Goal: Entertainment & Leisure: Browse casually

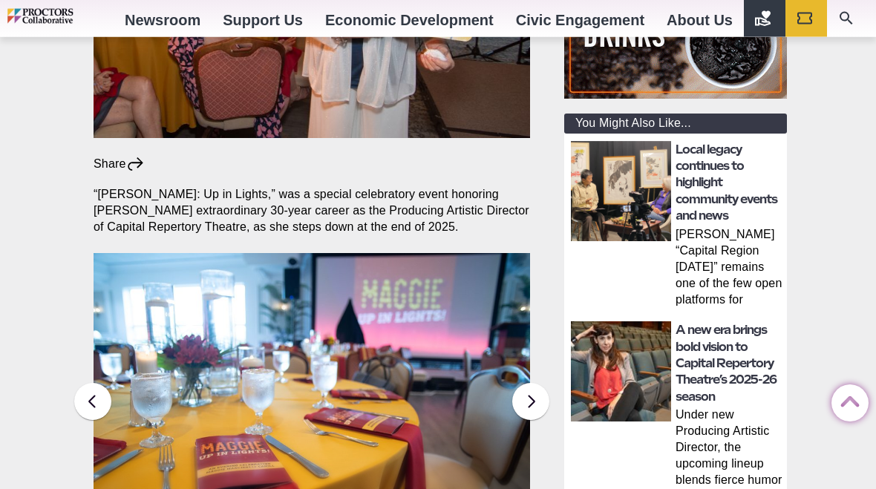
scroll to position [425, 0]
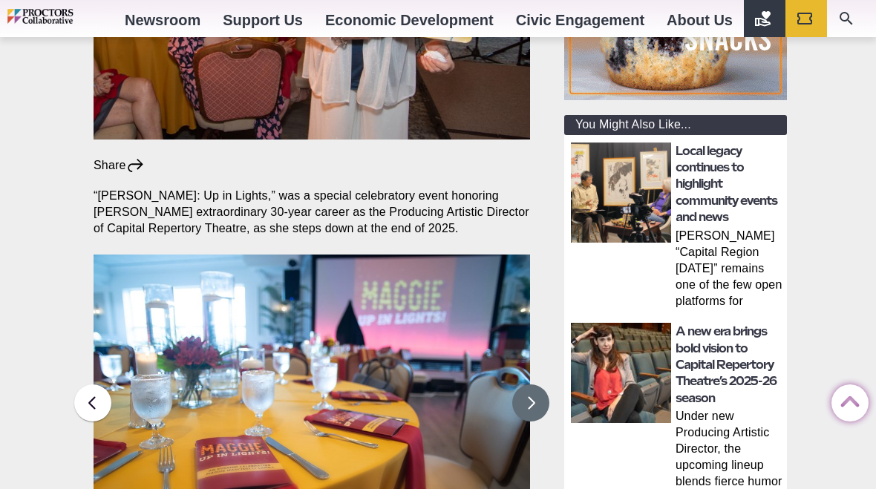
click at [537, 384] on button at bounding box center [530, 402] width 37 height 37
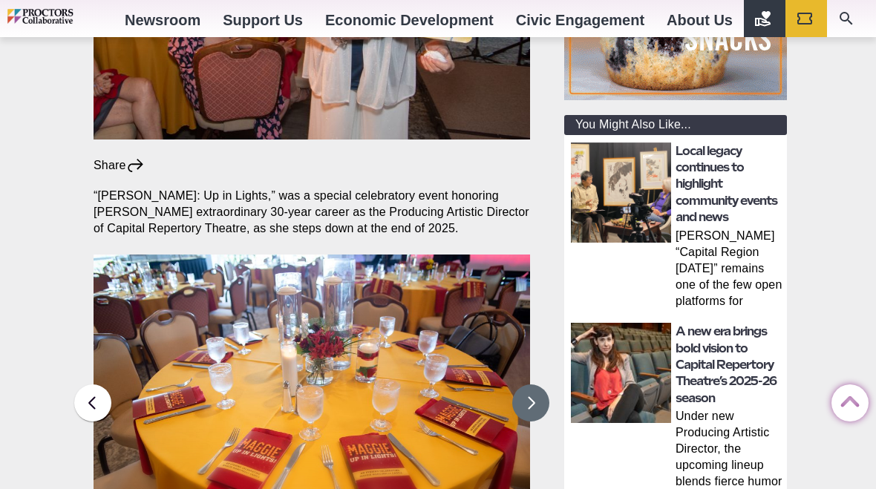
click at [537, 384] on button at bounding box center [530, 402] width 37 height 37
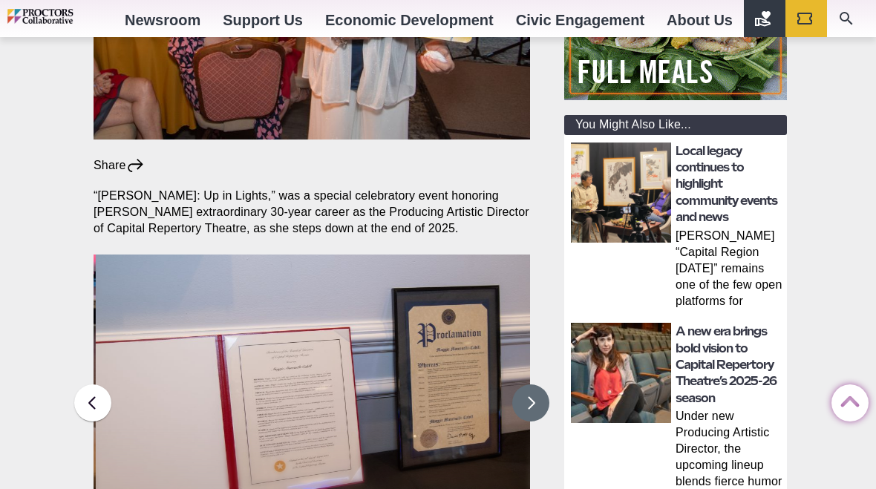
click at [546, 384] on button at bounding box center [530, 402] width 37 height 37
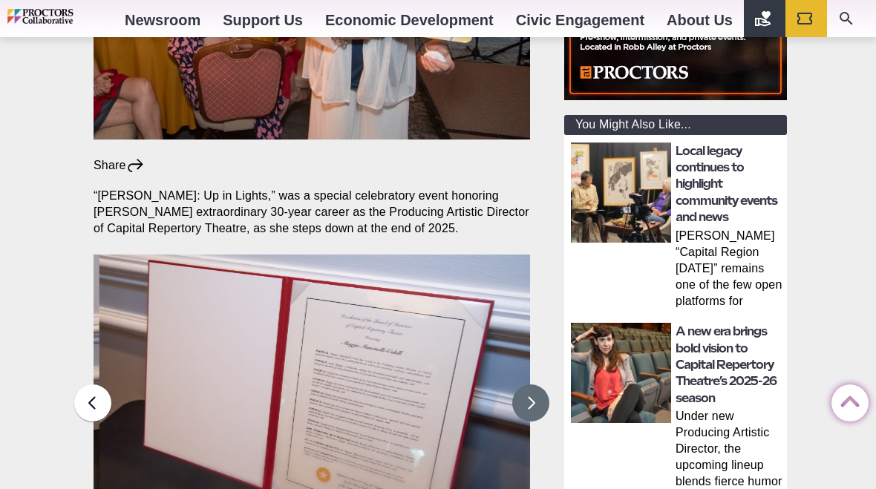
click at [542, 384] on button at bounding box center [530, 402] width 37 height 37
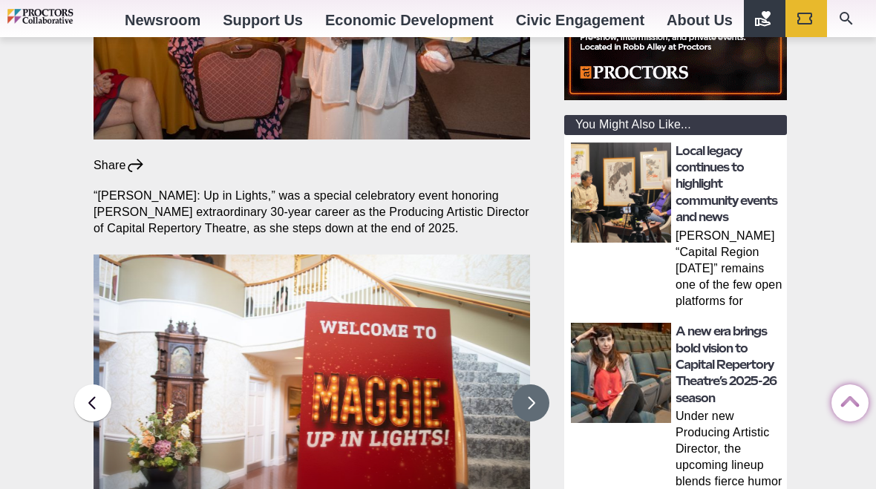
click at [541, 384] on button at bounding box center [530, 402] width 37 height 37
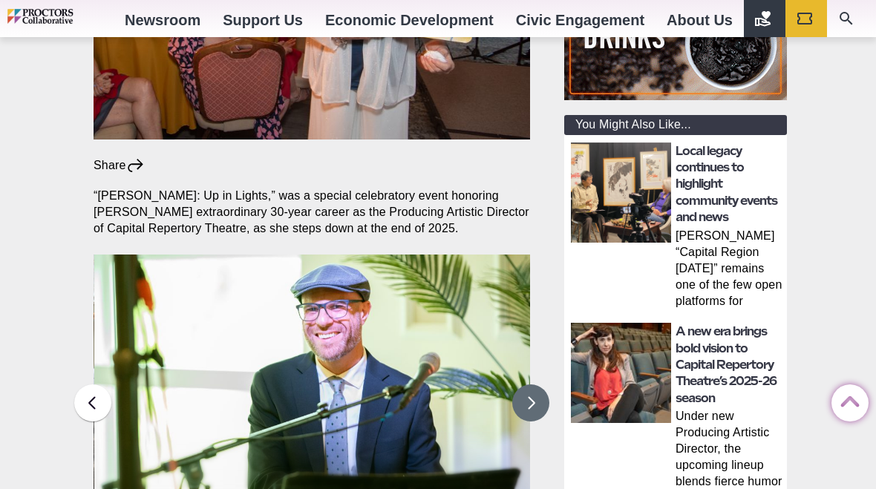
click at [540, 384] on button at bounding box center [530, 402] width 37 height 37
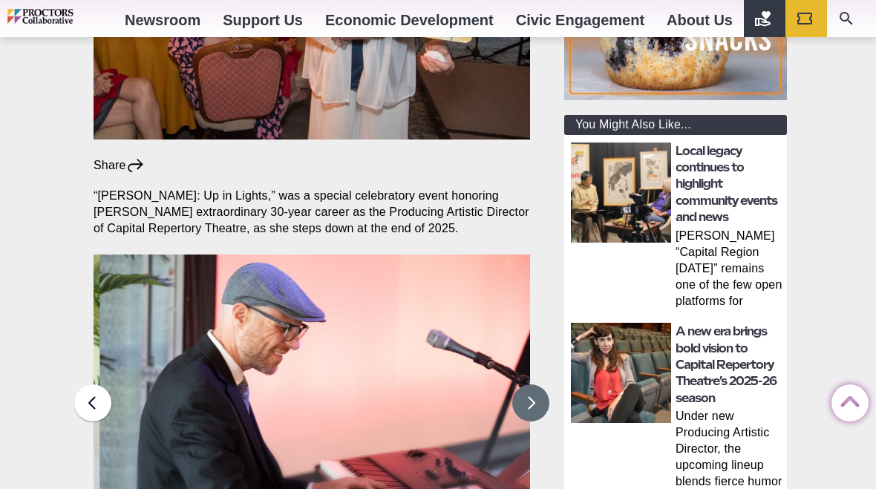
click at [539, 384] on button at bounding box center [530, 402] width 37 height 37
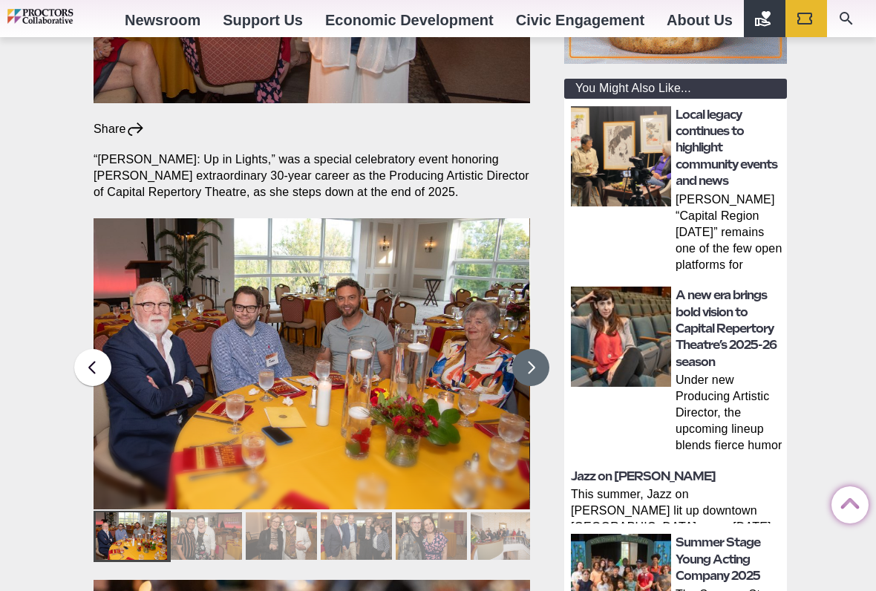
scroll to position [464, 0]
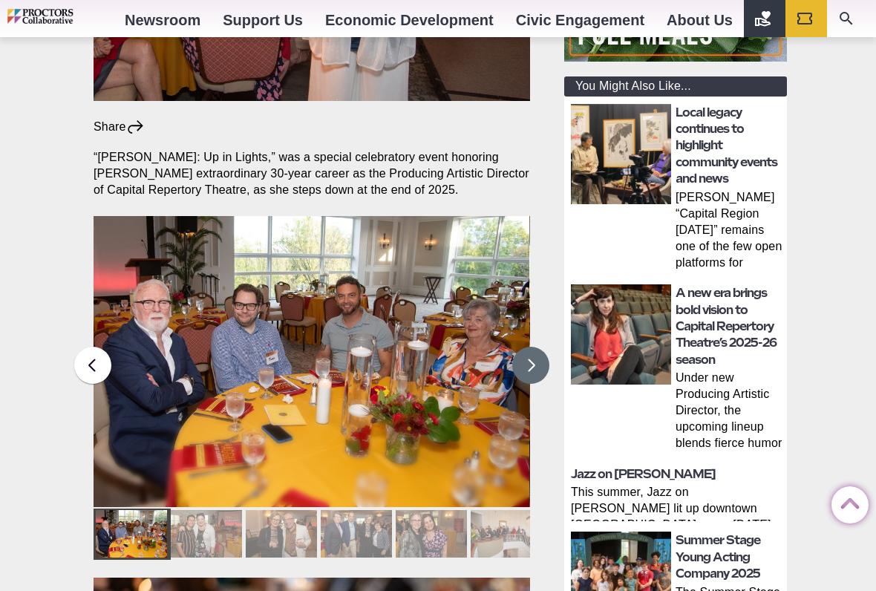
click at [537, 347] on button at bounding box center [530, 365] width 37 height 37
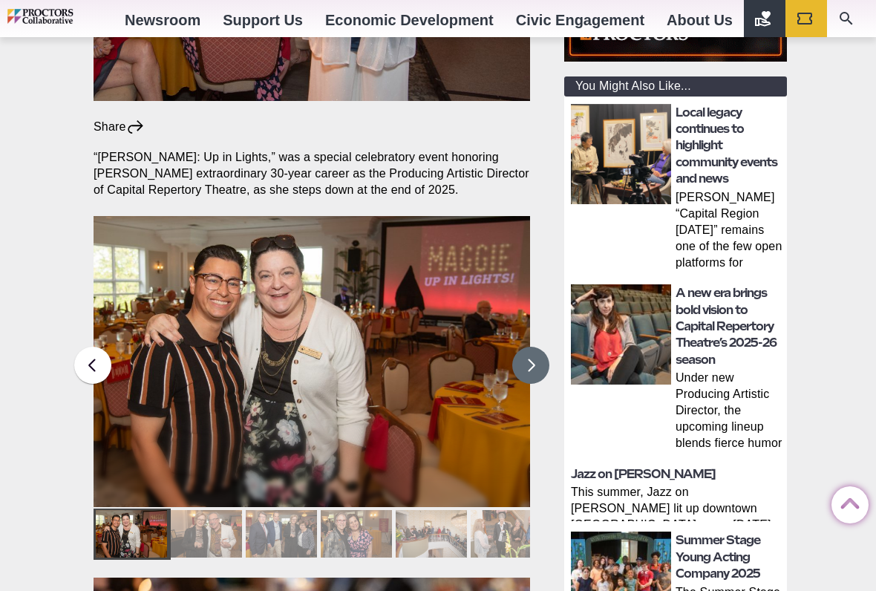
click at [535, 347] on button at bounding box center [530, 365] width 37 height 37
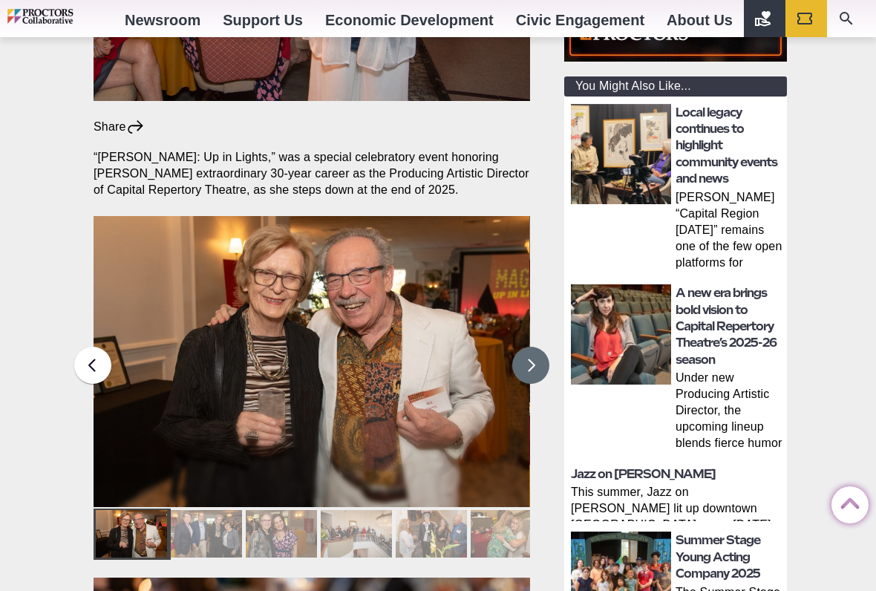
click at [540, 347] on button at bounding box center [530, 365] width 37 height 37
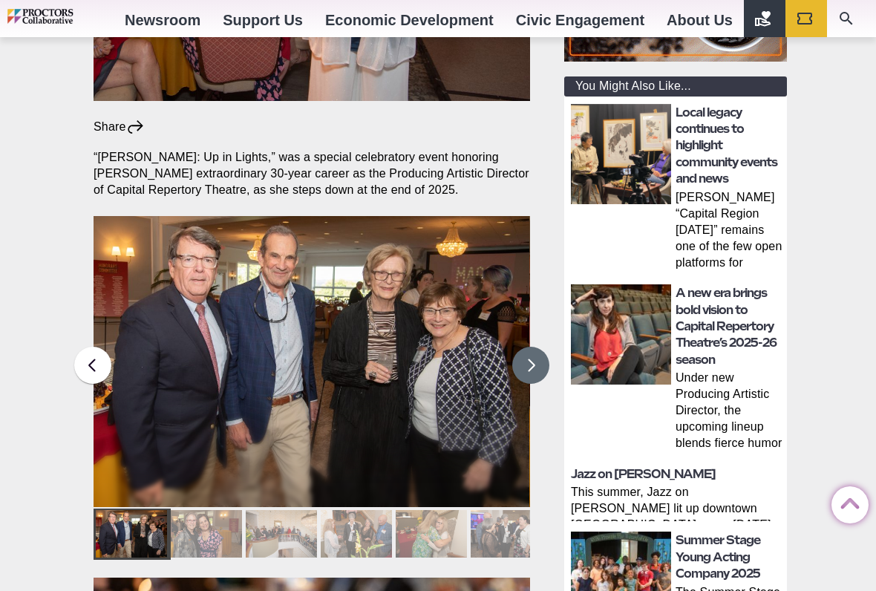
click at [547, 347] on button at bounding box center [530, 365] width 37 height 37
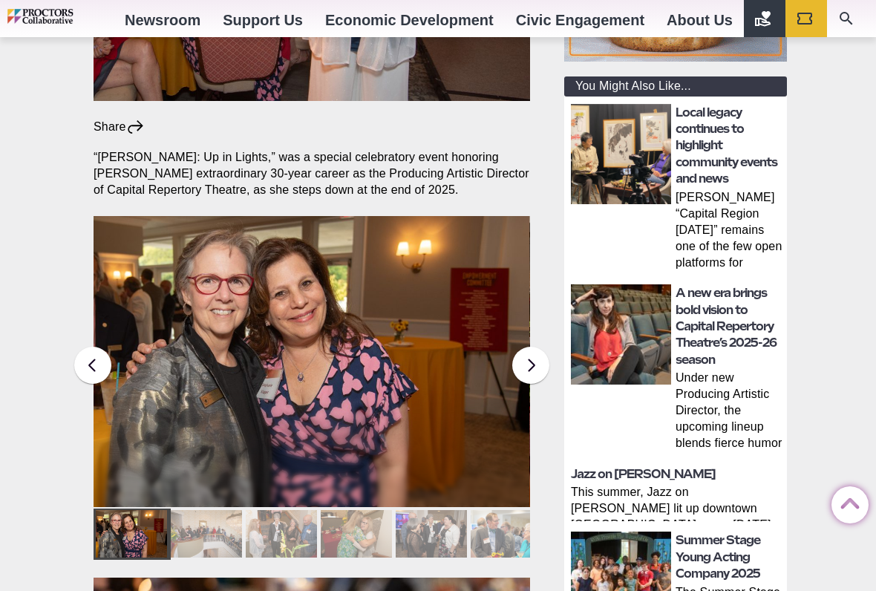
click at [549, 326] on main "Capital Repertory Theatre * General News Photos: “Maggie: Up in Lights” Share S…" at bounding box center [319, 519] width 475 height 1641
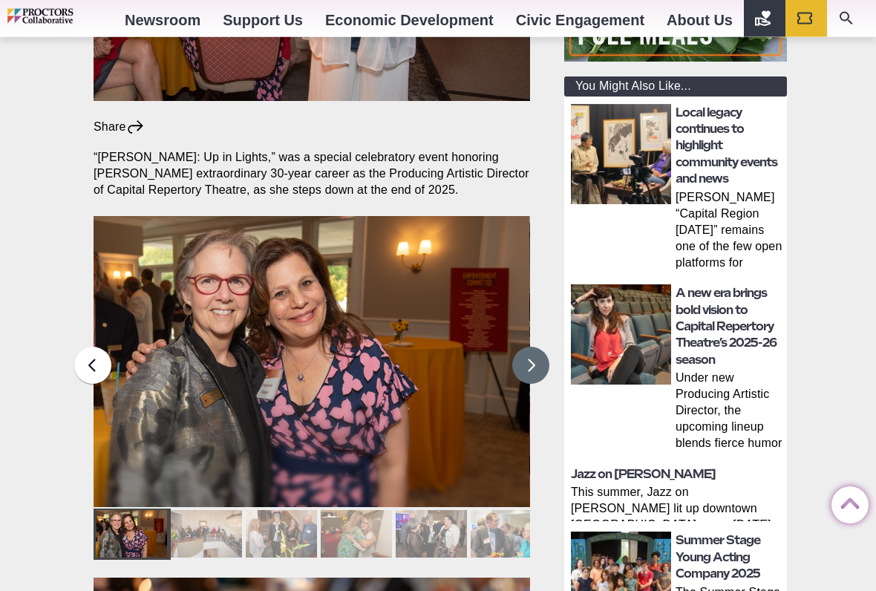
click at [537, 347] on button at bounding box center [530, 365] width 37 height 37
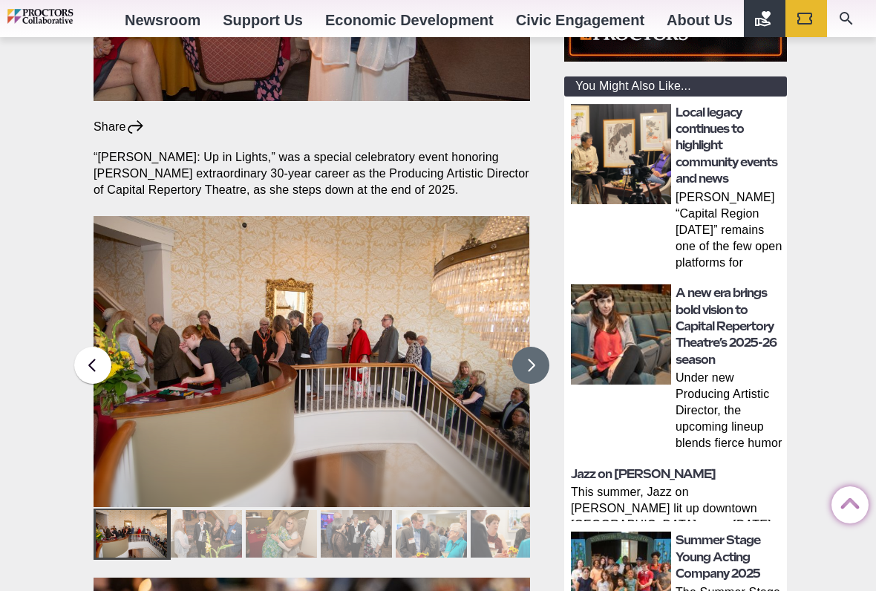
click at [540, 347] on button at bounding box center [530, 365] width 37 height 37
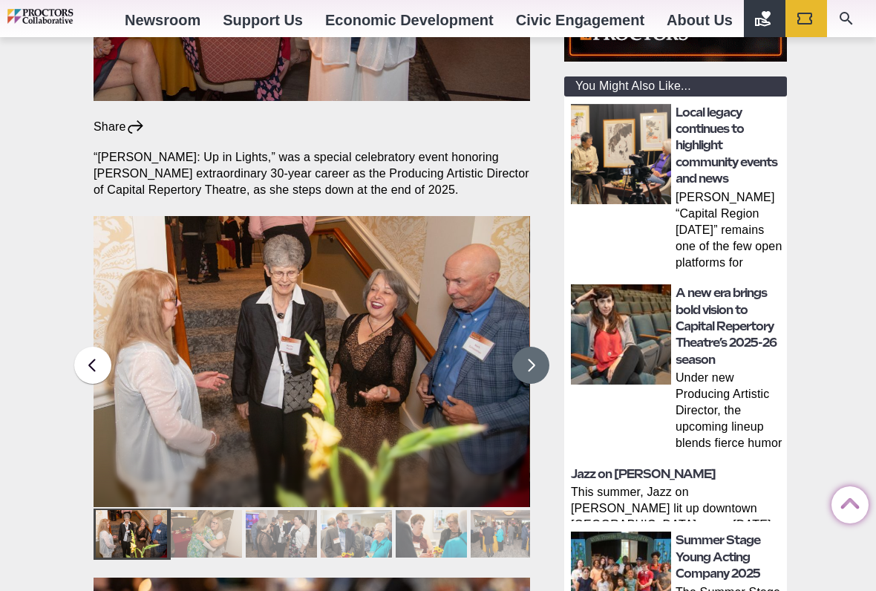
click at [542, 347] on button at bounding box center [530, 365] width 37 height 37
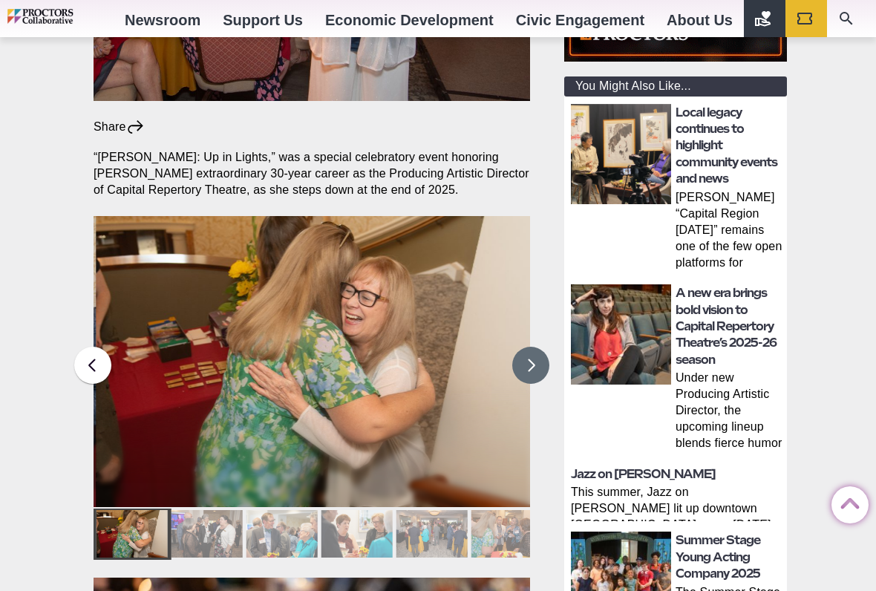
click at [542, 347] on button at bounding box center [530, 365] width 37 height 37
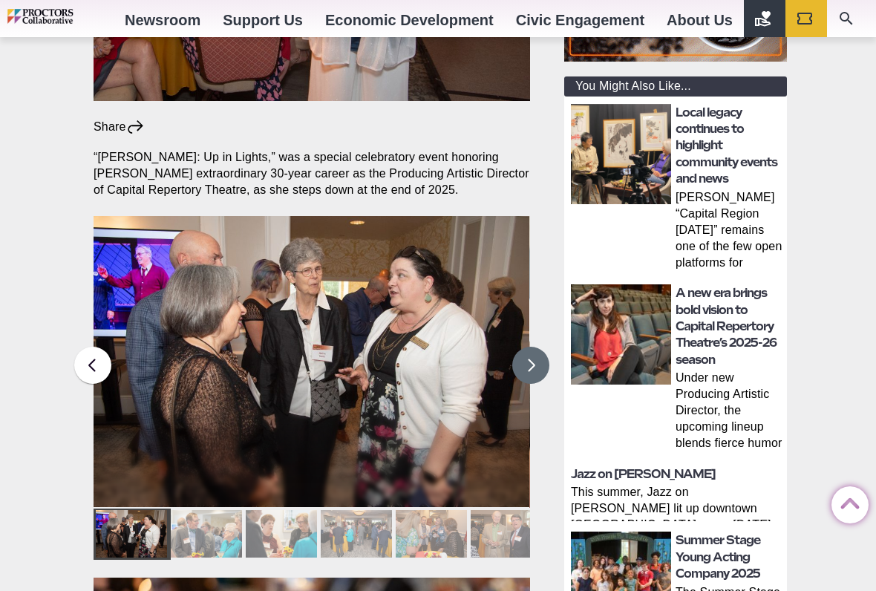
click at [540, 347] on button at bounding box center [530, 365] width 37 height 37
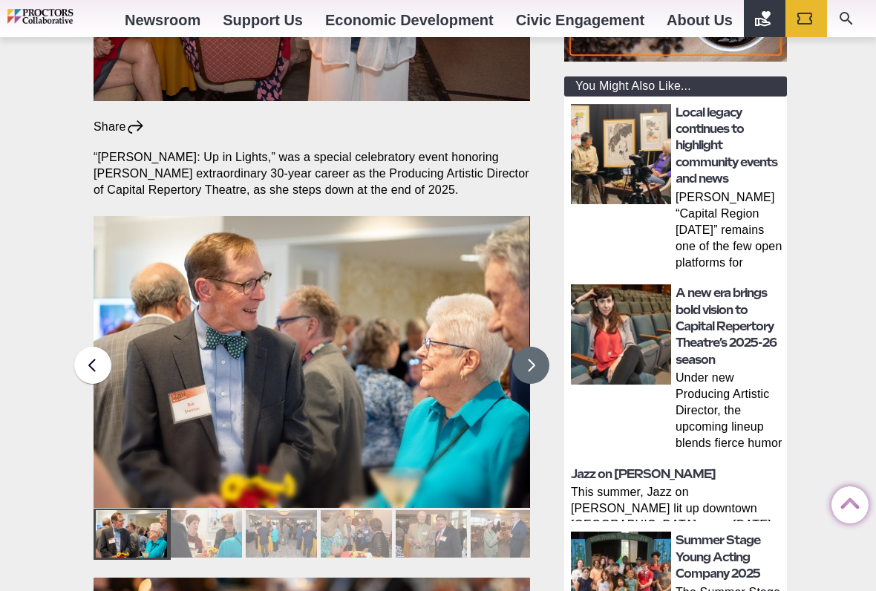
click at [542, 347] on button at bounding box center [530, 365] width 37 height 37
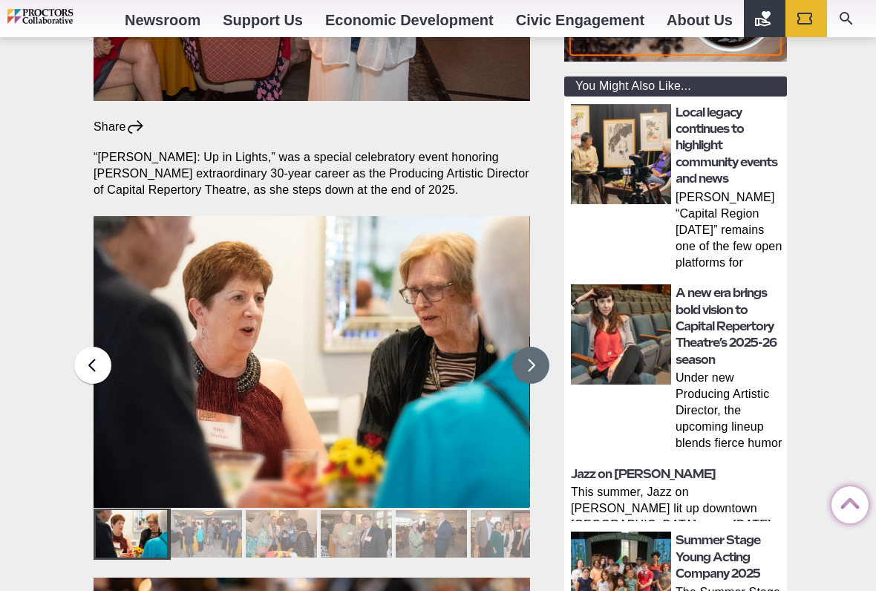
click at [546, 347] on button at bounding box center [530, 365] width 37 height 37
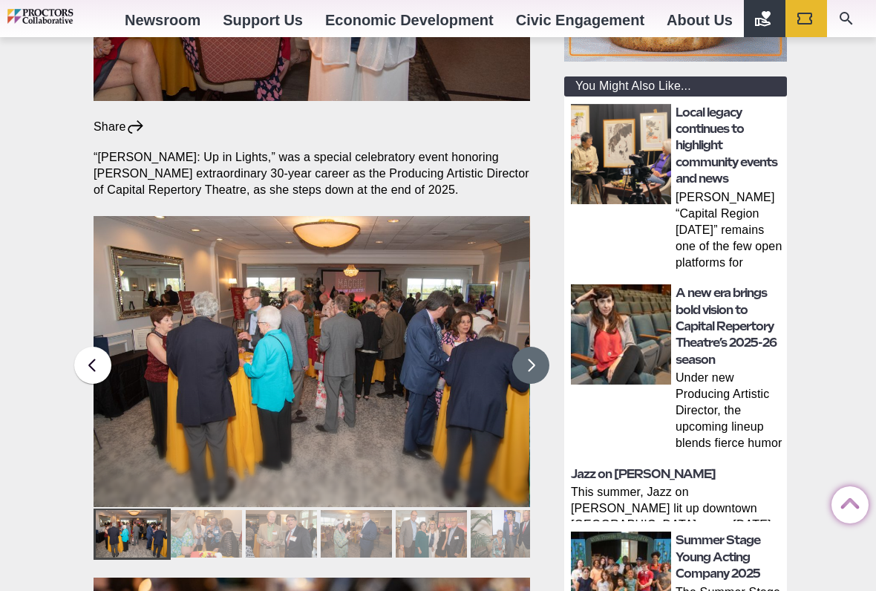
click at [543, 347] on button at bounding box center [530, 365] width 37 height 37
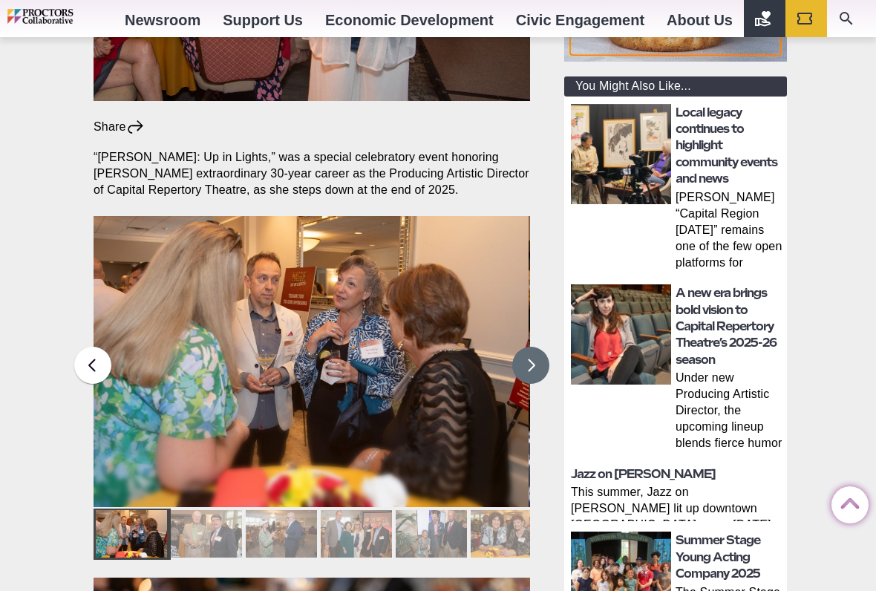
click at [546, 347] on button at bounding box center [530, 365] width 37 height 37
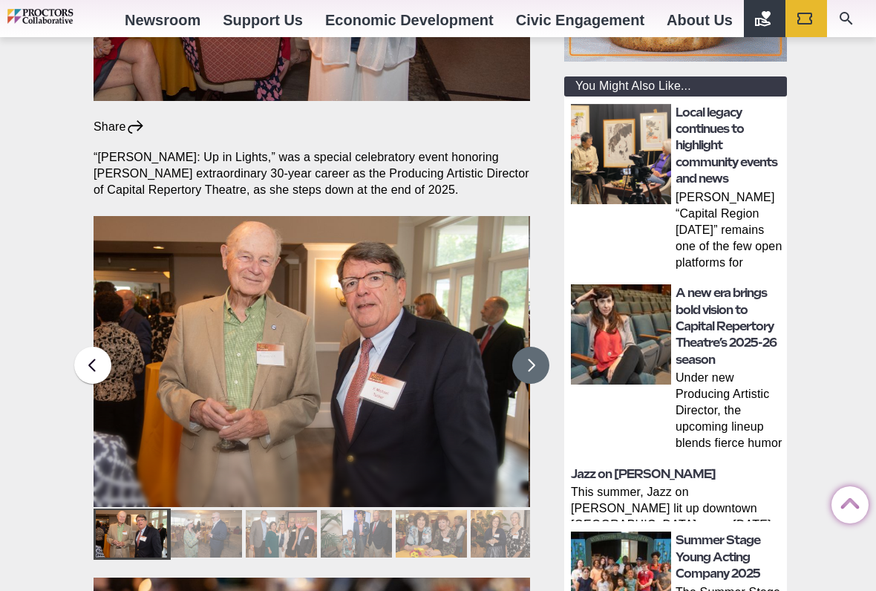
click at [547, 347] on button at bounding box center [530, 365] width 37 height 37
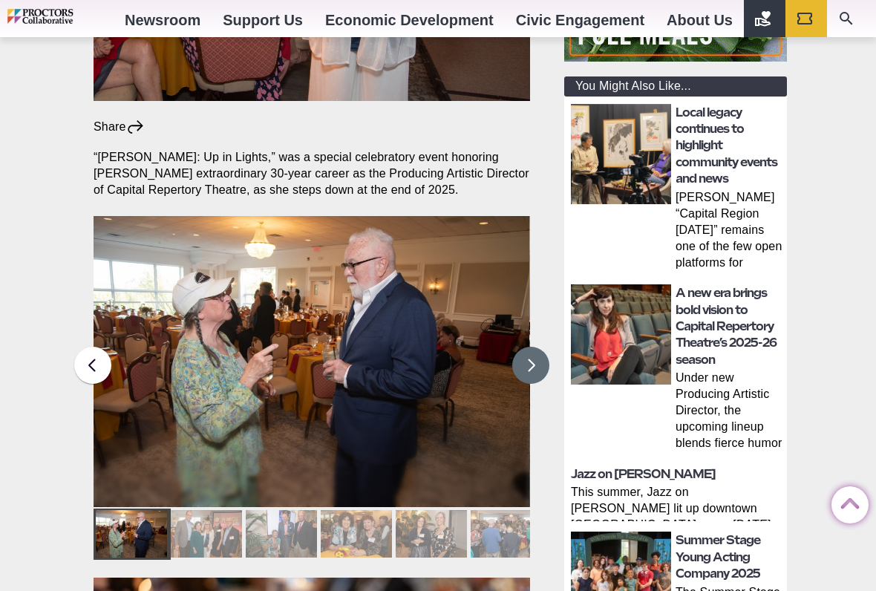
click at [546, 347] on button at bounding box center [530, 365] width 37 height 37
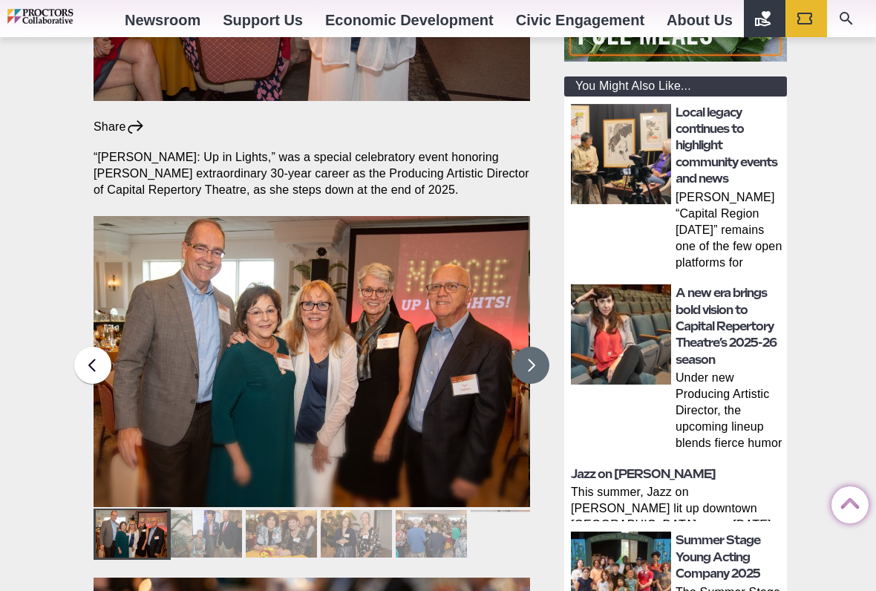
click at [541, 347] on button at bounding box center [530, 365] width 37 height 37
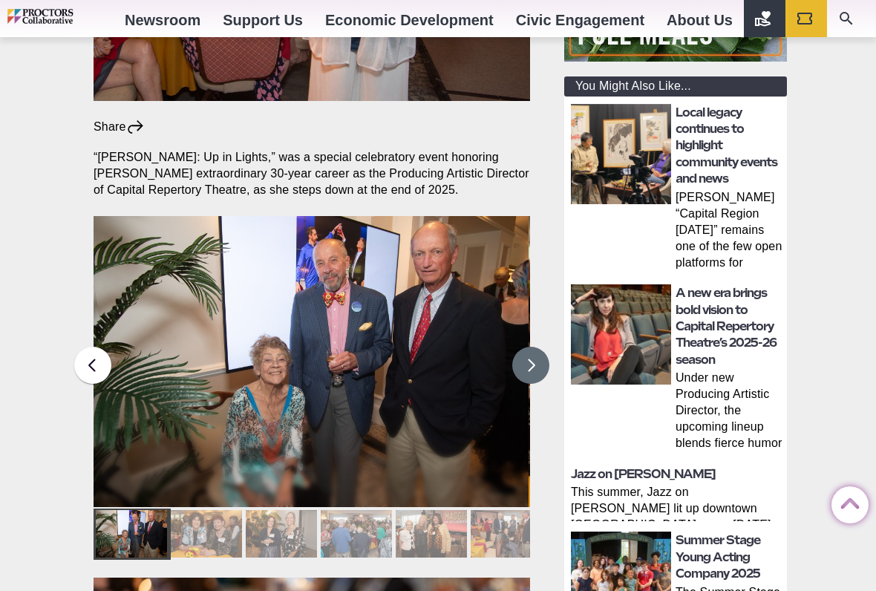
click at [539, 347] on button at bounding box center [530, 365] width 37 height 37
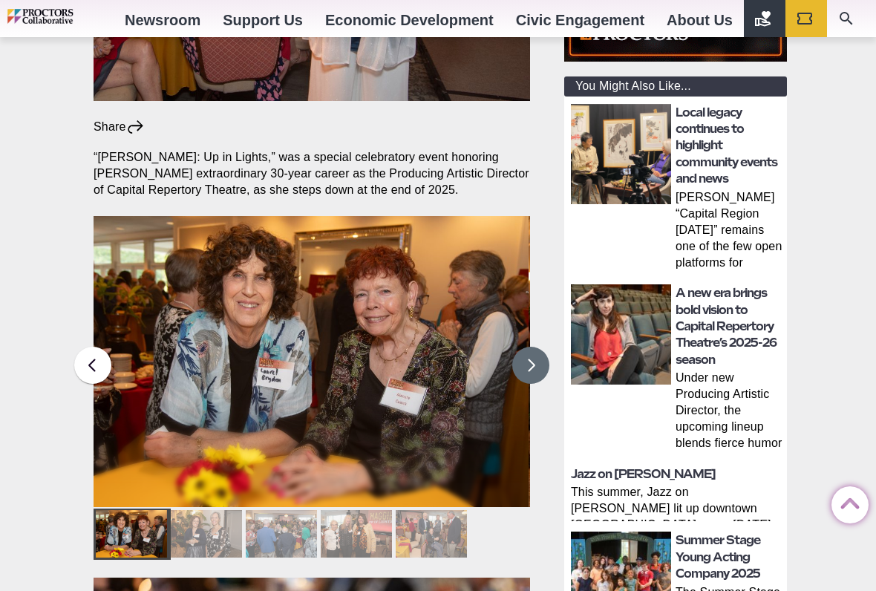
click at [545, 347] on button at bounding box center [530, 365] width 37 height 37
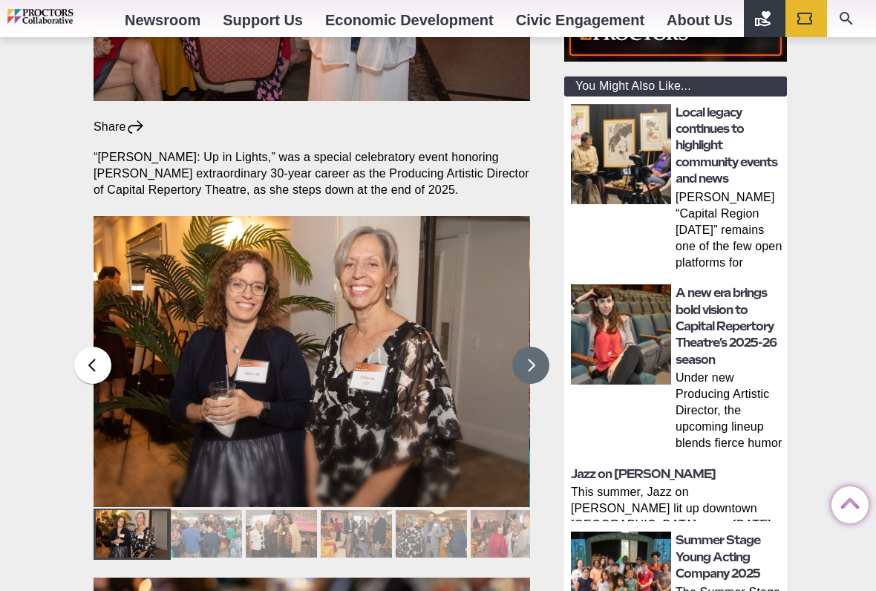
click at [541, 347] on button at bounding box center [530, 365] width 37 height 37
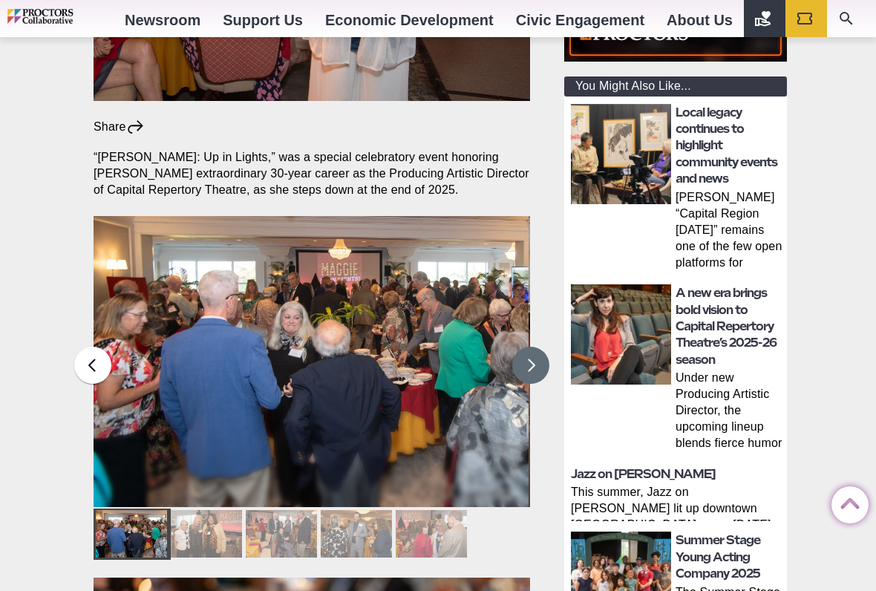
click at [539, 347] on button at bounding box center [530, 365] width 37 height 37
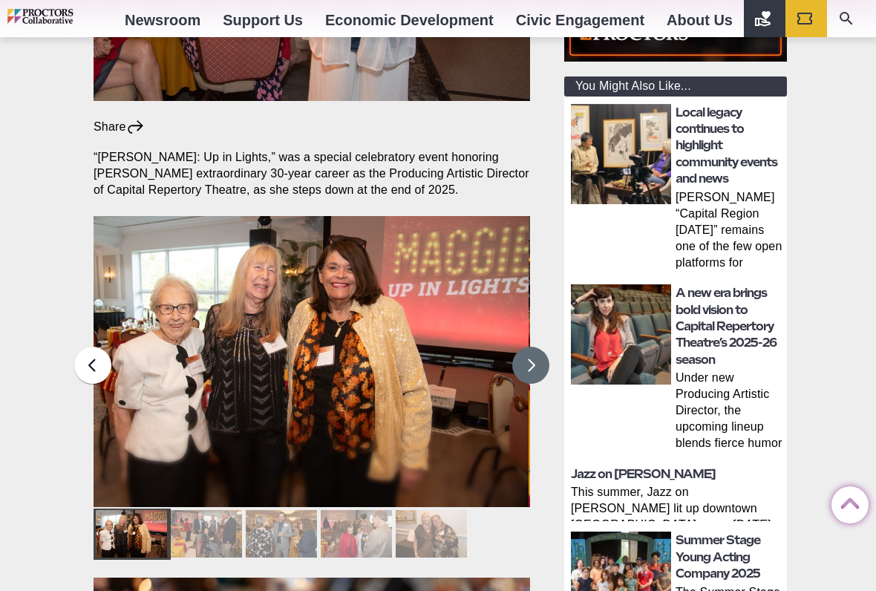
click at [543, 347] on button at bounding box center [530, 365] width 37 height 37
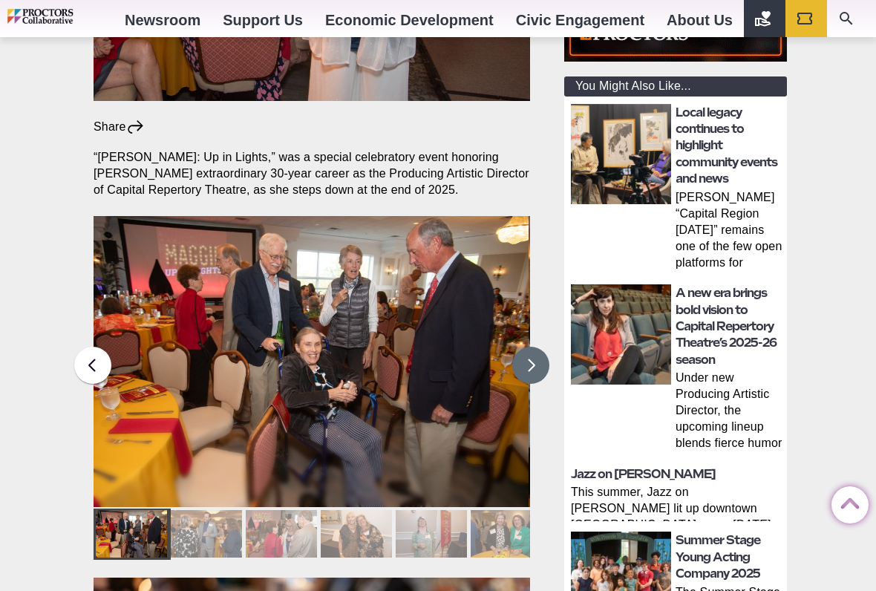
click at [543, 347] on button at bounding box center [530, 365] width 37 height 37
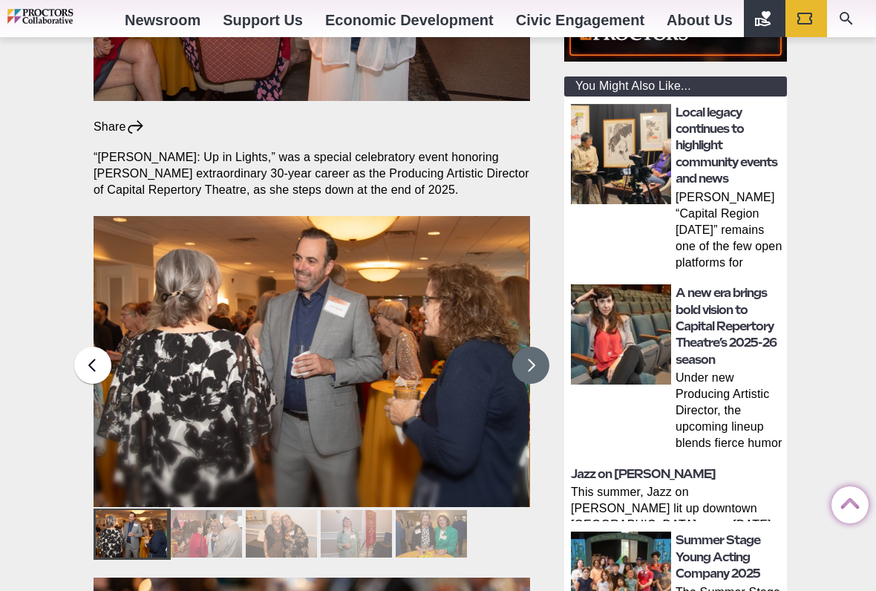
click at [541, 347] on button at bounding box center [530, 365] width 37 height 37
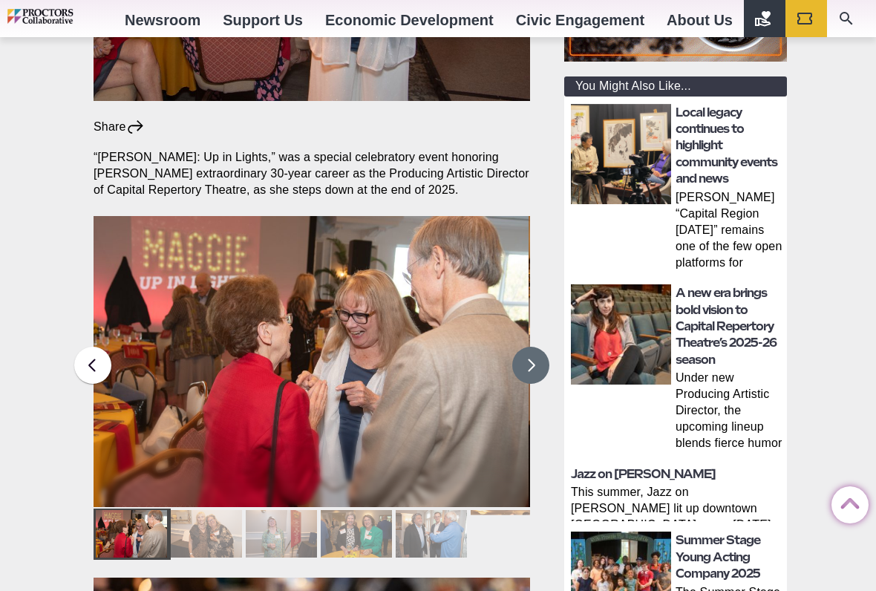
click at [543, 347] on button at bounding box center [530, 365] width 37 height 37
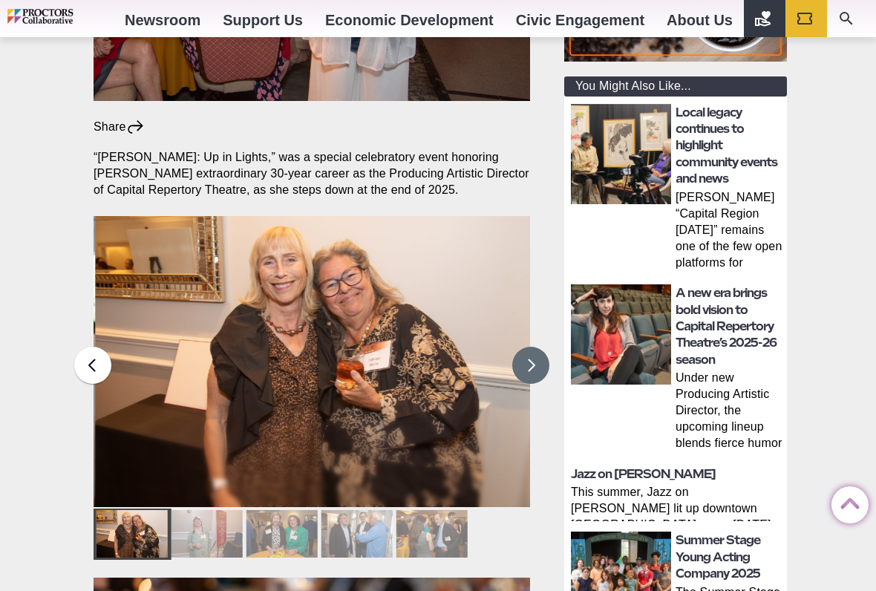
click at [540, 347] on button at bounding box center [530, 365] width 37 height 37
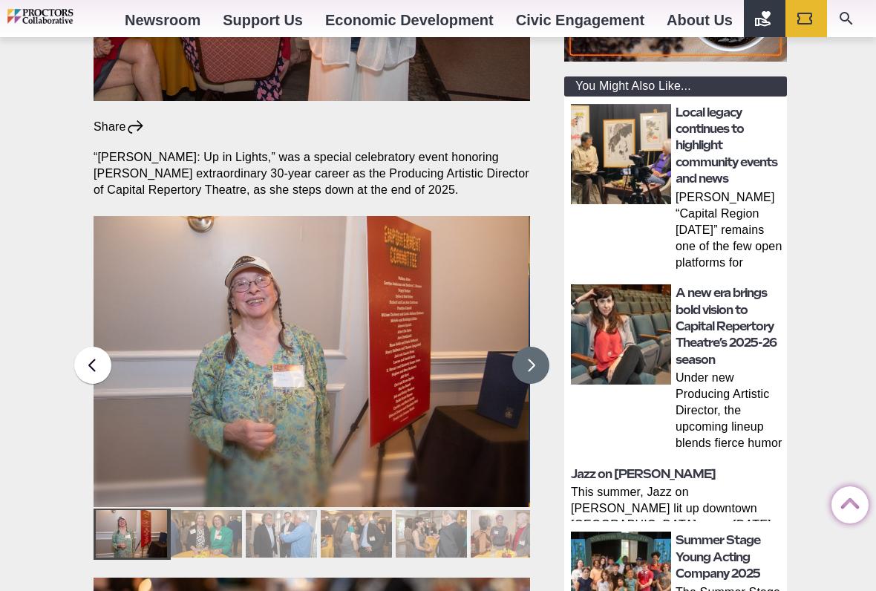
click at [539, 347] on button at bounding box center [530, 365] width 37 height 37
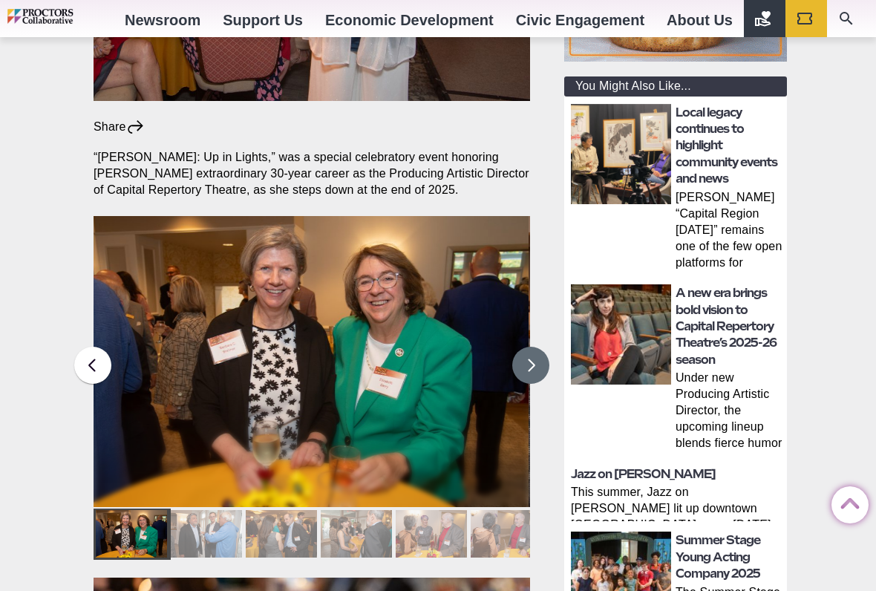
click at [542, 347] on button at bounding box center [530, 365] width 37 height 37
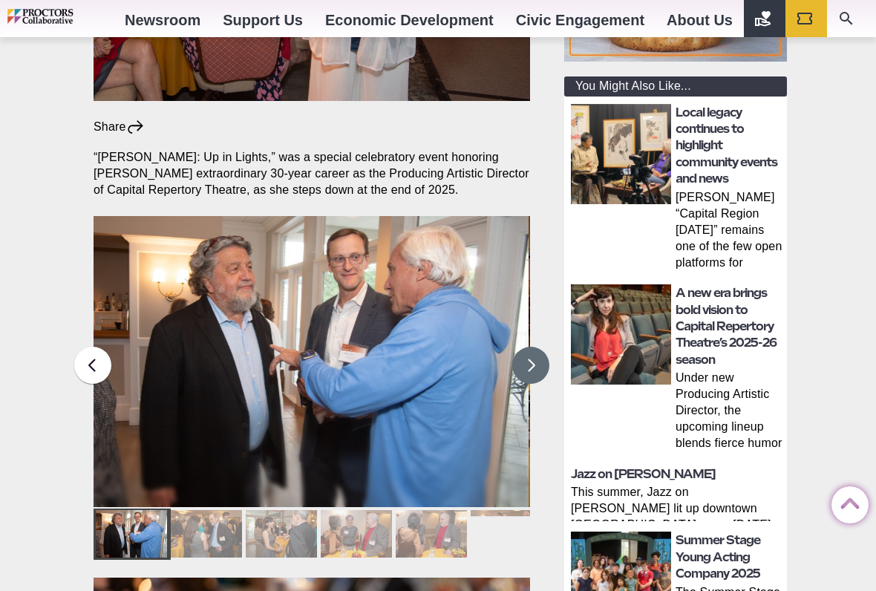
click at [536, 347] on button at bounding box center [530, 365] width 37 height 37
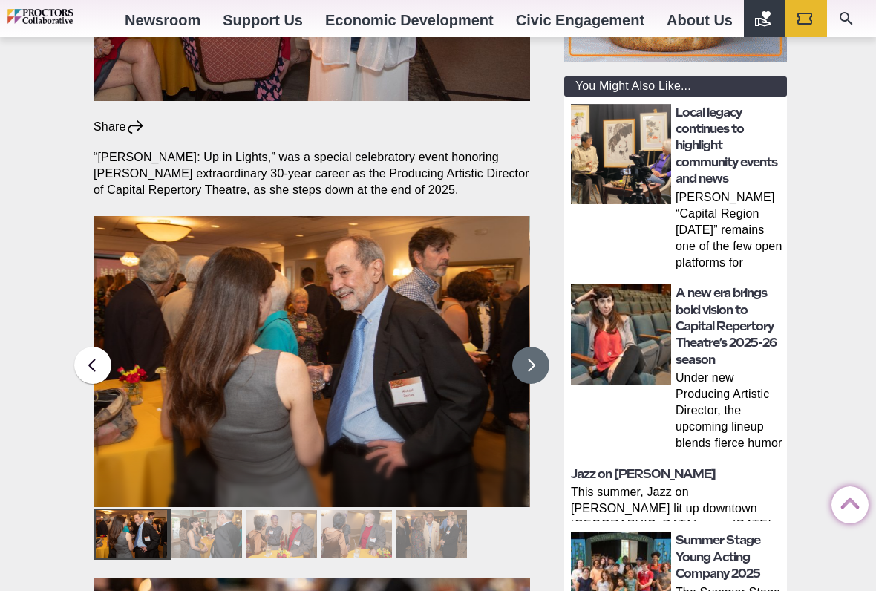
click at [540, 347] on button at bounding box center [530, 365] width 37 height 37
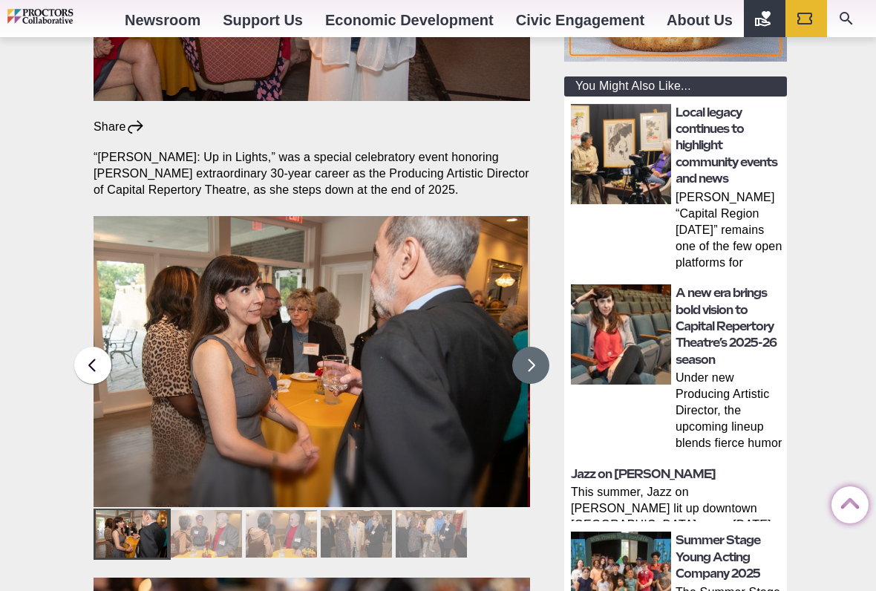
click at [537, 347] on button at bounding box center [530, 365] width 37 height 37
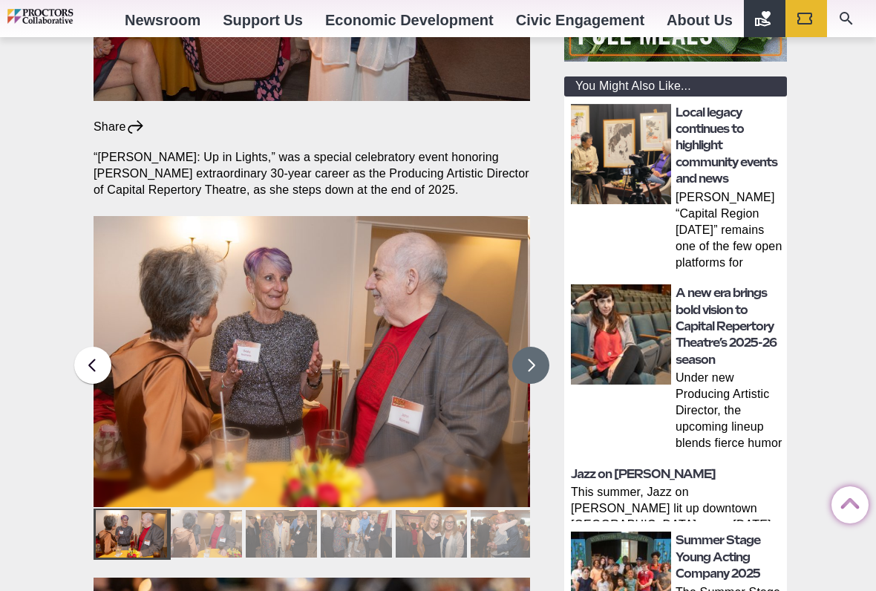
click at [540, 347] on button at bounding box center [530, 365] width 37 height 37
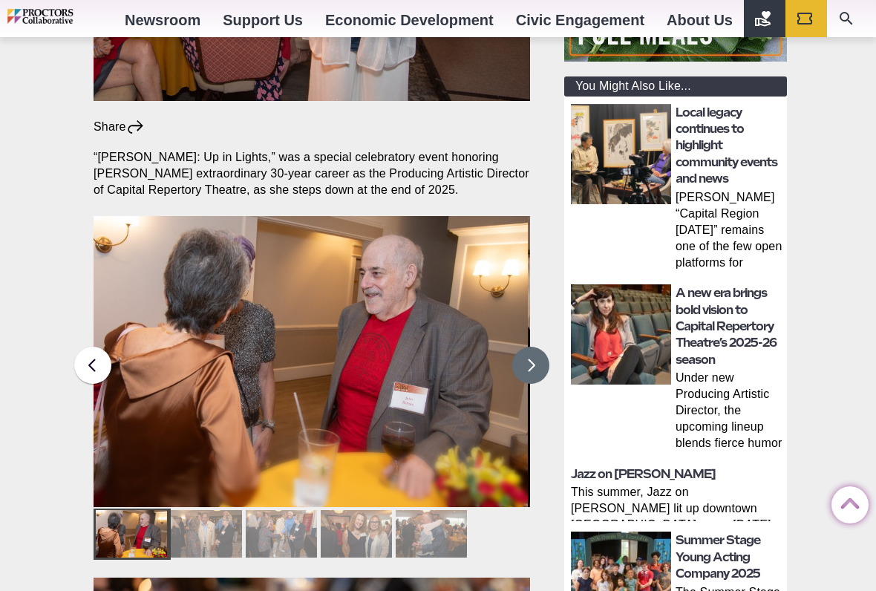
click at [543, 347] on button at bounding box center [530, 365] width 37 height 37
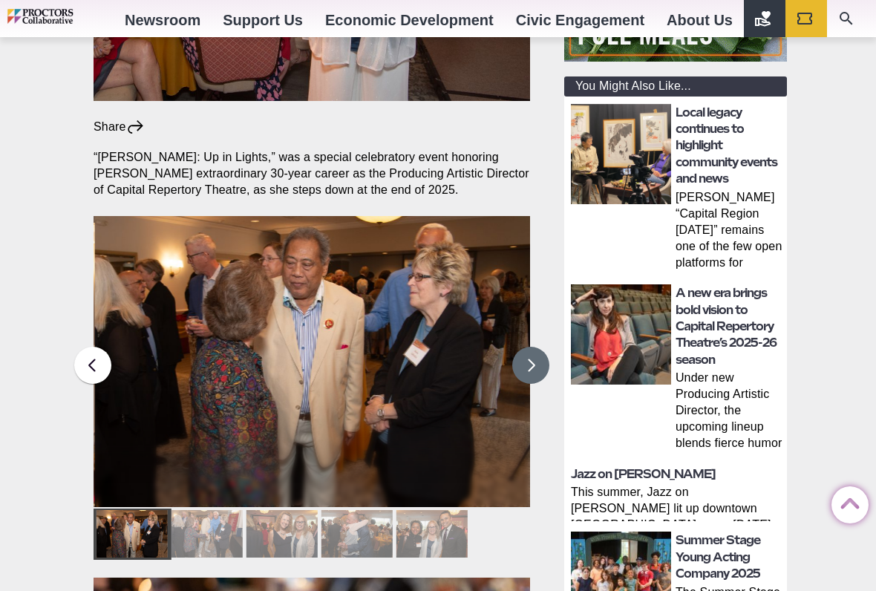
click at [539, 347] on button at bounding box center [530, 365] width 37 height 37
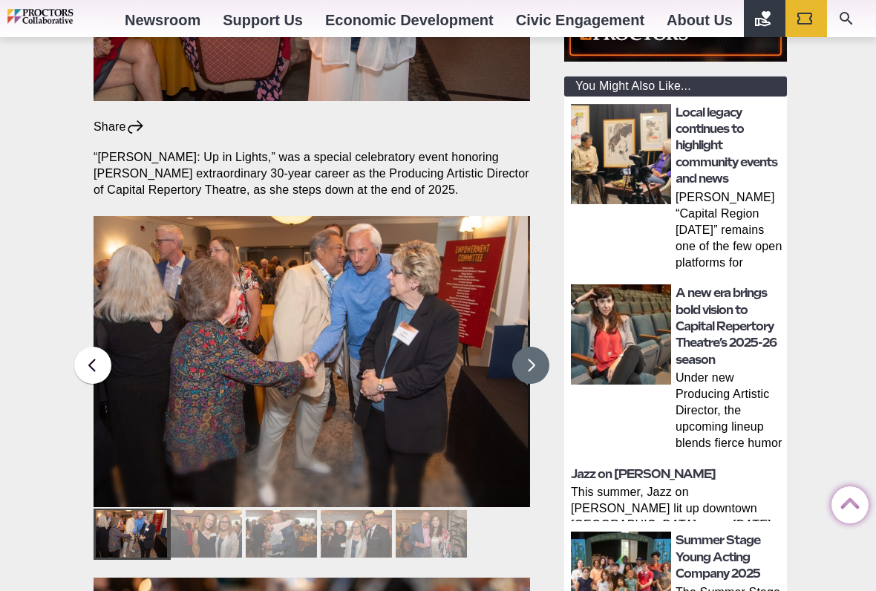
click at [542, 347] on button at bounding box center [530, 365] width 37 height 37
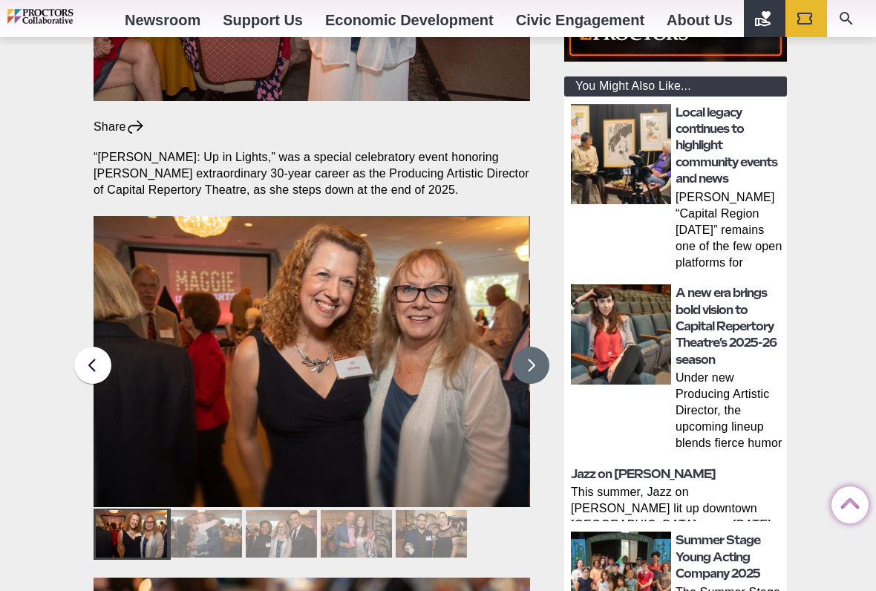
click at [540, 347] on button at bounding box center [530, 365] width 37 height 37
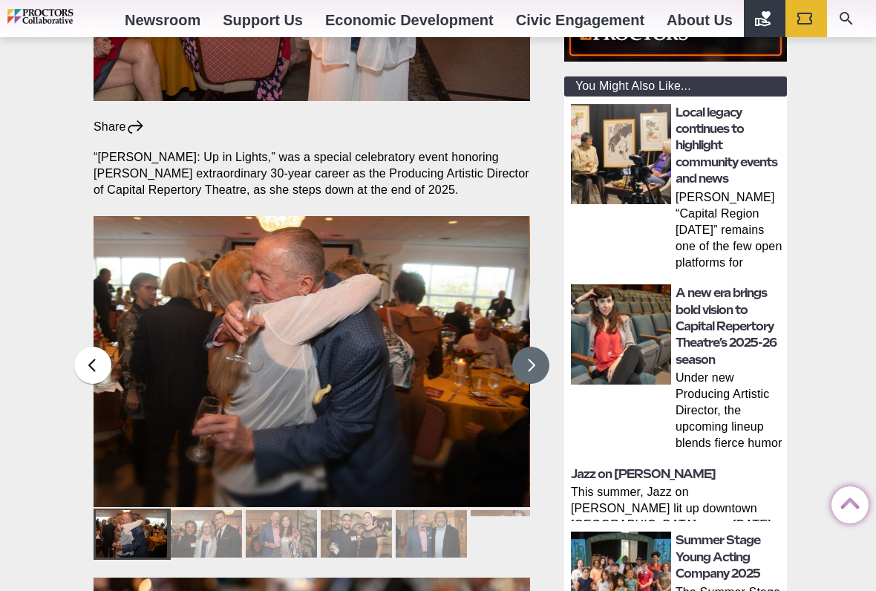
click at [538, 347] on button at bounding box center [530, 365] width 37 height 37
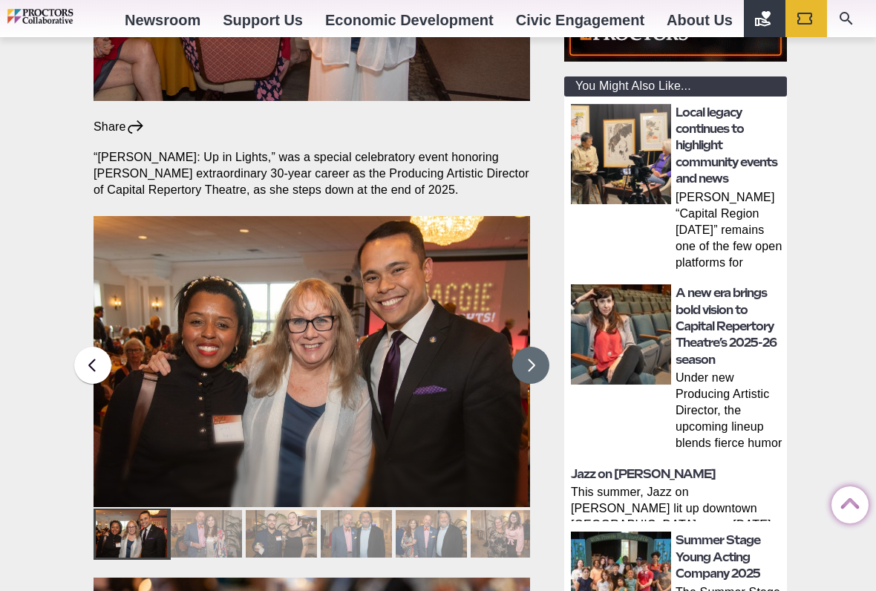
click at [542, 347] on button at bounding box center [530, 365] width 37 height 37
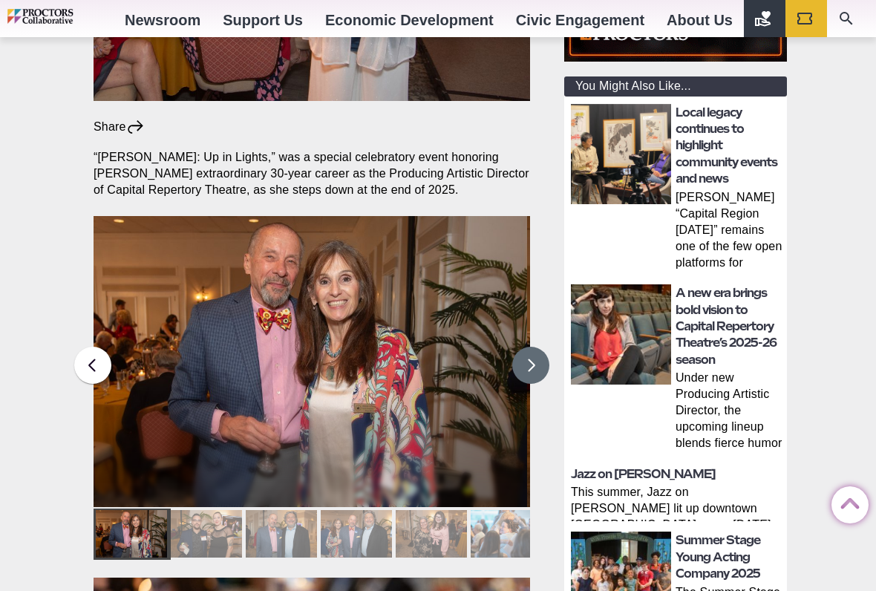
click at [540, 347] on button at bounding box center [530, 365] width 37 height 37
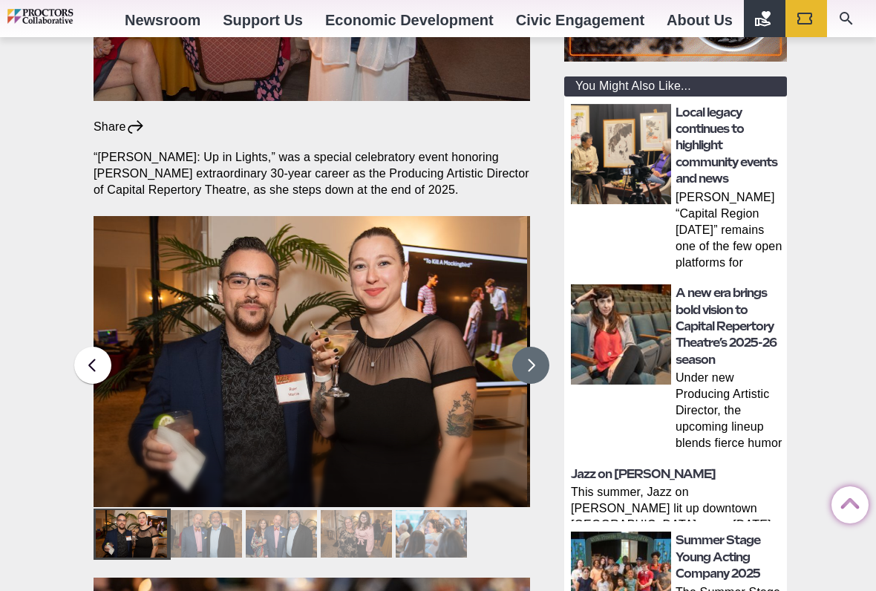
click at [537, 347] on button at bounding box center [530, 365] width 37 height 37
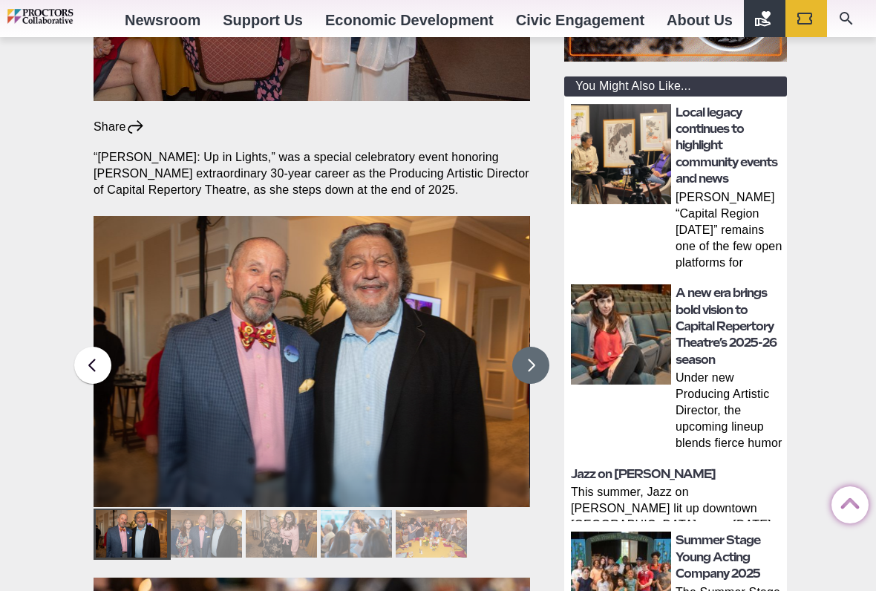
click at [536, 347] on button at bounding box center [530, 365] width 37 height 37
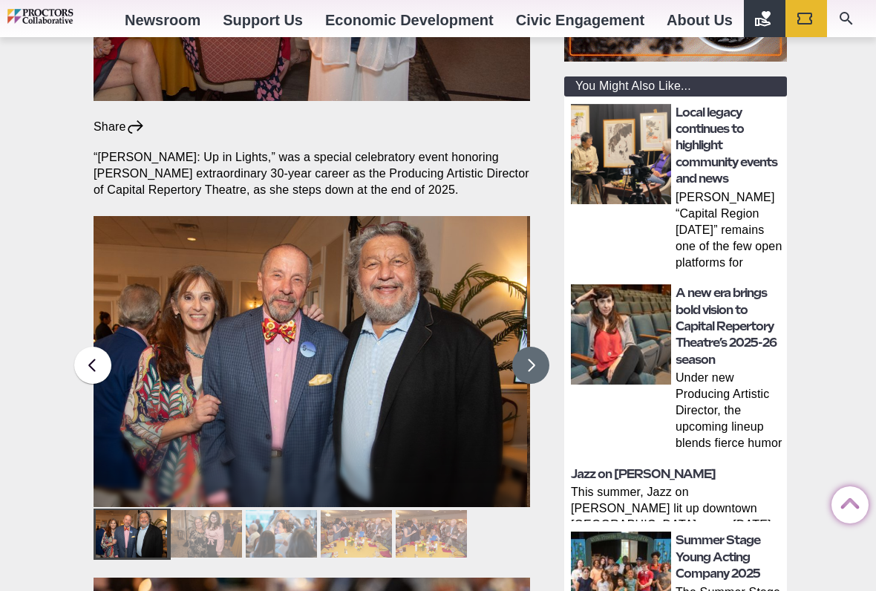
click at [537, 347] on button at bounding box center [530, 365] width 37 height 37
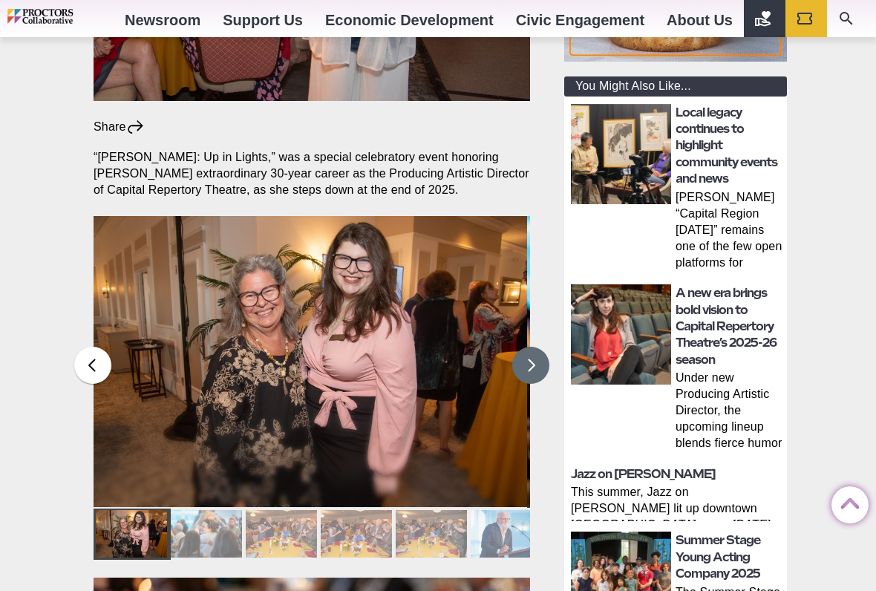
click at [541, 347] on button at bounding box center [530, 365] width 37 height 37
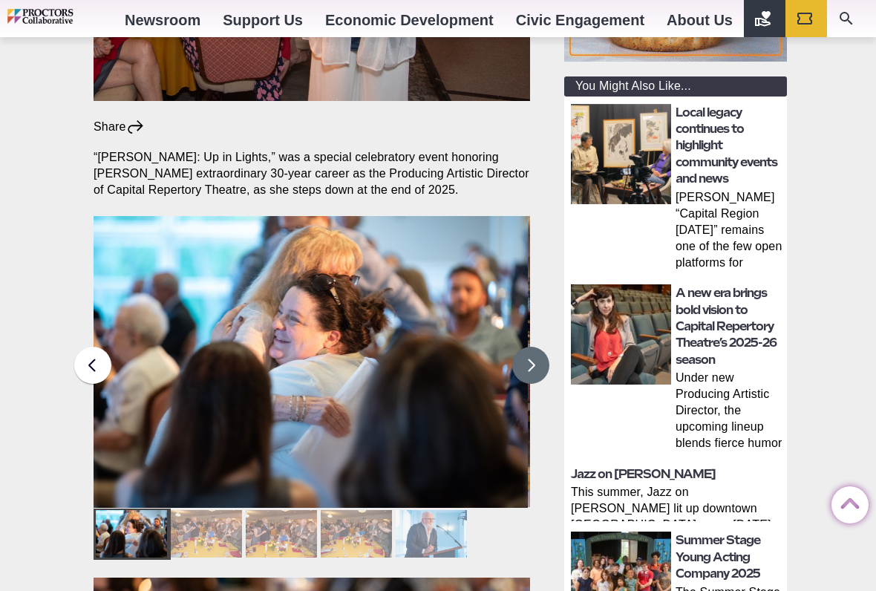
click at [540, 347] on button at bounding box center [530, 365] width 37 height 37
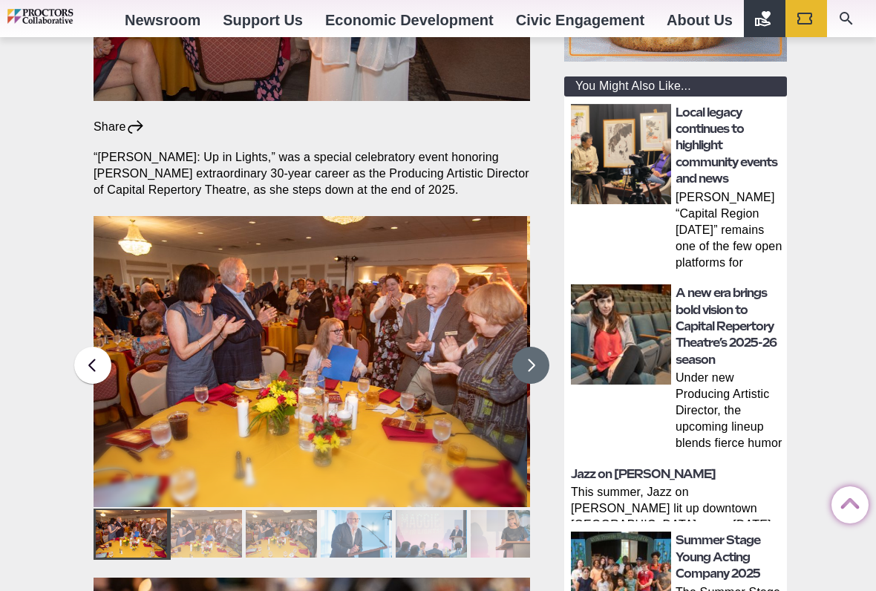
click at [541, 347] on button at bounding box center [530, 365] width 37 height 37
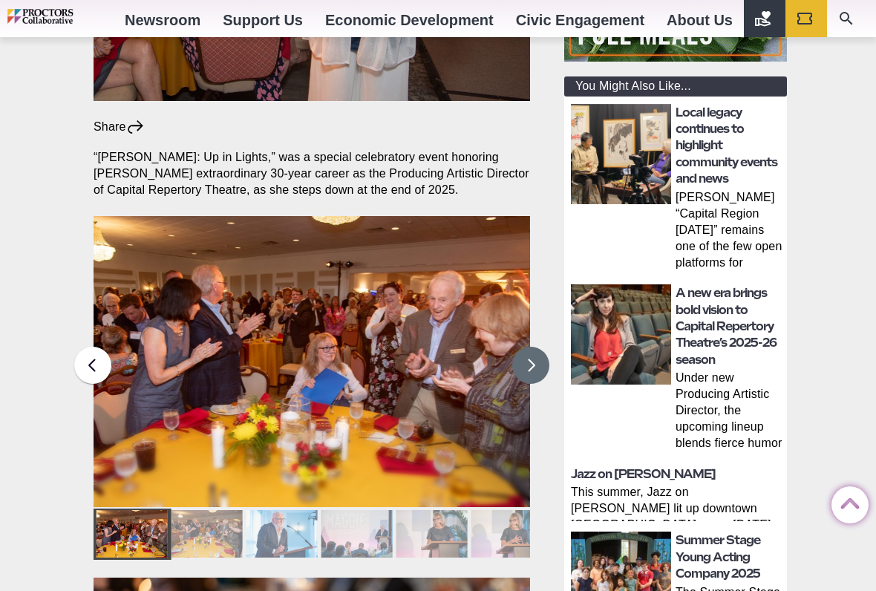
click at [537, 347] on button at bounding box center [530, 365] width 37 height 37
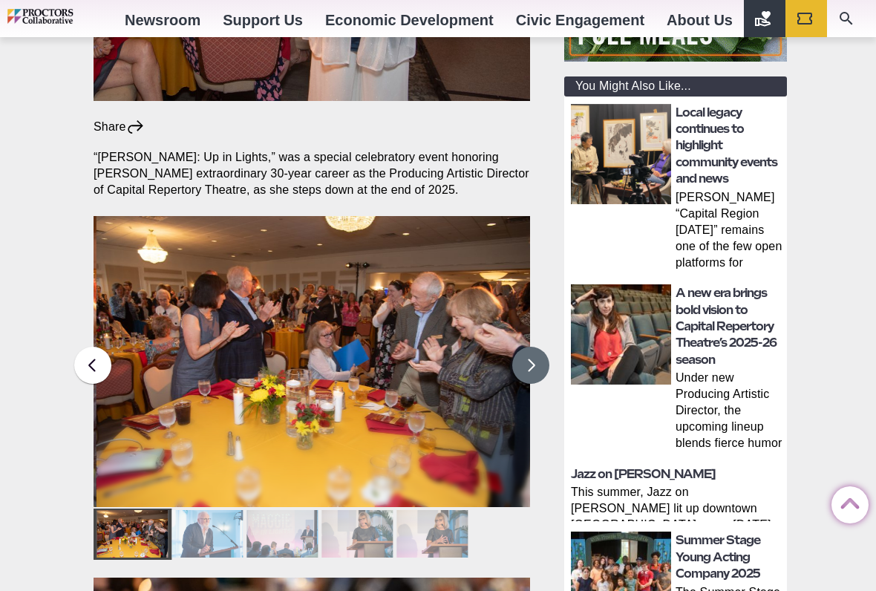
click at [540, 347] on button at bounding box center [530, 365] width 37 height 37
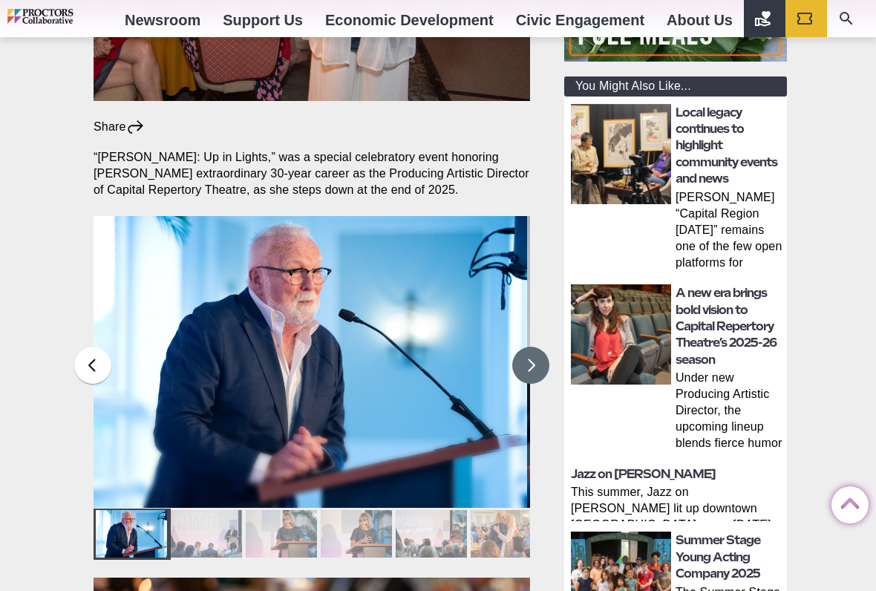
click at [537, 347] on button at bounding box center [530, 365] width 37 height 37
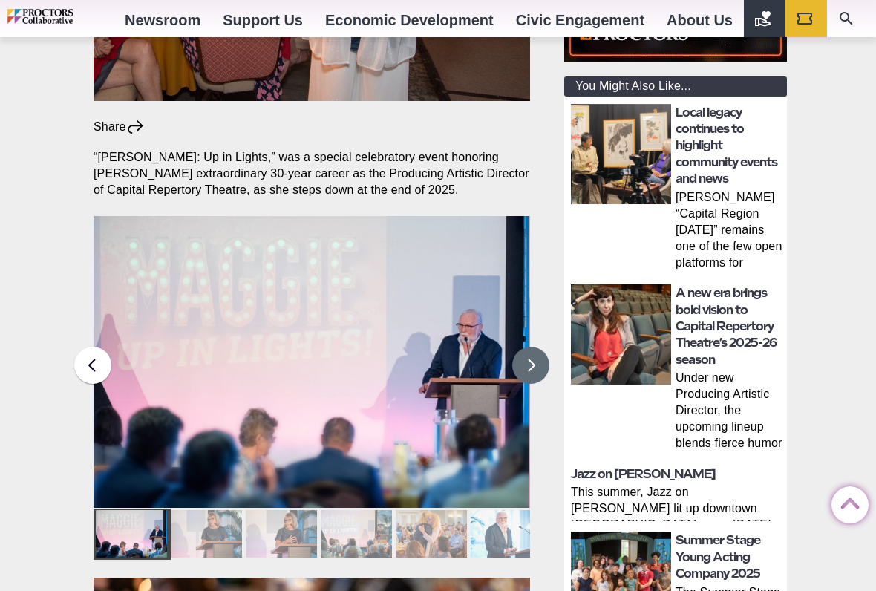
click at [542, 347] on button at bounding box center [530, 365] width 37 height 37
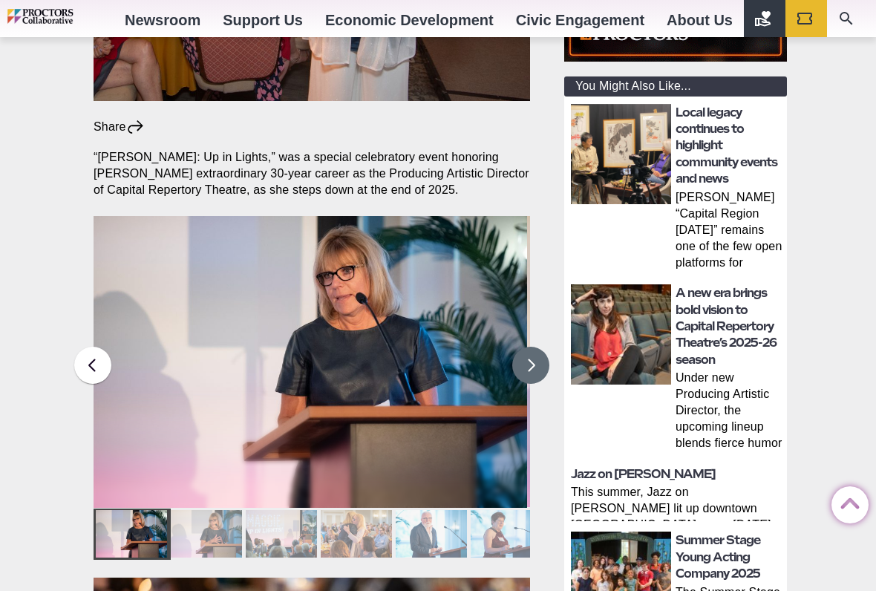
click at [534, 347] on button at bounding box center [530, 365] width 37 height 37
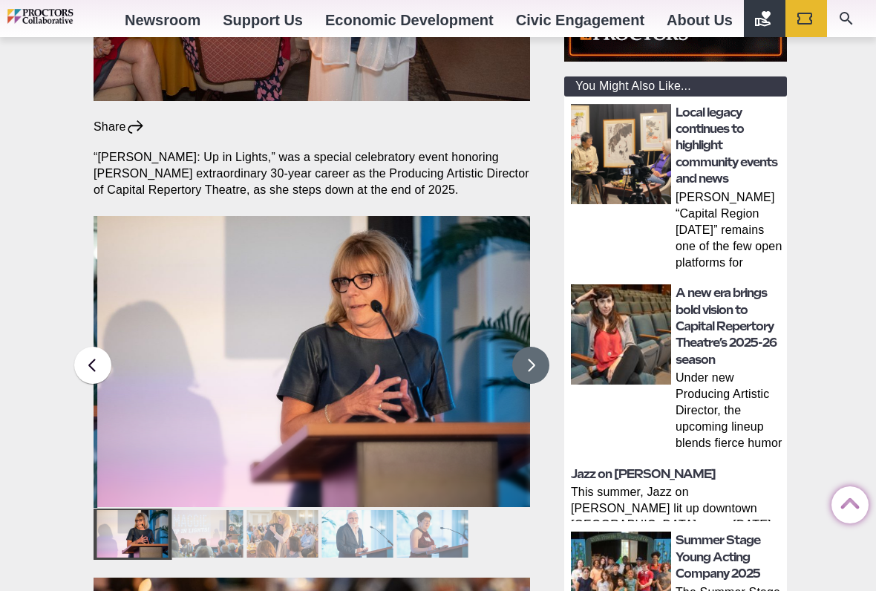
click at [532, 347] on button at bounding box center [530, 365] width 37 height 37
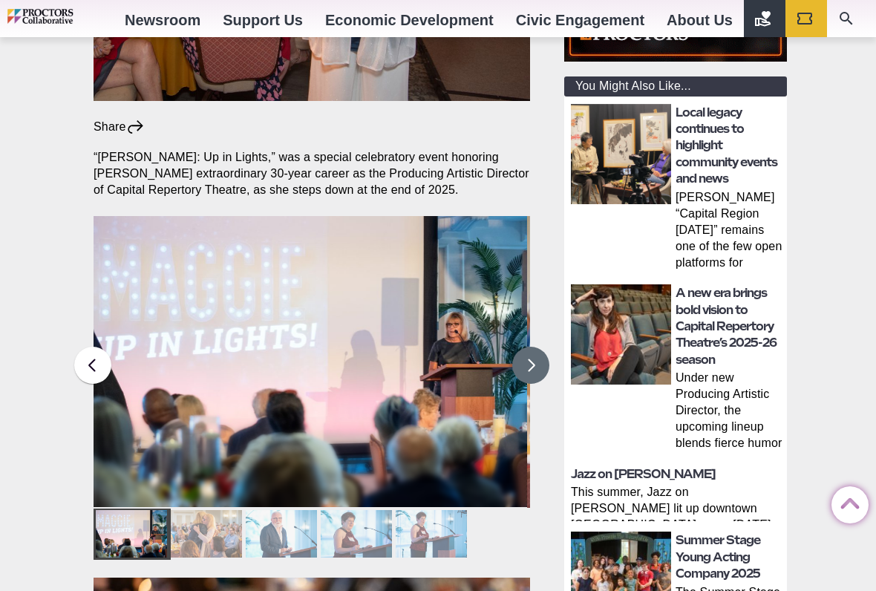
click at [540, 347] on button at bounding box center [530, 365] width 37 height 37
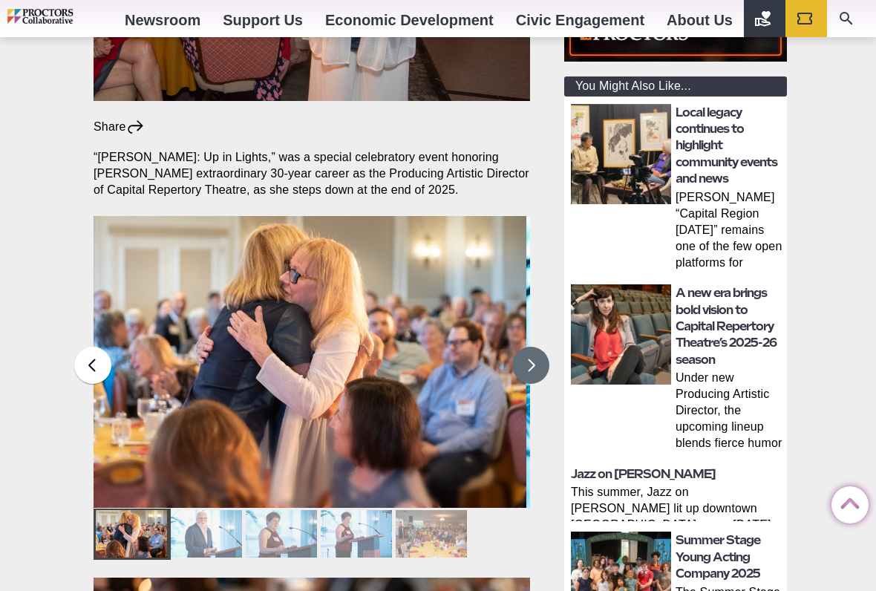
click at [534, 347] on button at bounding box center [530, 365] width 37 height 37
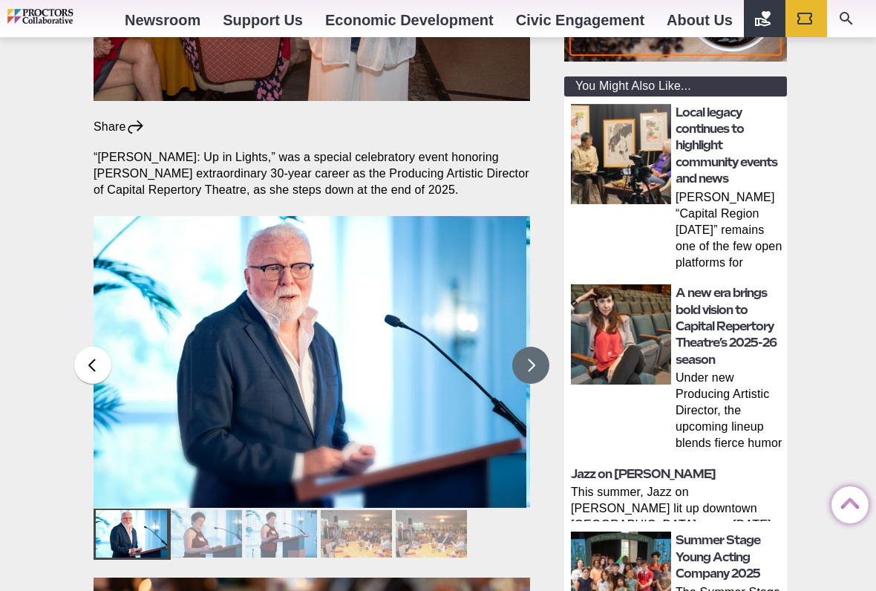
click at [532, 350] on button at bounding box center [530, 365] width 37 height 37
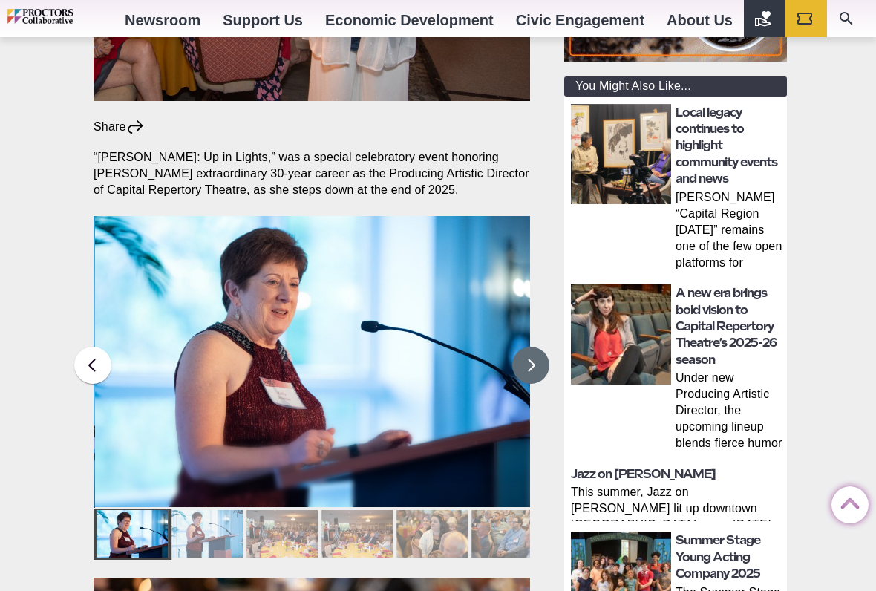
click at [532, 347] on button at bounding box center [530, 365] width 37 height 37
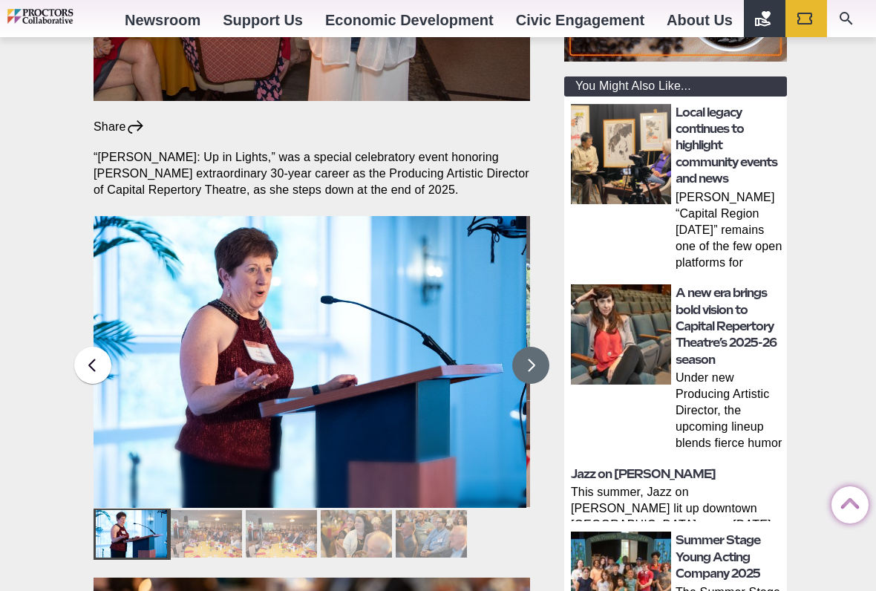
click at [531, 347] on button at bounding box center [530, 365] width 37 height 37
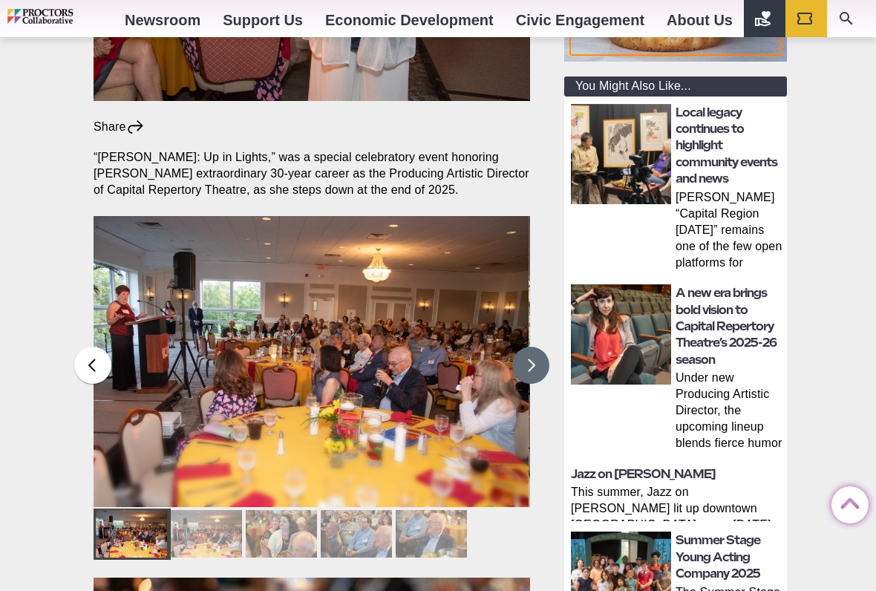
click at [534, 347] on button at bounding box center [530, 365] width 37 height 37
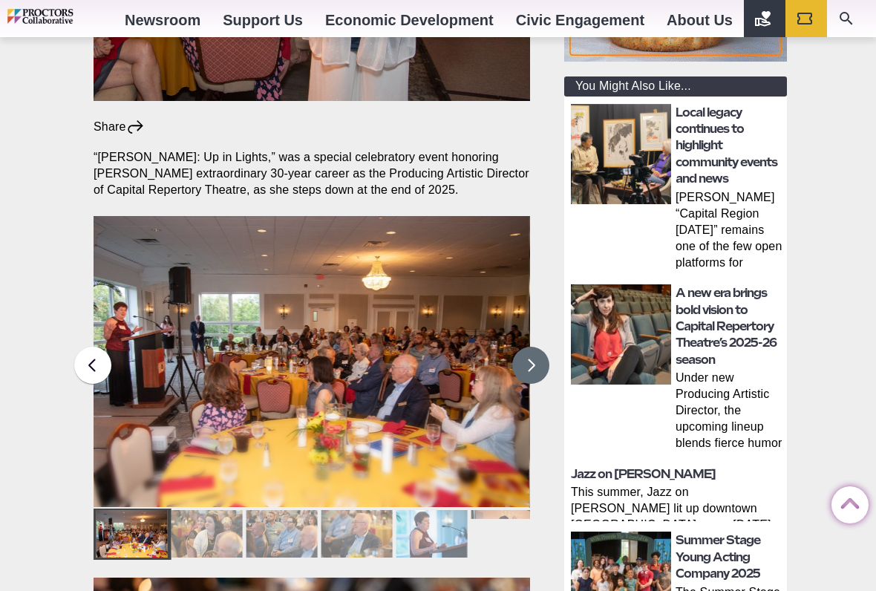
click at [536, 347] on button at bounding box center [530, 365] width 37 height 37
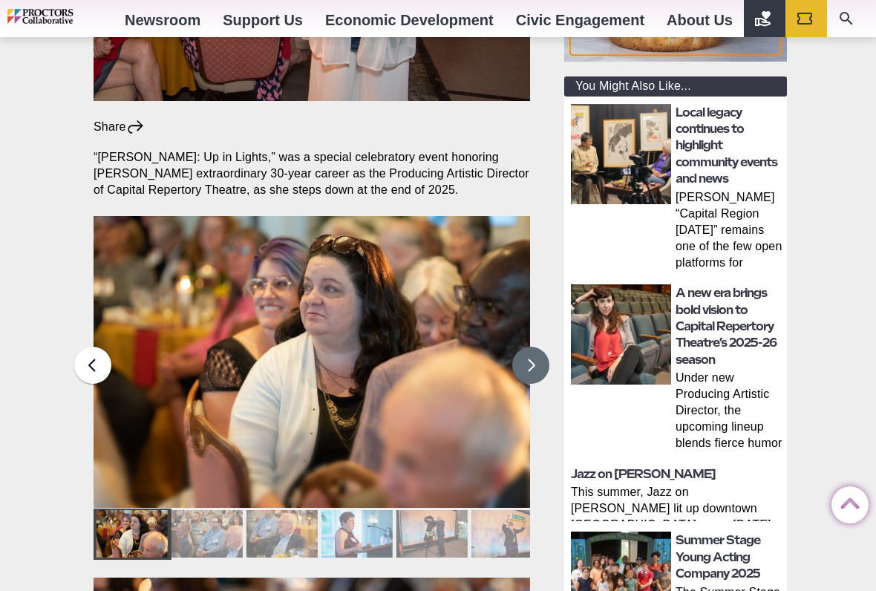
click at [534, 347] on button at bounding box center [530, 365] width 37 height 37
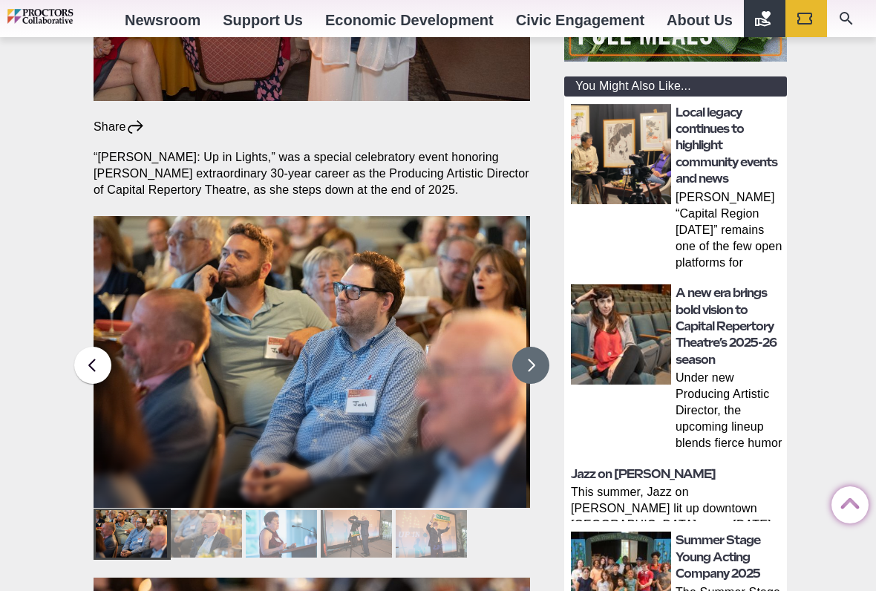
click at [534, 347] on button at bounding box center [530, 365] width 37 height 37
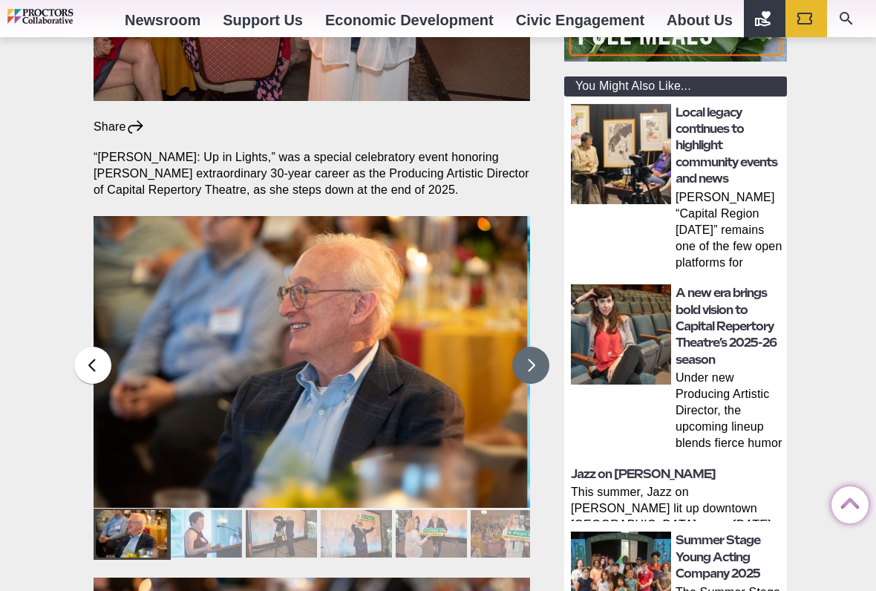
click at [533, 347] on button at bounding box center [530, 365] width 37 height 37
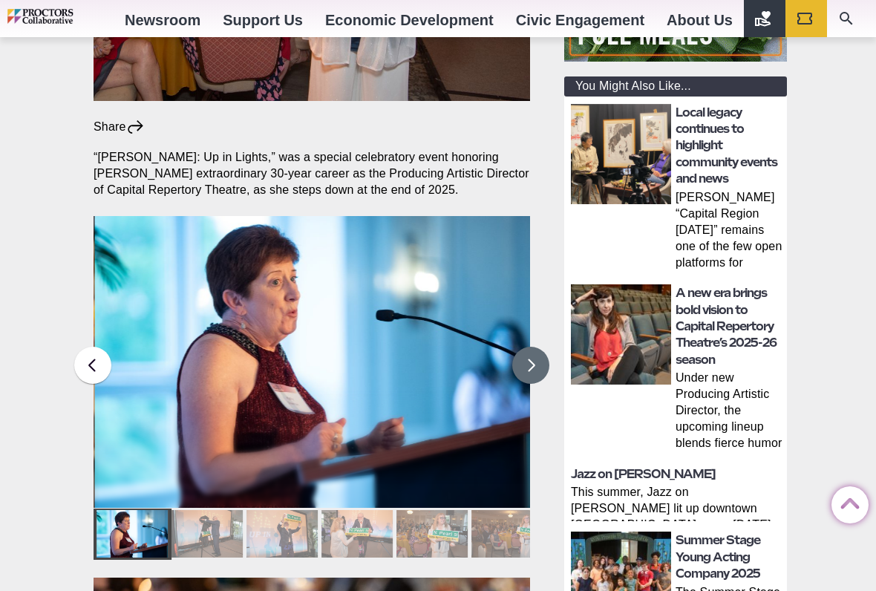
click at [528, 347] on button at bounding box center [530, 365] width 37 height 37
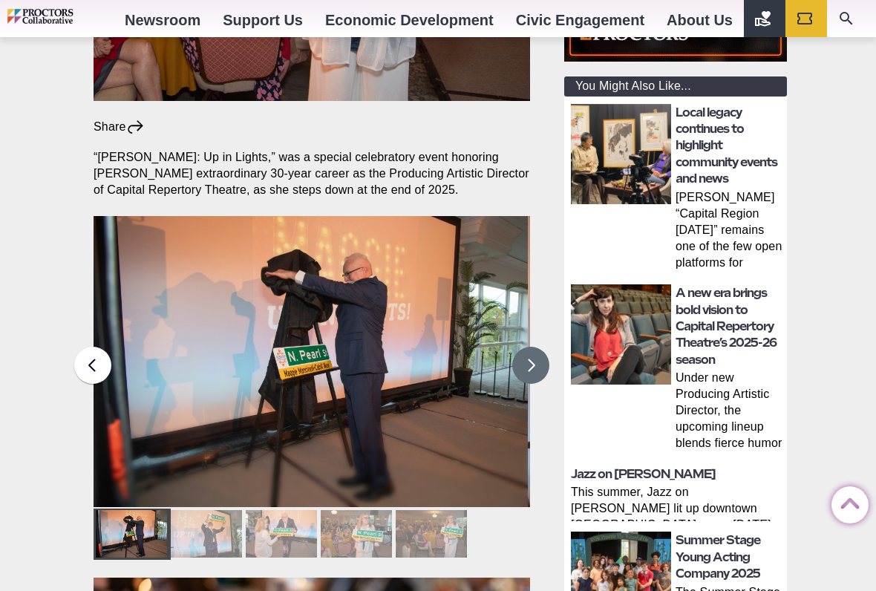
click at [548, 347] on button at bounding box center [530, 365] width 37 height 37
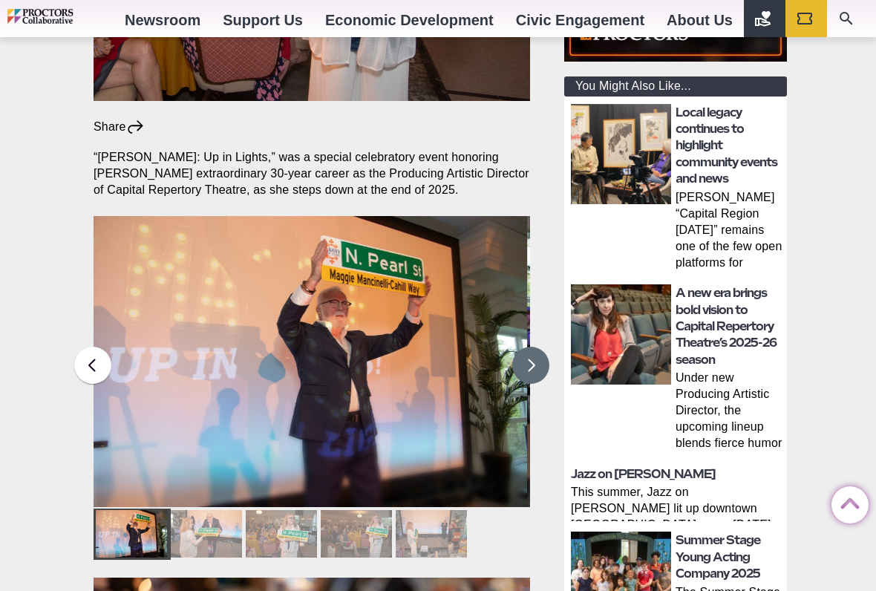
click at [546, 347] on button at bounding box center [530, 365] width 37 height 37
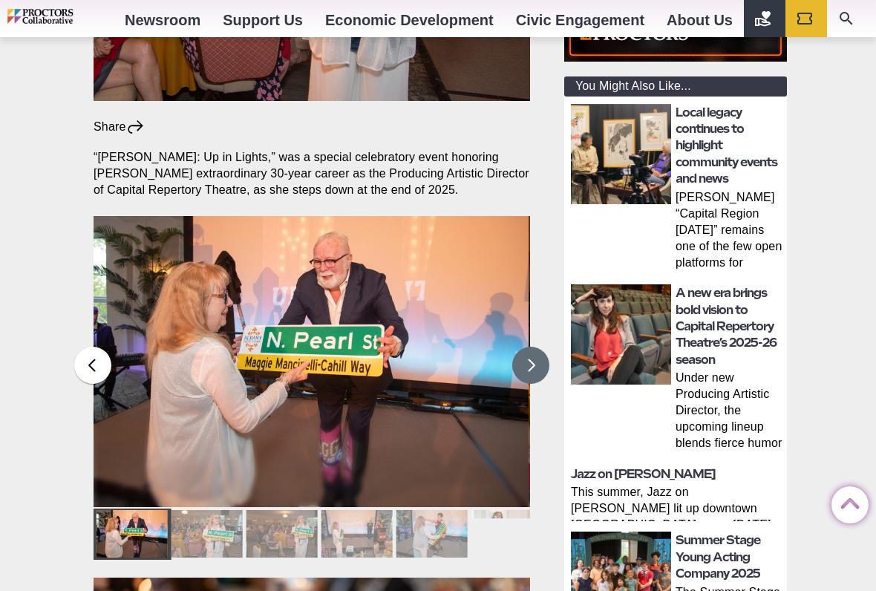
click at [548, 347] on button at bounding box center [530, 365] width 37 height 37
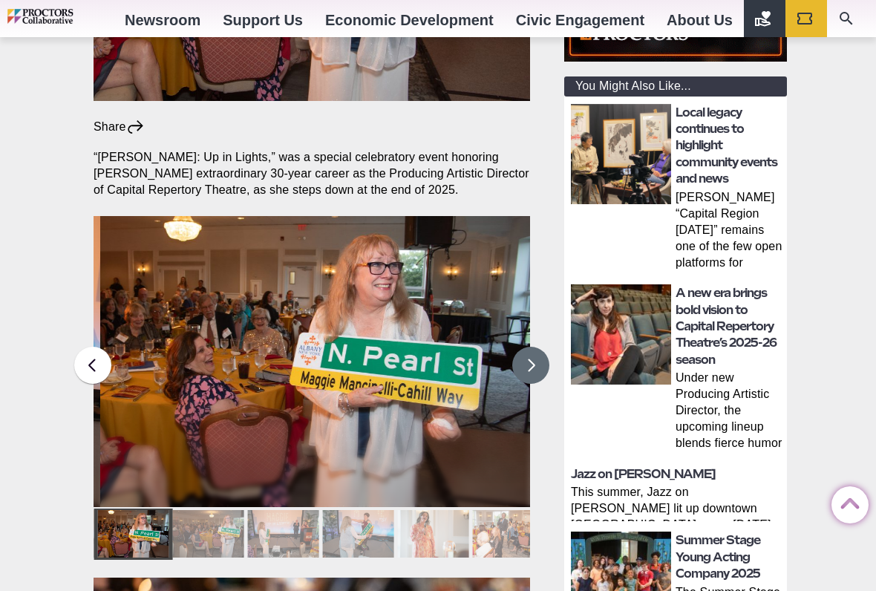
click at [540, 347] on button at bounding box center [530, 365] width 37 height 37
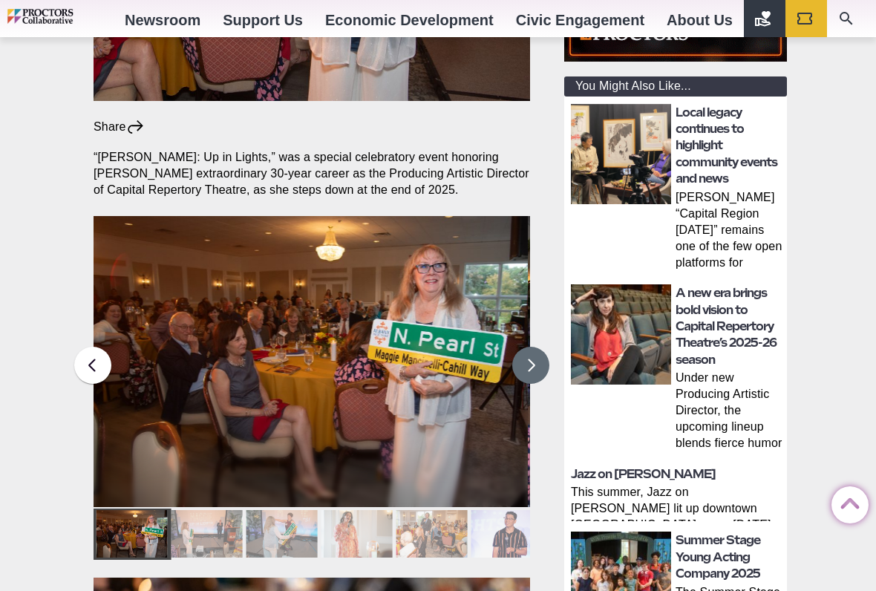
click at [545, 347] on button at bounding box center [530, 365] width 37 height 37
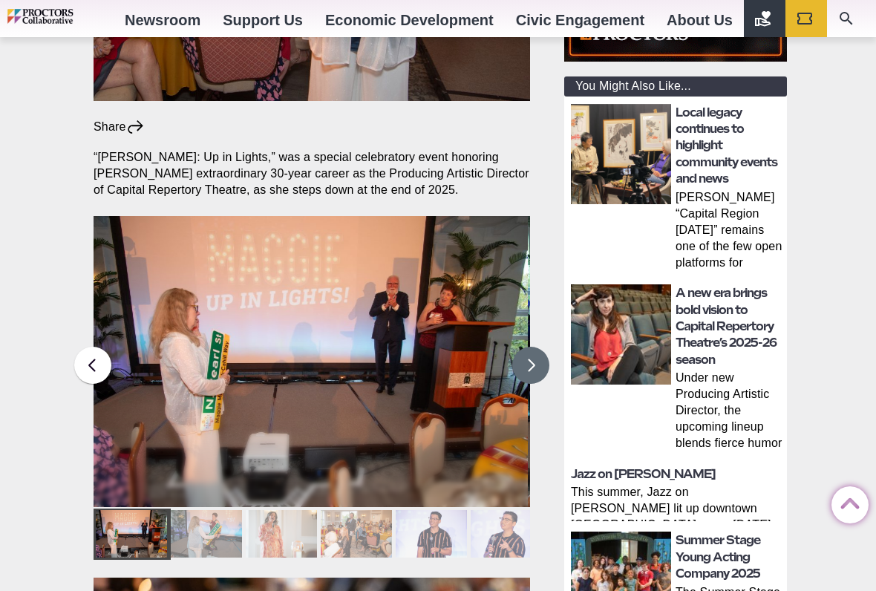
click at [534, 347] on button at bounding box center [530, 365] width 37 height 37
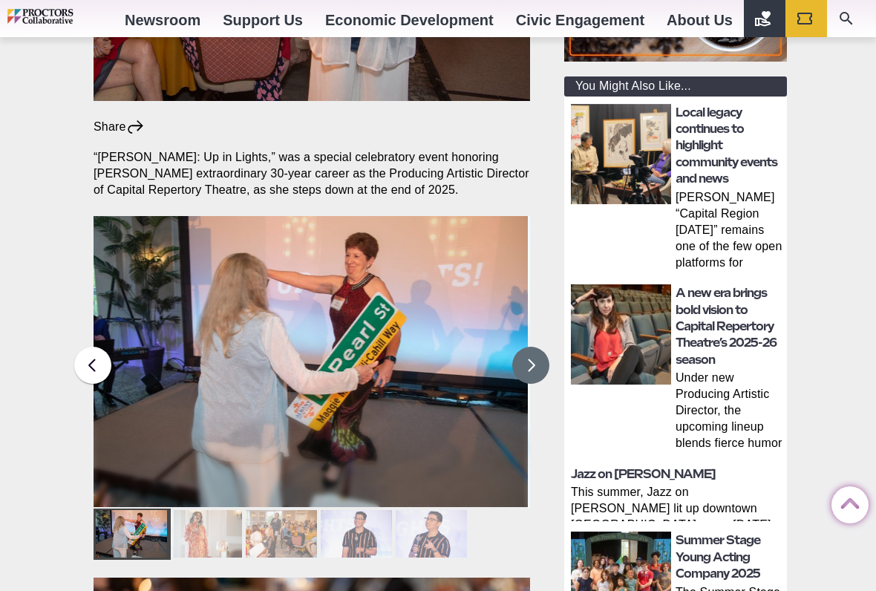
click at [539, 347] on button at bounding box center [530, 365] width 37 height 37
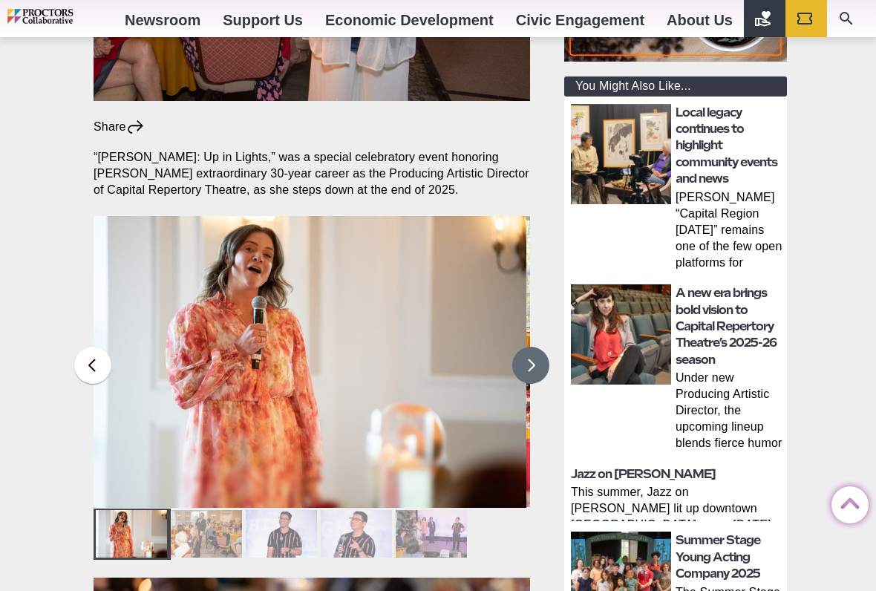
click at [542, 347] on button at bounding box center [530, 365] width 37 height 37
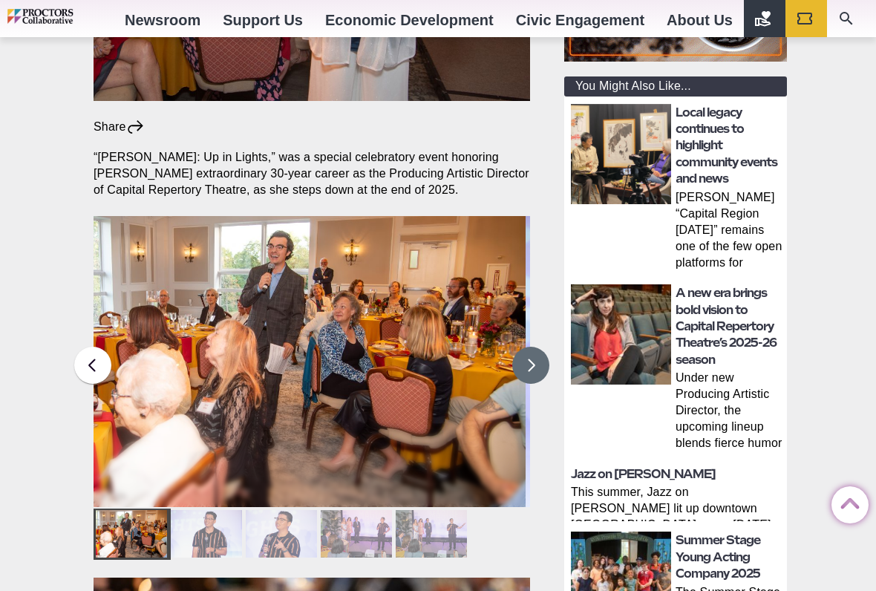
click at [540, 347] on button at bounding box center [530, 365] width 37 height 37
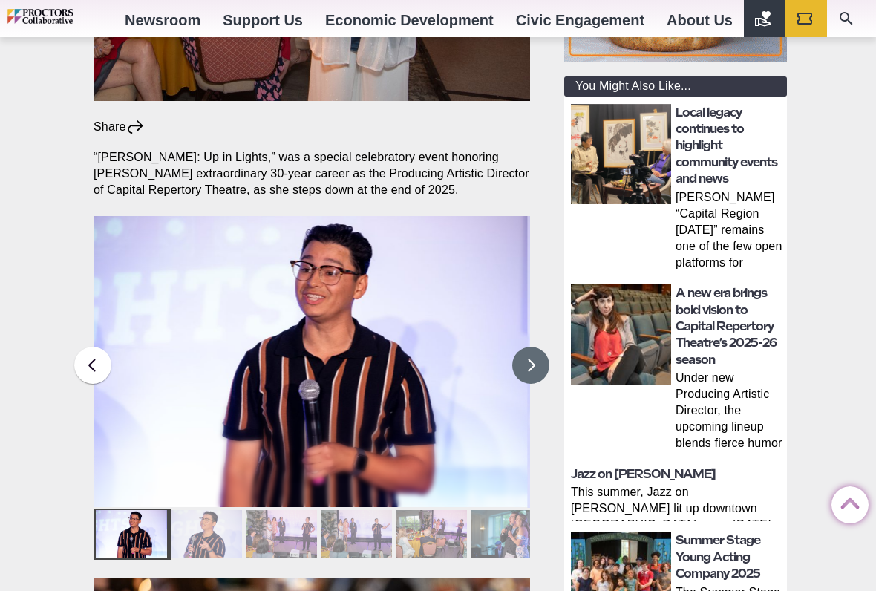
click at [539, 347] on button at bounding box center [530, 365] width 37 height 37
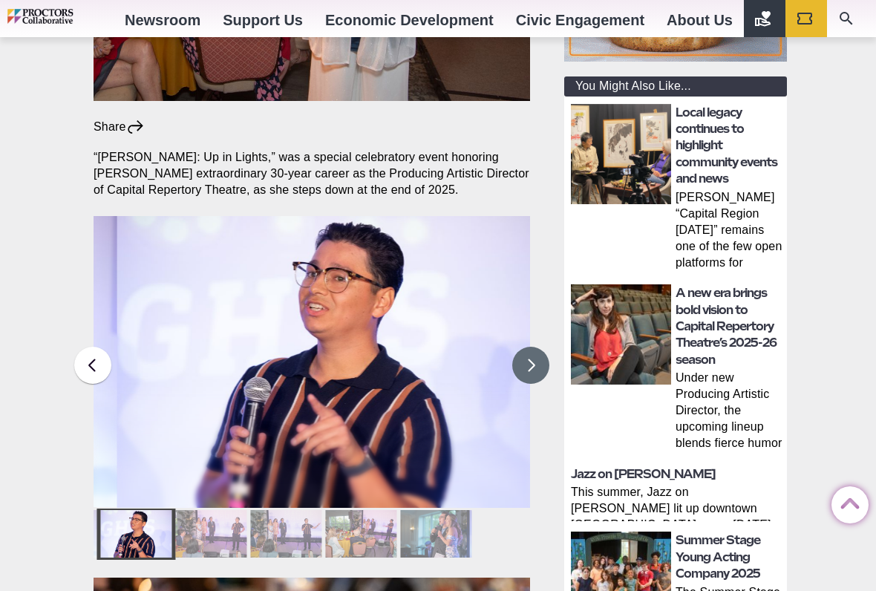
click at [531, 347] on button at bounding box center [530, 365] width 37 height 37
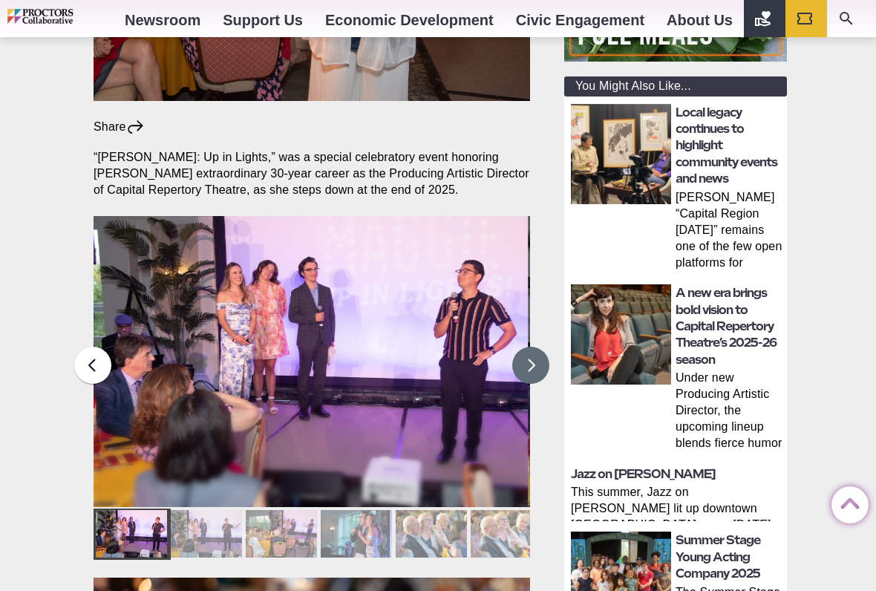
click at [537, 347] on button at bounding box center [530, 365] width 37 height 37
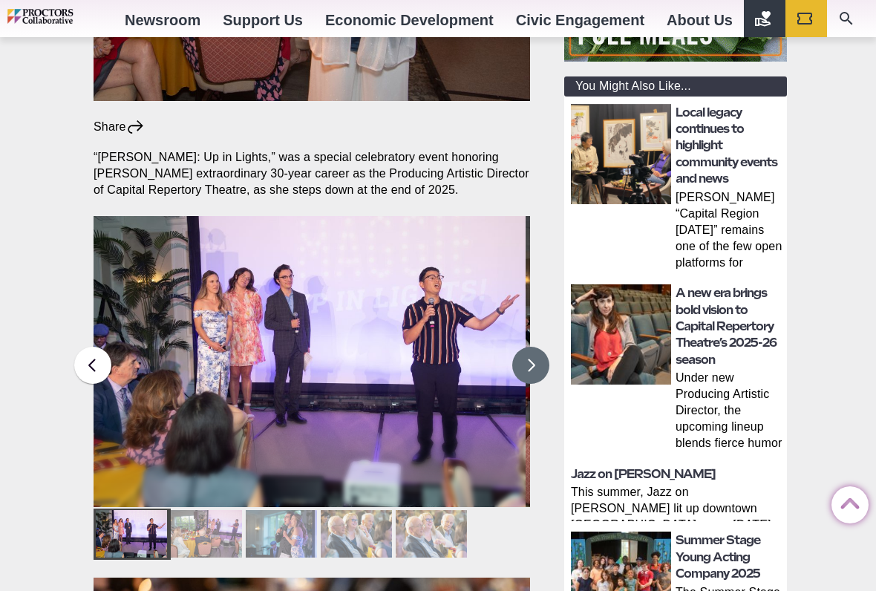
click at [534, 347] on button at bounding box center [530, 365] width 37 height 37
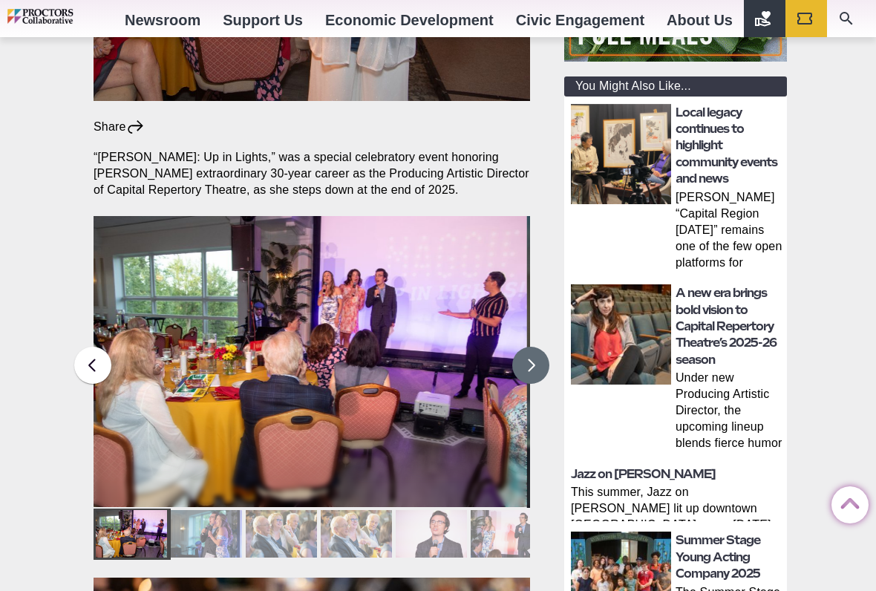
click at [542, 347] on button at bounding box center [530, 365] width 37 height 37
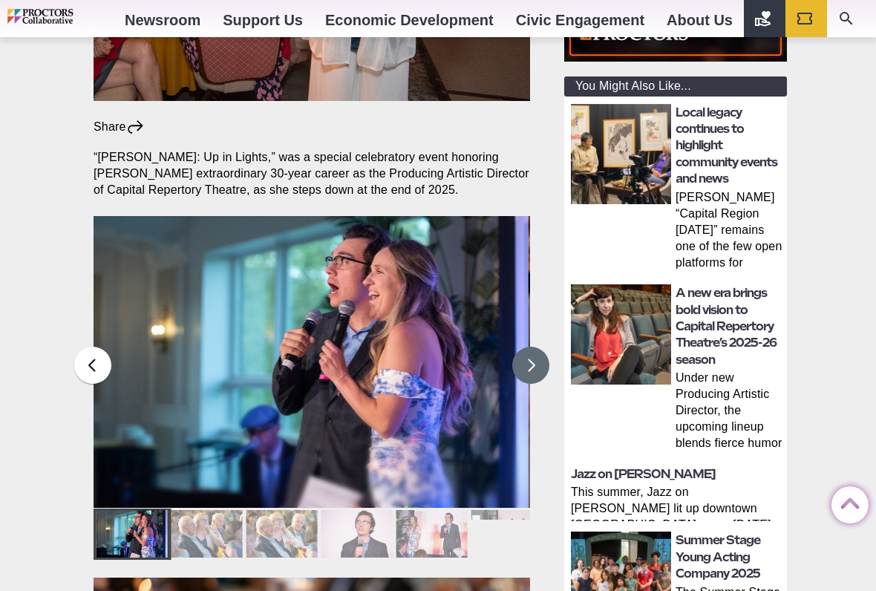
click at [533, 347] on button at bounding box center [530, 365] width 37 height 37
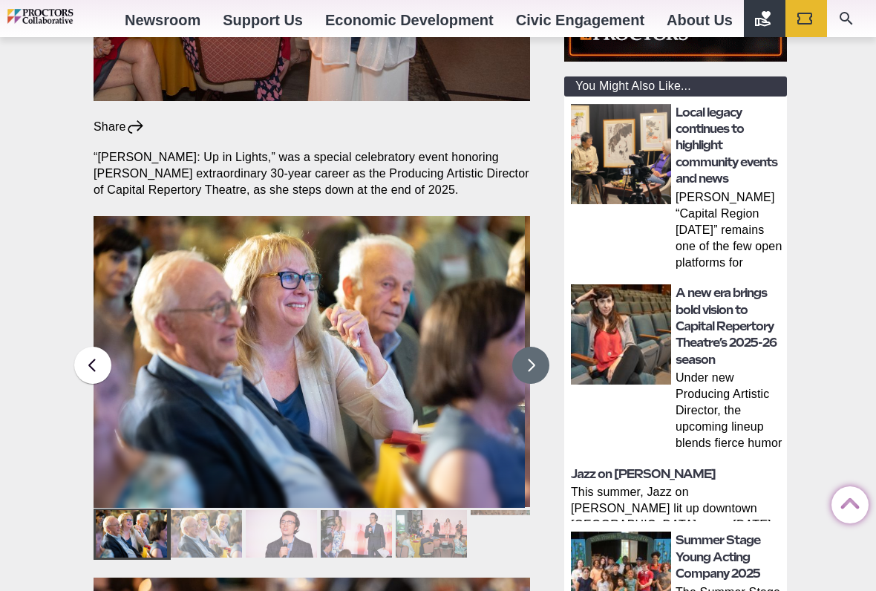
click at [534, 347] on button at bounding box center [530, 365] width 37 height 37
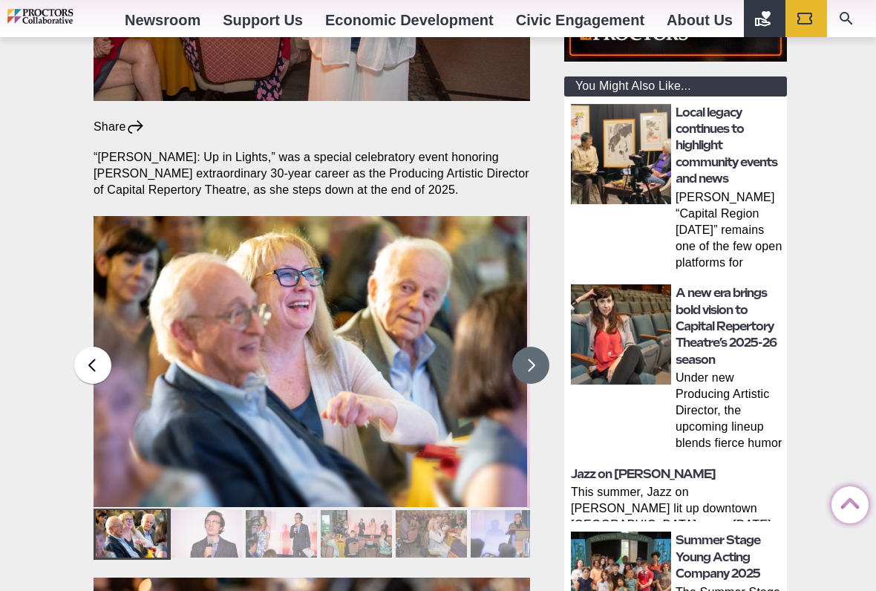
click at [536, 347] on button at bounding box center [530, 365] width 37 height 37
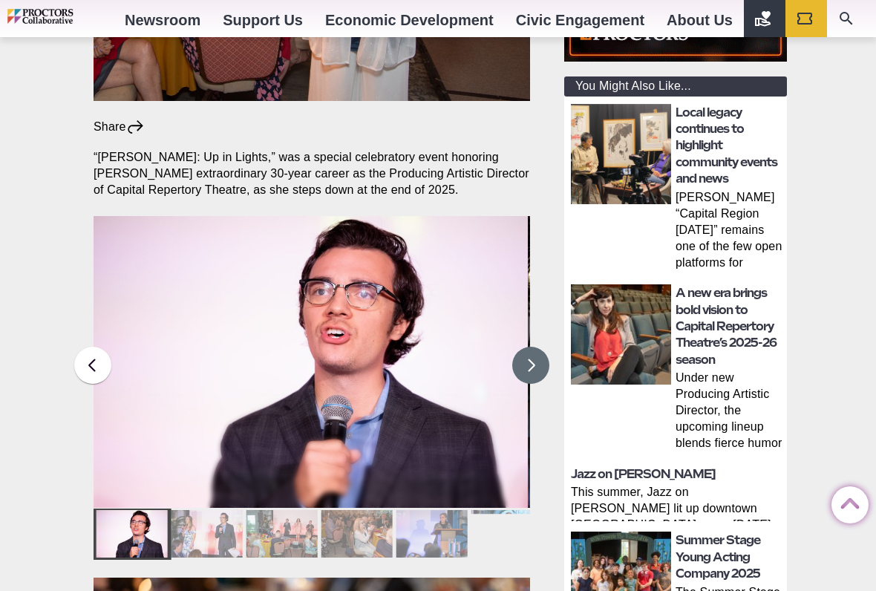
click at [538, 347] on button at bounding box center [530, 365] width 37 height 37
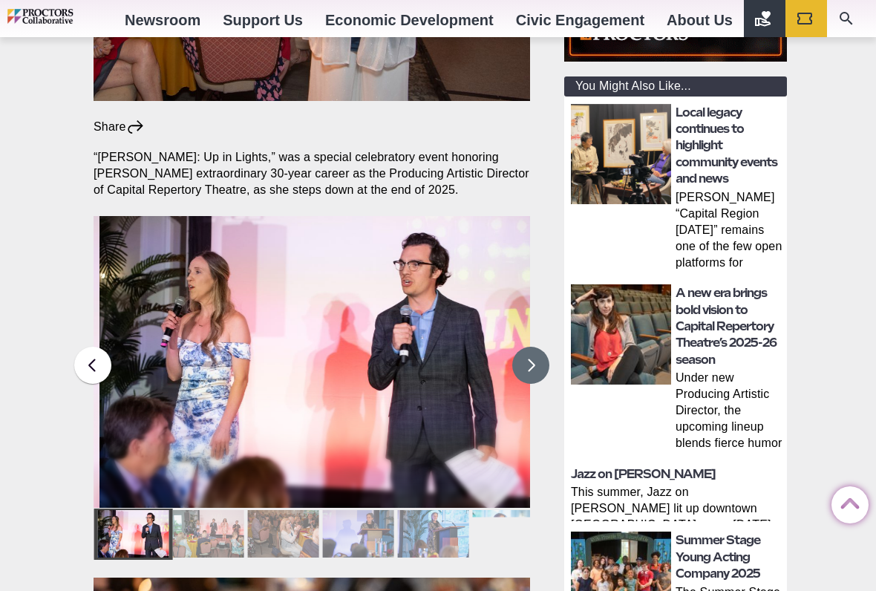
click at [537, 347] on button at bounding box center [530, 365] width 37 height 37
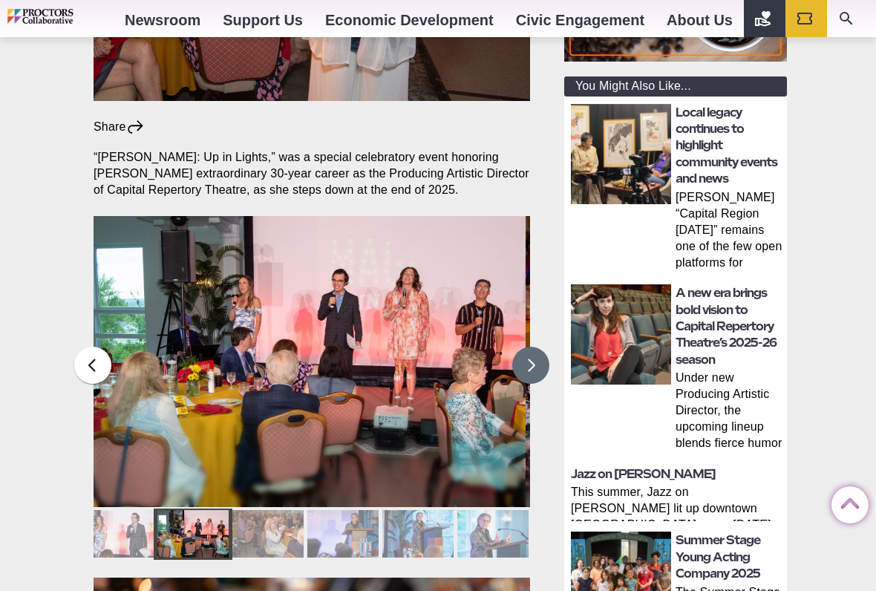
click at [542, 347] on button at bounding box center [530, 365] width 37 height 37
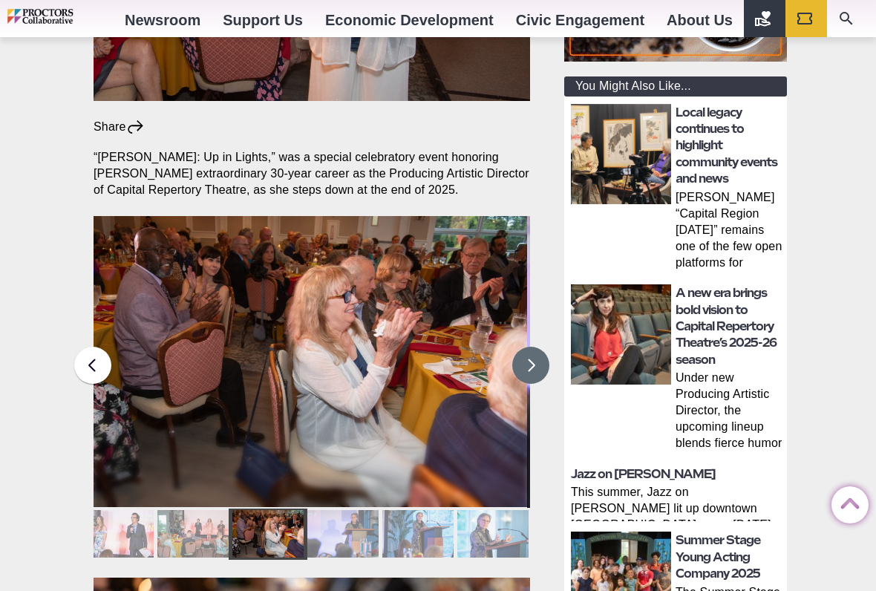
click at [537, 347] on button at bounding box center [530, 365] width 37 height 37
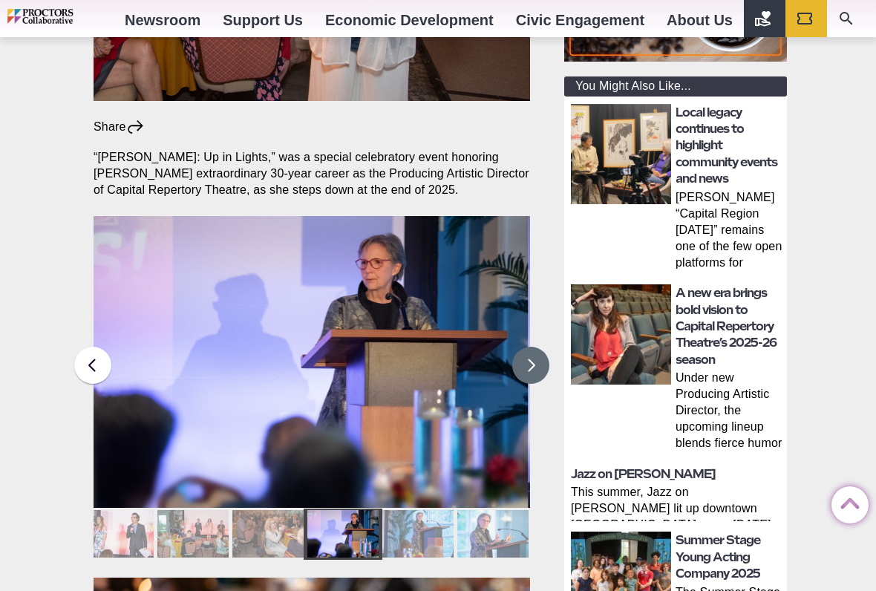
click at [534, 347] on button at bounding box center [530, 365] width 37 height 37
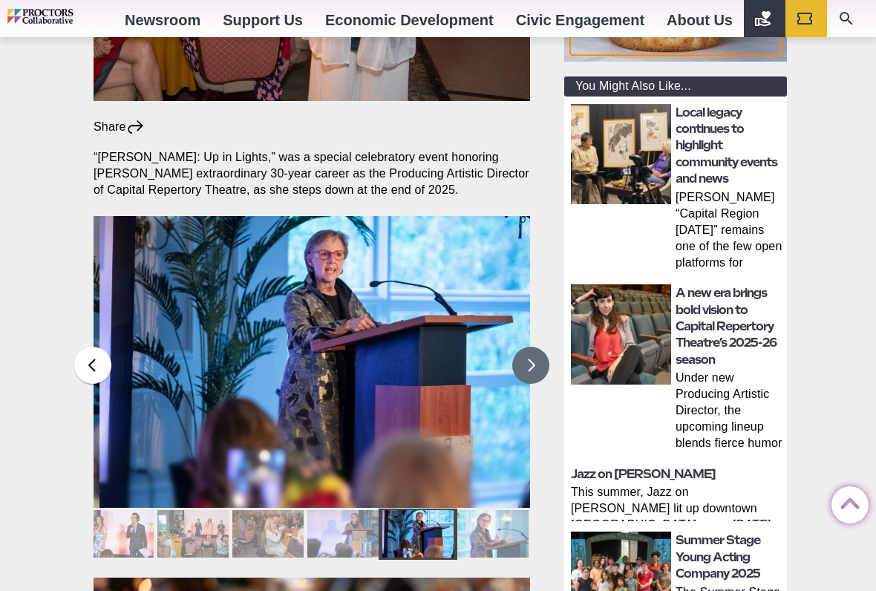
click at [534, 347] on button at bounding box center [530, 365] width 37 height 37
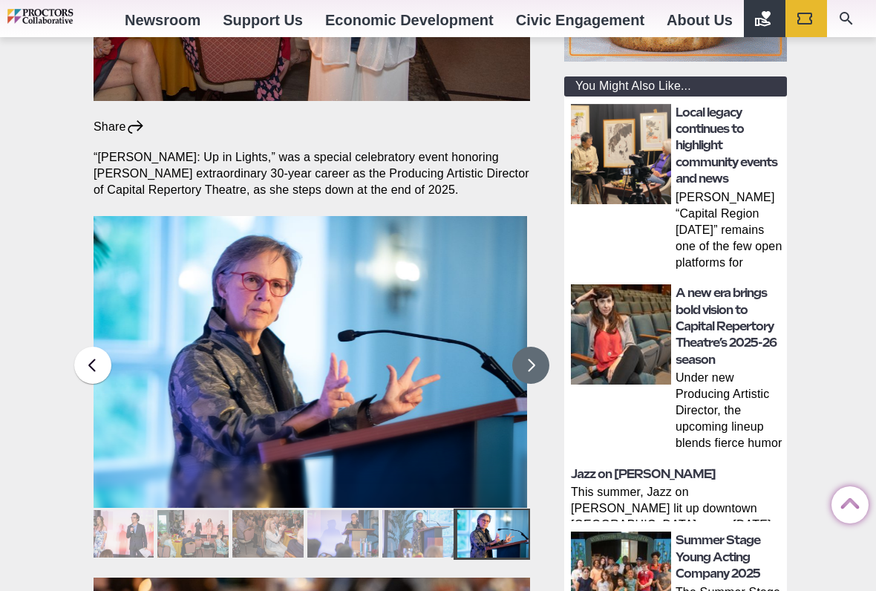
click at [536, 347] on button at bounding box center [530, 365] width 37 height 37
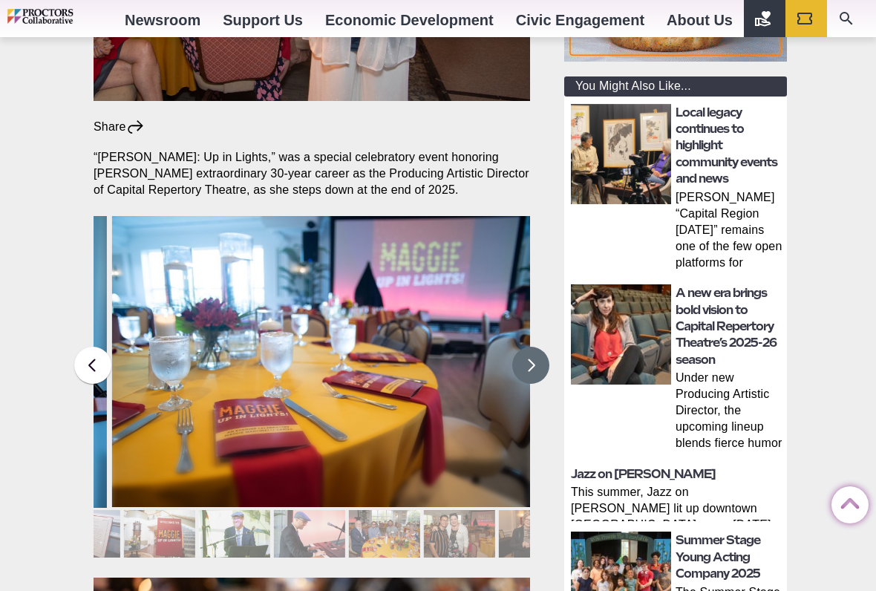
click at [530, 347] on button at bounding box center [530, 365] width 37 height 37
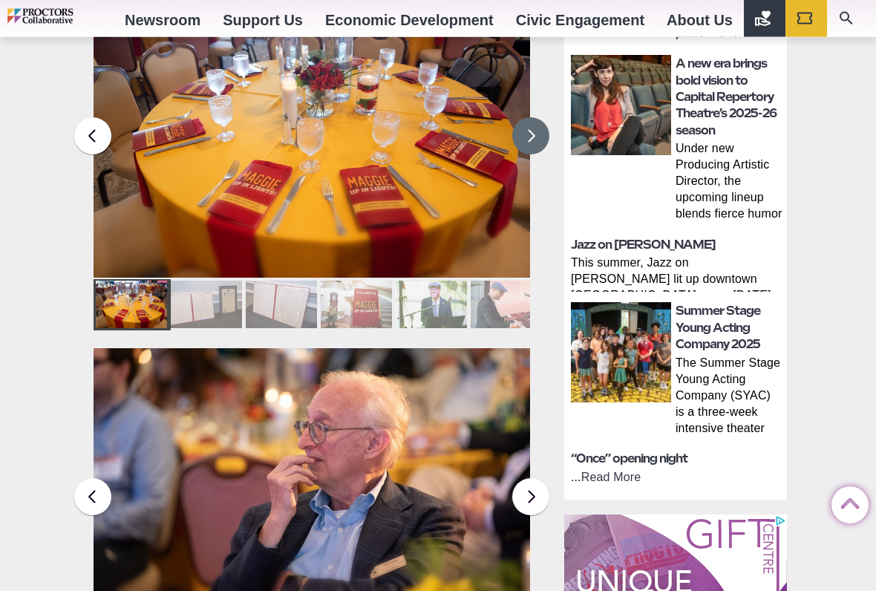
scroll to position [757, 0]
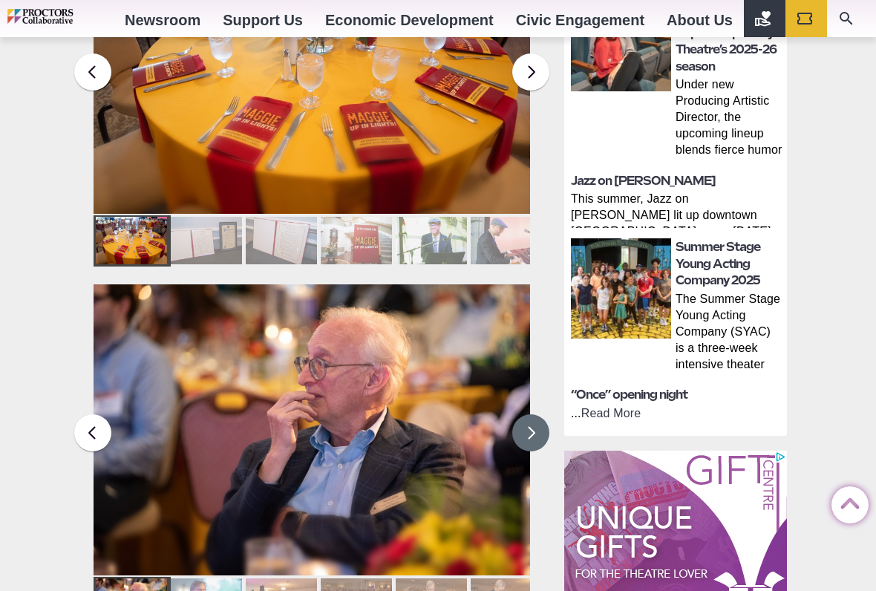
click at [529, 414] on button at bounding box center [530, 432] width 37 height 37
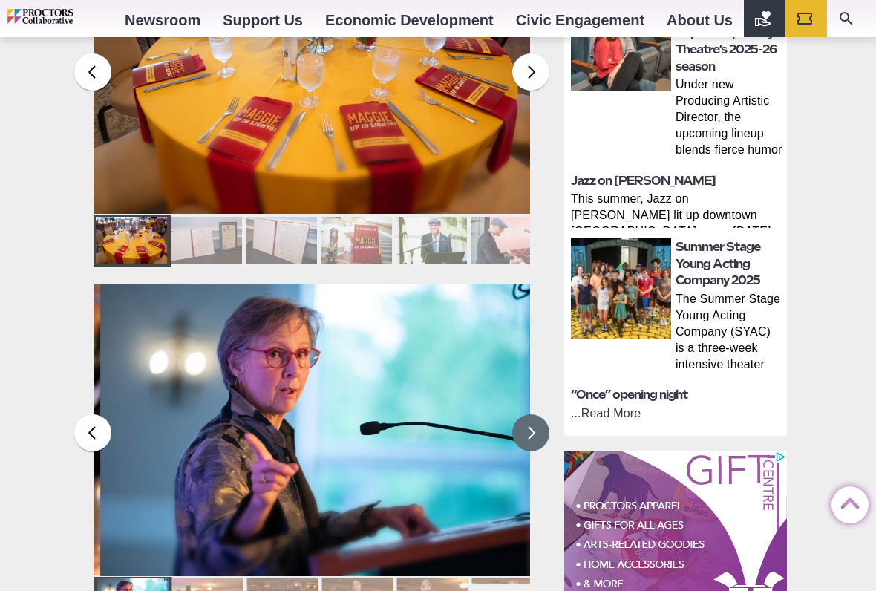
click at [533, 414] on button at bounding box center [530, 432] width 37 height 37
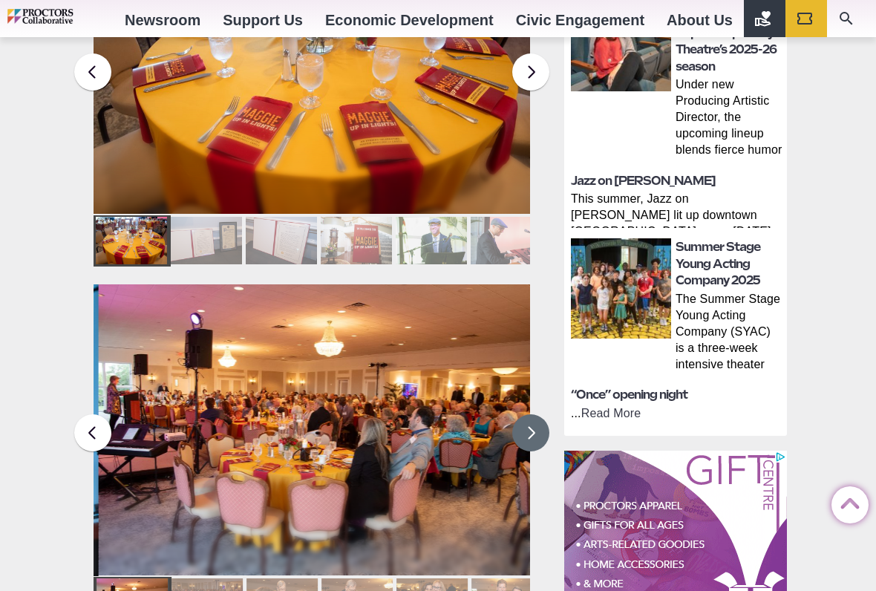
click at [535, 414] on button at bounding box center [530, 432] width 37 height 37
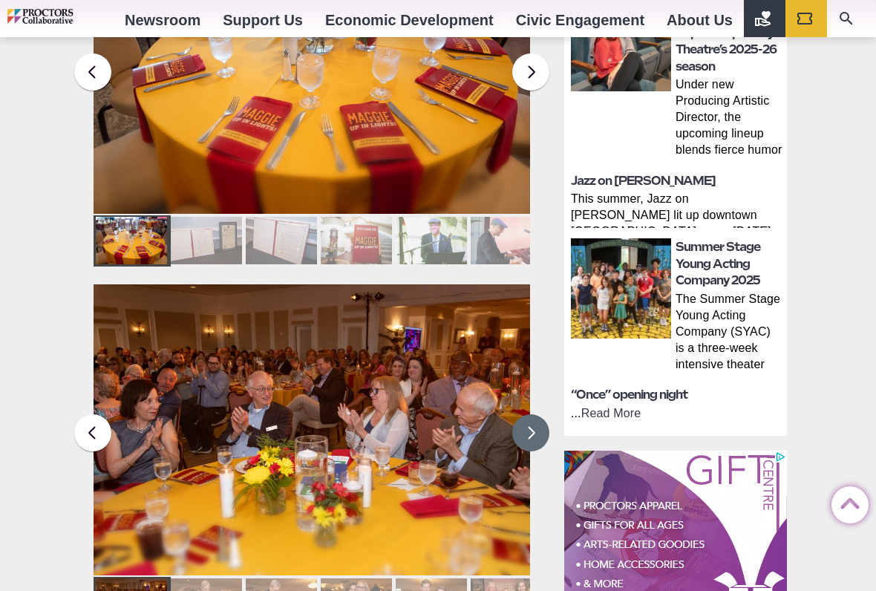
click at [531, 414] on button at bounding box center [530, 432] width 37 height 37
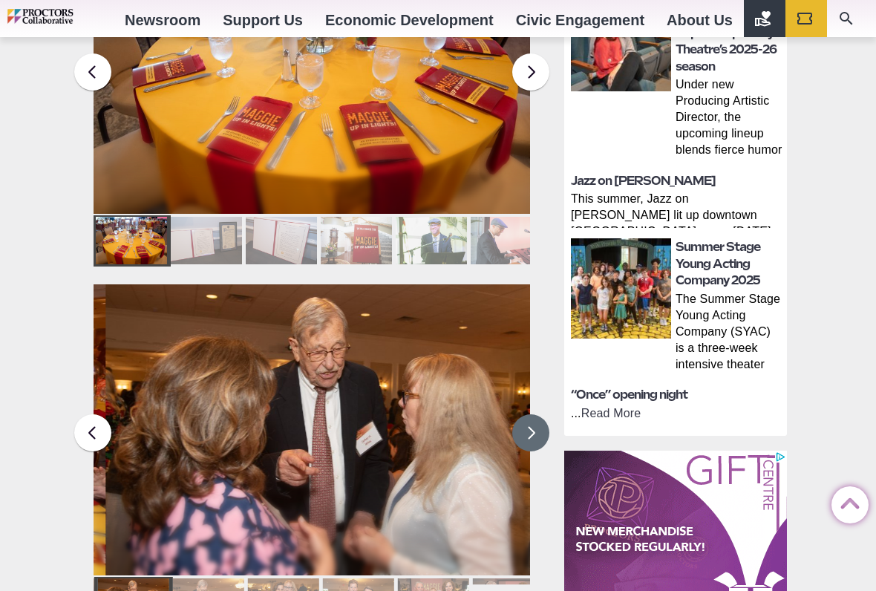
click at [532, 414] on button at bounding box center [530, 432] width 37 height 37
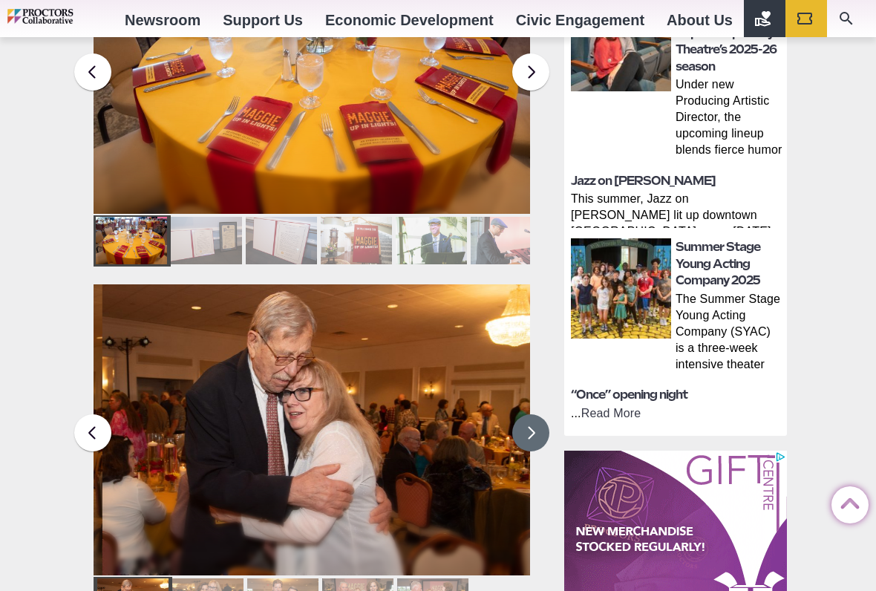
click at [540, 414] on button at bounding box center [530, 432] width 37 height 37
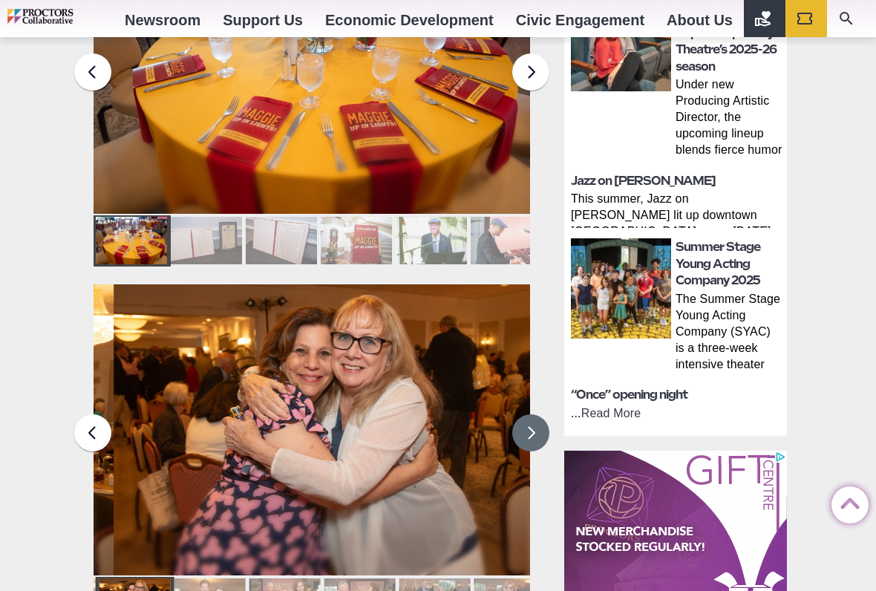
click at [534, 414] on button at bounding box center [530, 432] width 37 height 37
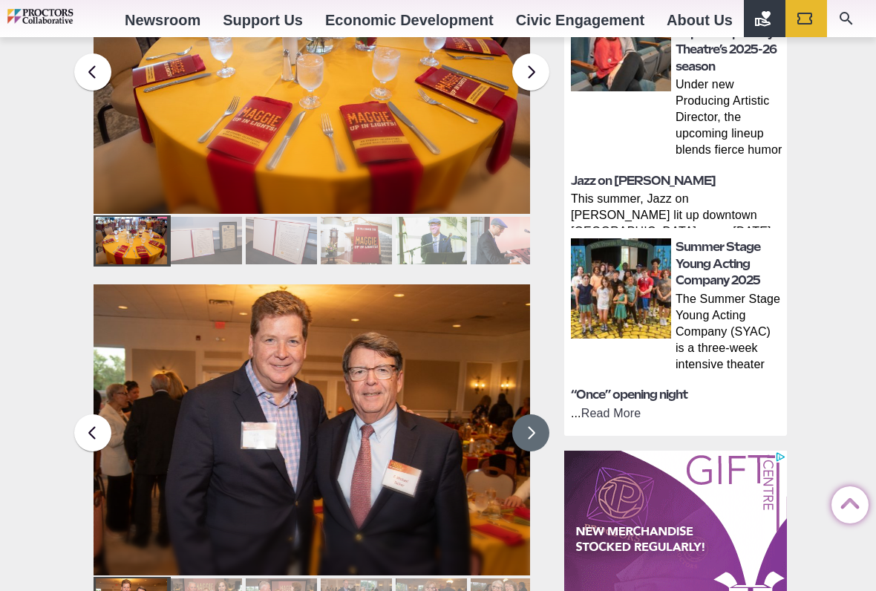
click at [539, 414] on button at bounding box center [530, 432] width 37 height 37
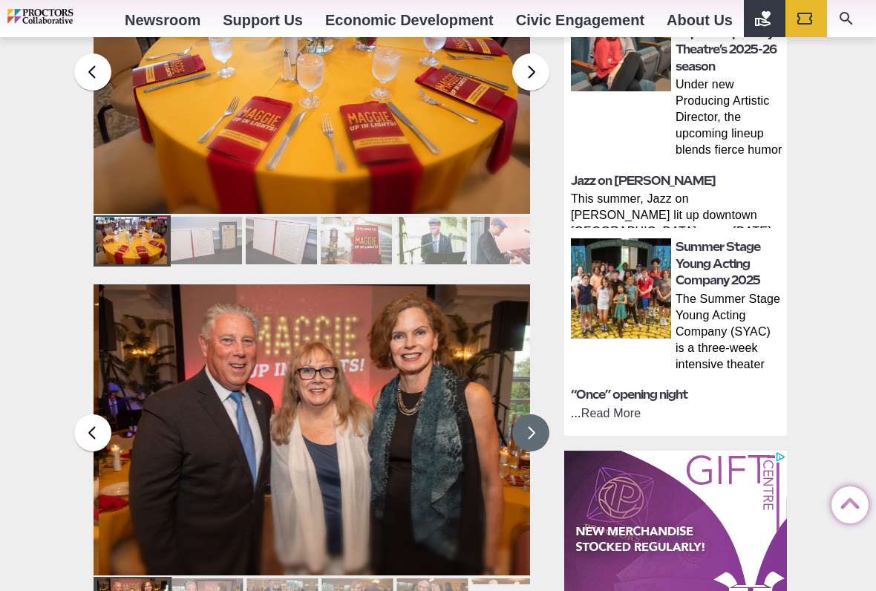
click at [542, 414] on button at bounding box center [530, 432] width 37 height 37
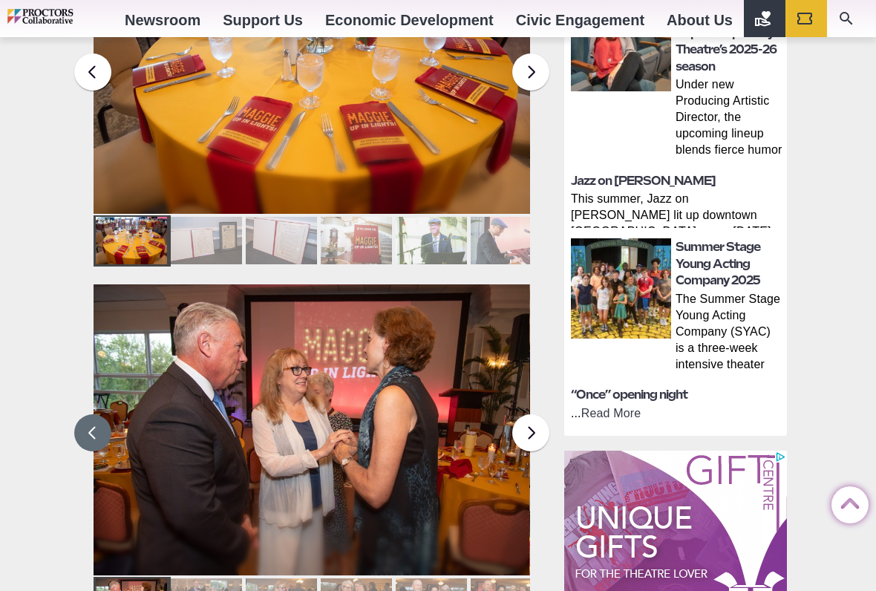
click at [98, 414] on button at bounding box center [92, 432] width 37 height 37
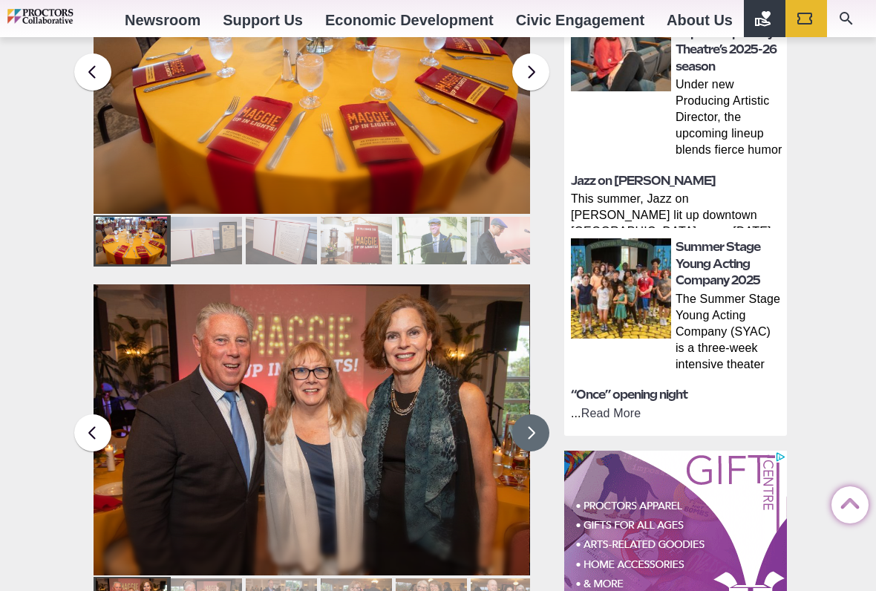
click at [534, 414] on button at bounding box center [530, 432] width 37 height 37
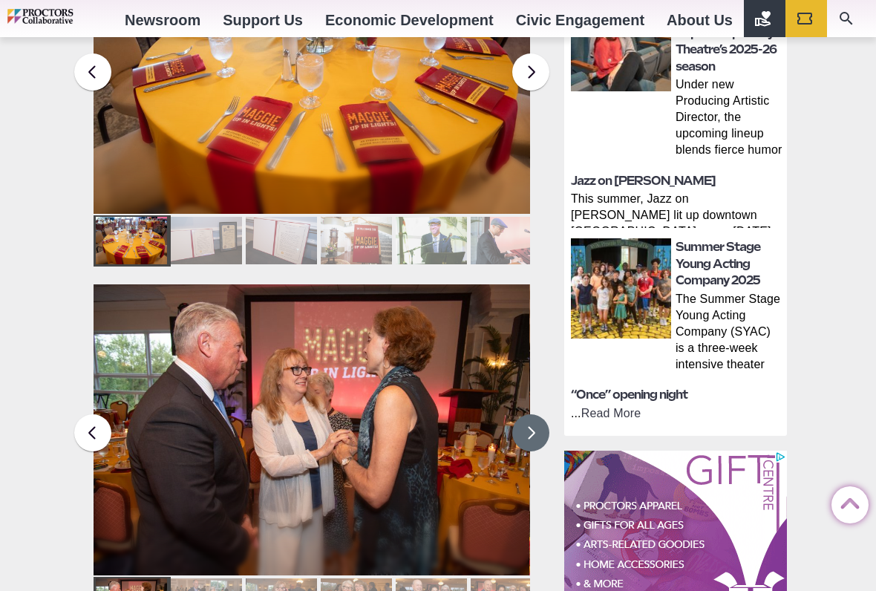
click at [537, 414] on button at bounding box center [530, 432] width 37 height 37
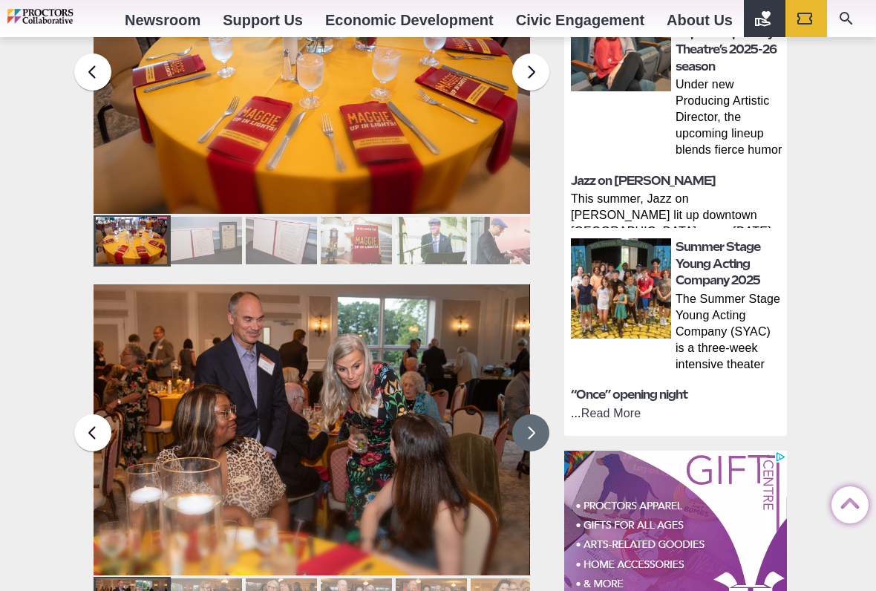
click at [535, 414] on button at bounding box center [530, 432] width 37 height 37
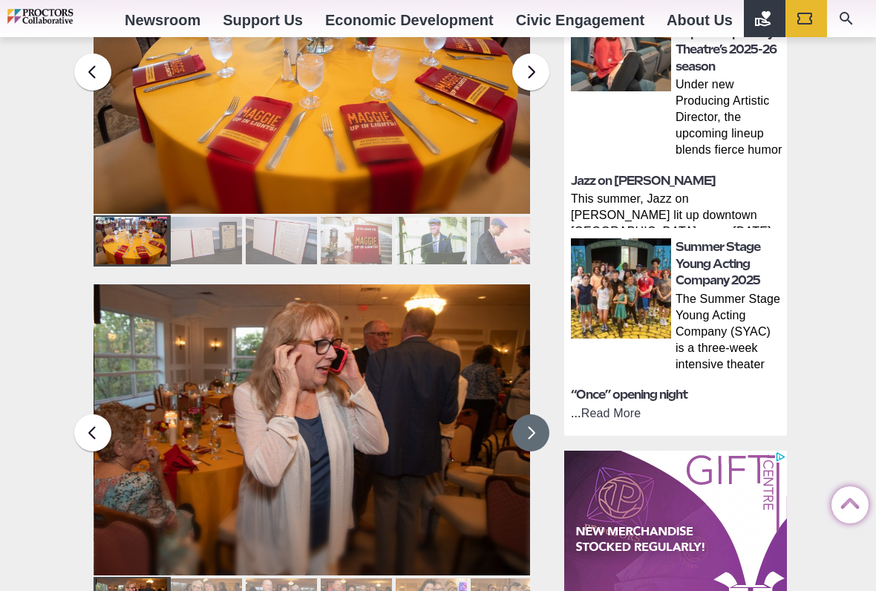
click at [537, 414] on button at bounding box center [530, 432] width 37 height 37
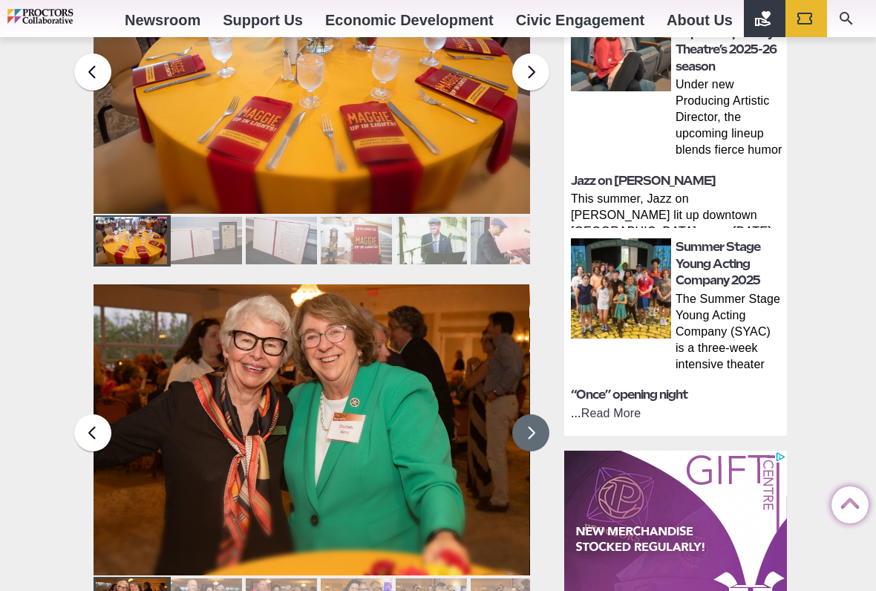
click at [537, 414] on button at bounding box center [530, 432] width 37 height 37
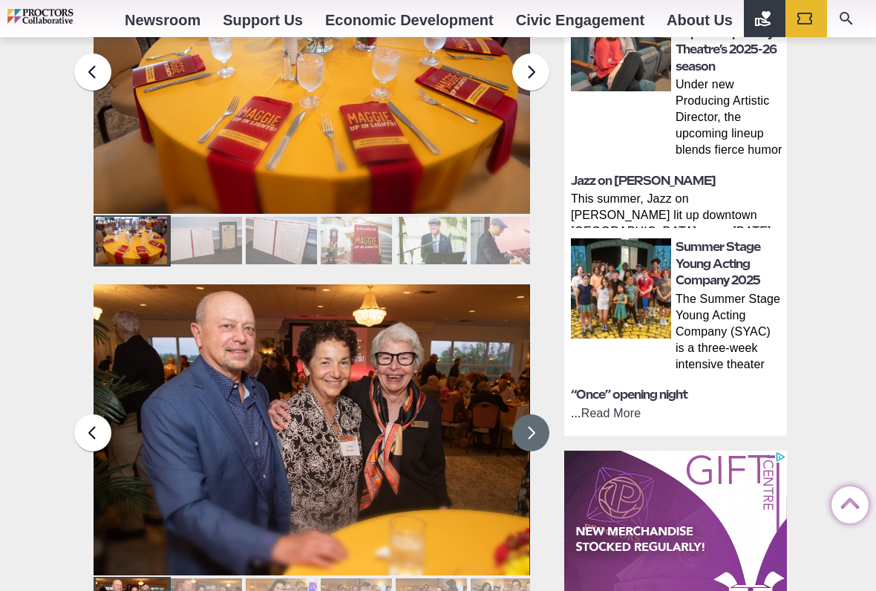
click at [535, 414] on button at bounding box center [530, 432] width 37 height 37
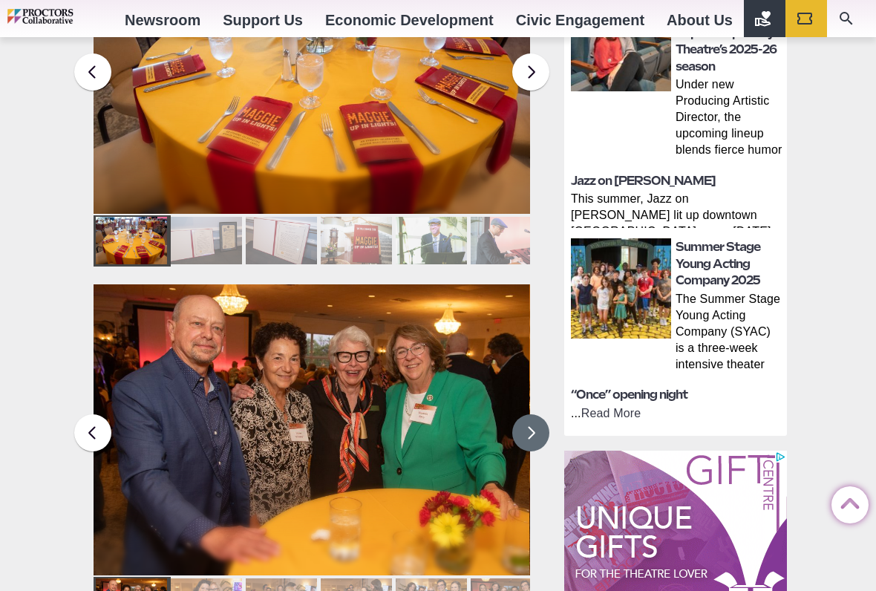
click at [531, 414] on button at bounding box center [530, 432] width 37 height 37
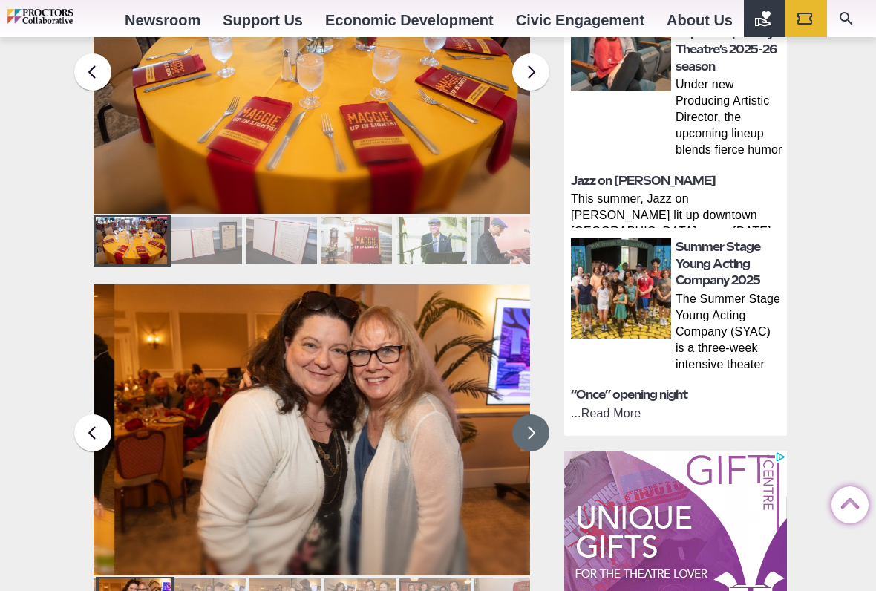
click at [537, 414] on button at bounding box center [530, 432] width 37 height 37
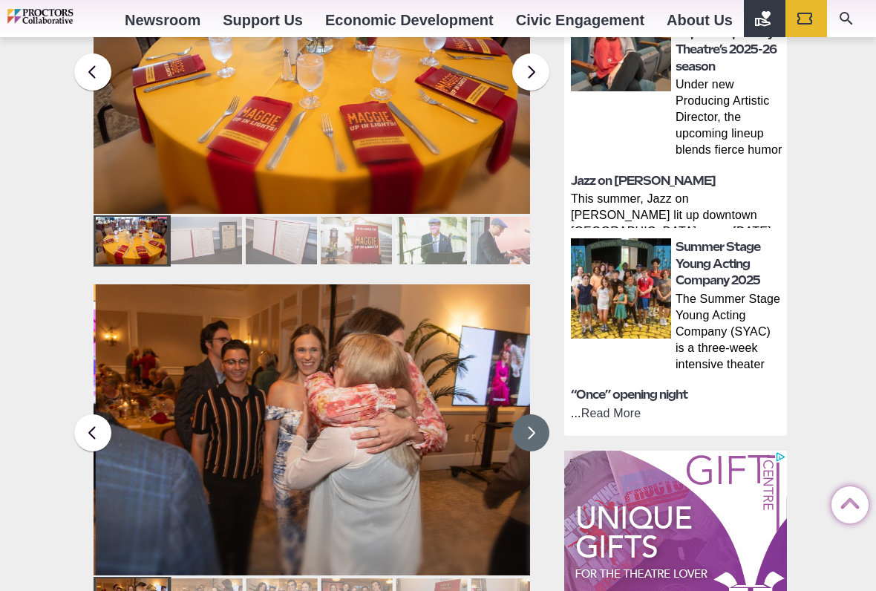
click at [540, 414] on button at bounding box center [530, 432] width 37 height 37
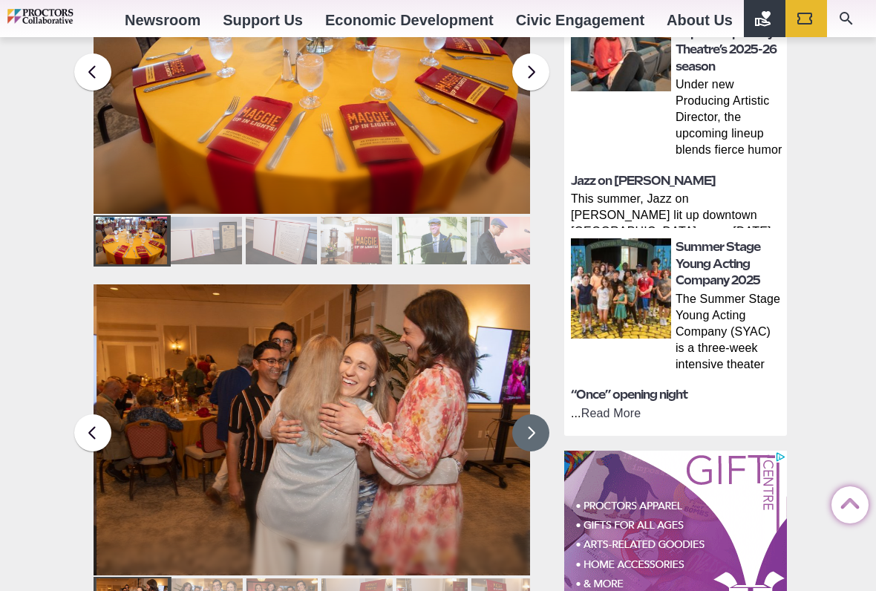
click at [540, 414] on button at bounding box center [530, 432] width 37 height 37
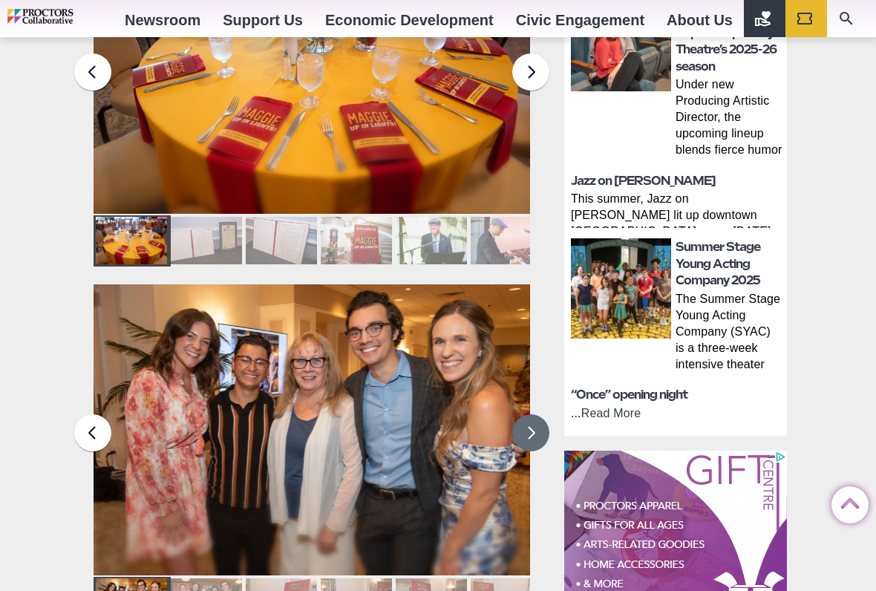
click at [541, 418] on button at bounding box center [530, 432] width 37 height 37
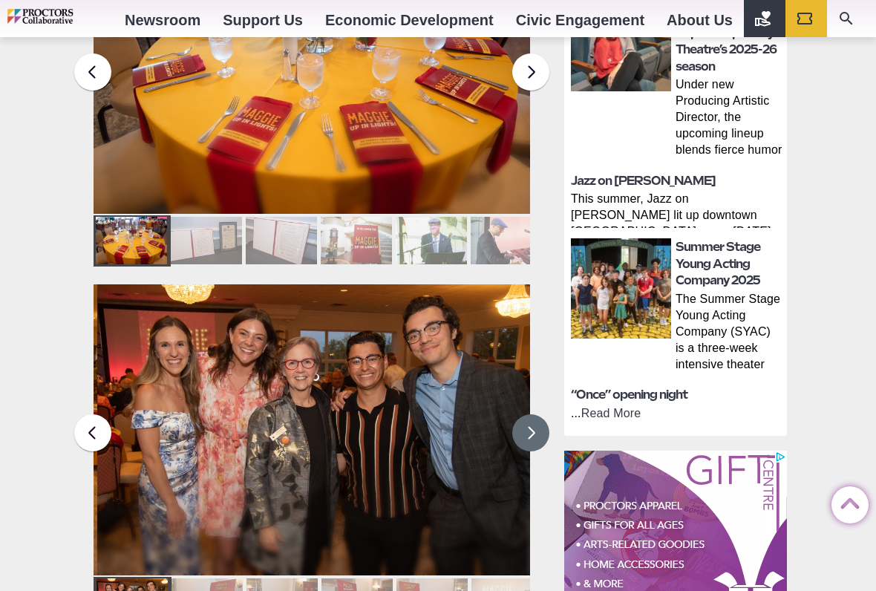
click at [531, 414] on button at bounding box center [530, 432] width 37 height 37
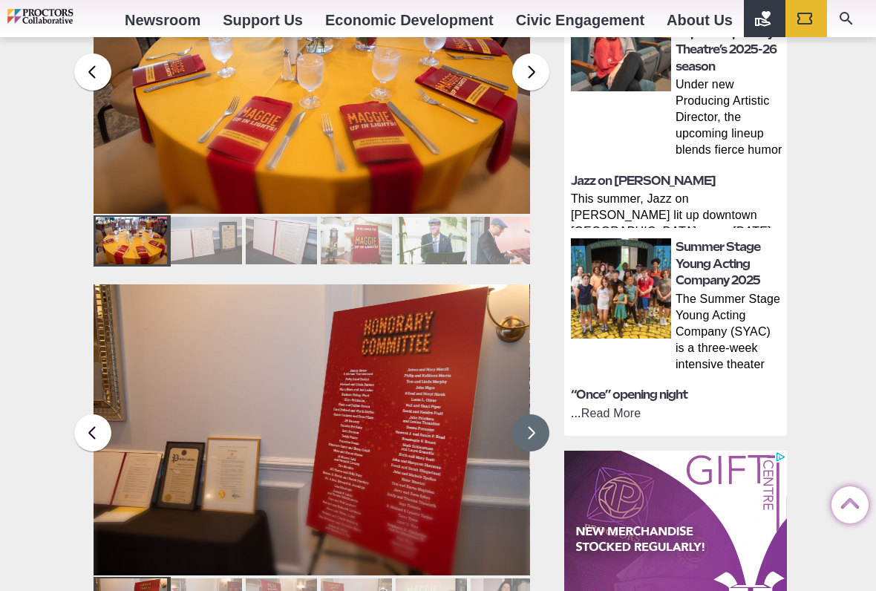
click at [537, 414] on button at bounding box center [530, 432] width 37 height 37
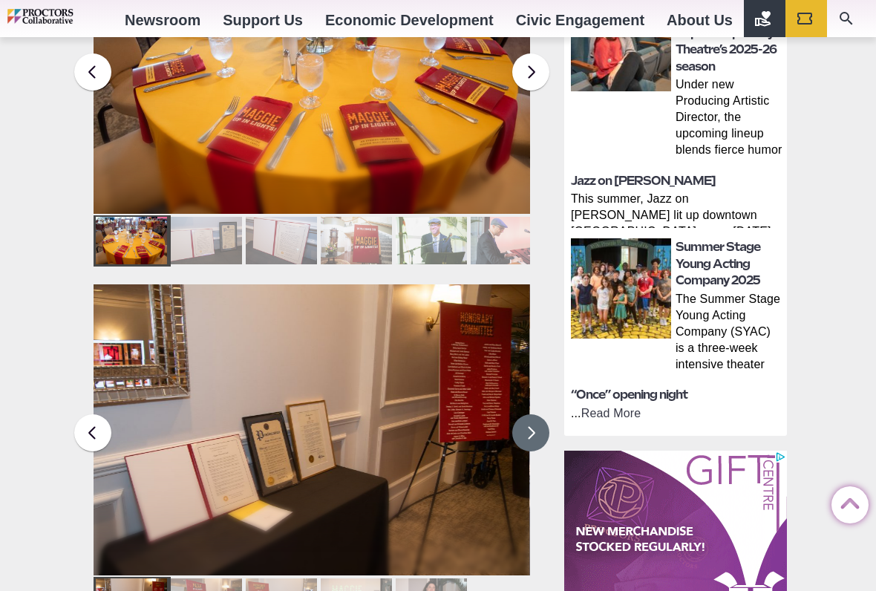
click at [541, 414] on button at bounding box center [530, 432] width 37 height 37
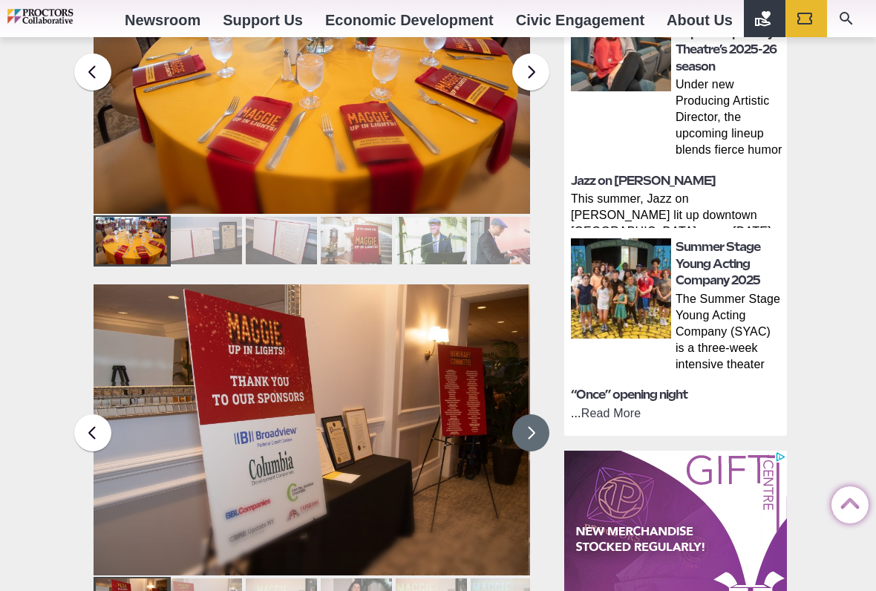
click at [531, 414] on button at bounding box center [530, 432] width 37 height 37
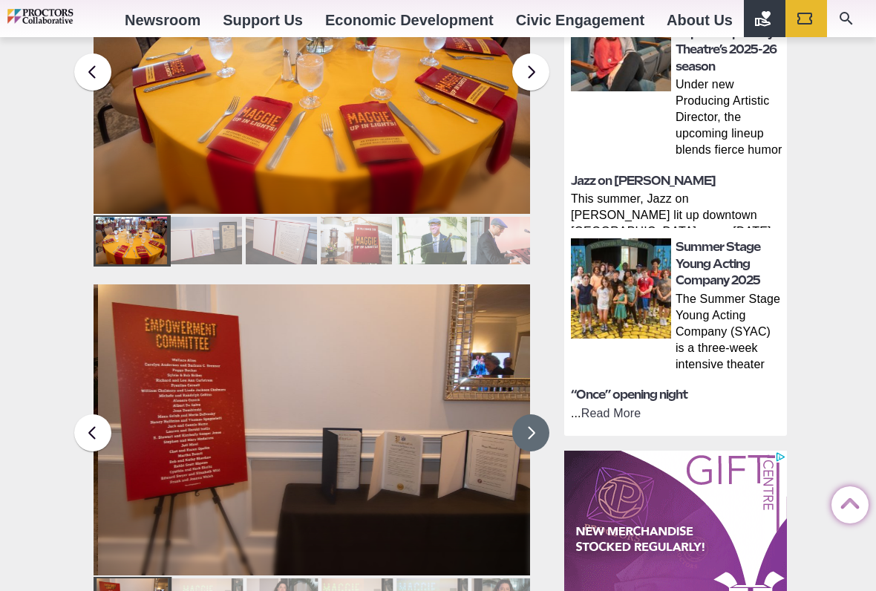
click at [547, 414] on button at bounding box center [530, 432] width 37 height 37
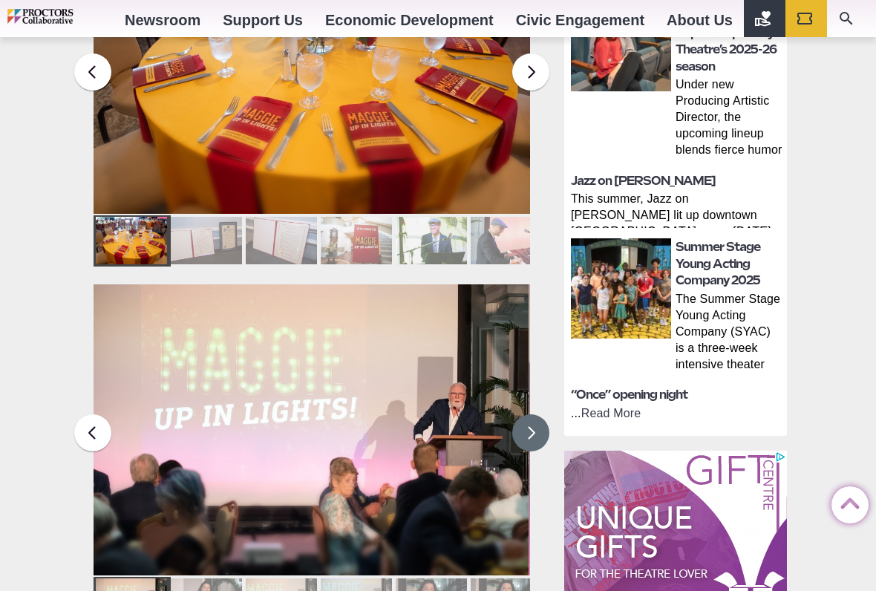
click at [538, 414] on button at bounding box center [530, 432] width 37 height 37
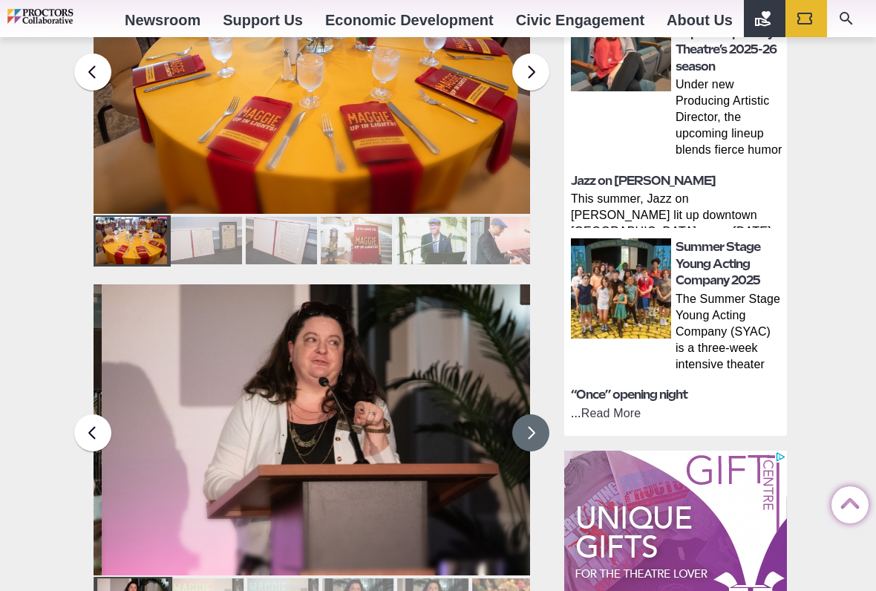
click at [535, 414] on button at bounding box center [530, 432] width 37 height 37
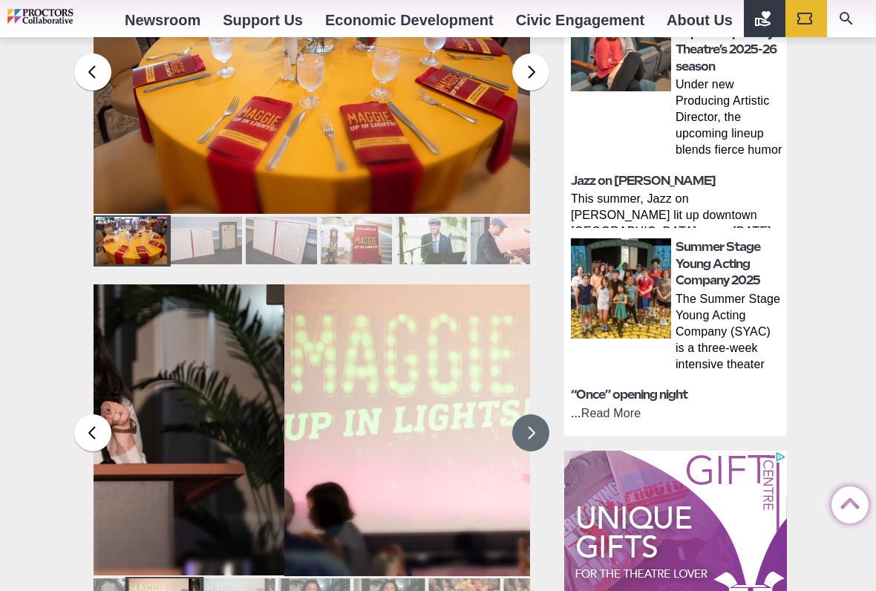
click at [541, 414] on button at bounding box center [530, 432] width 37 height 37
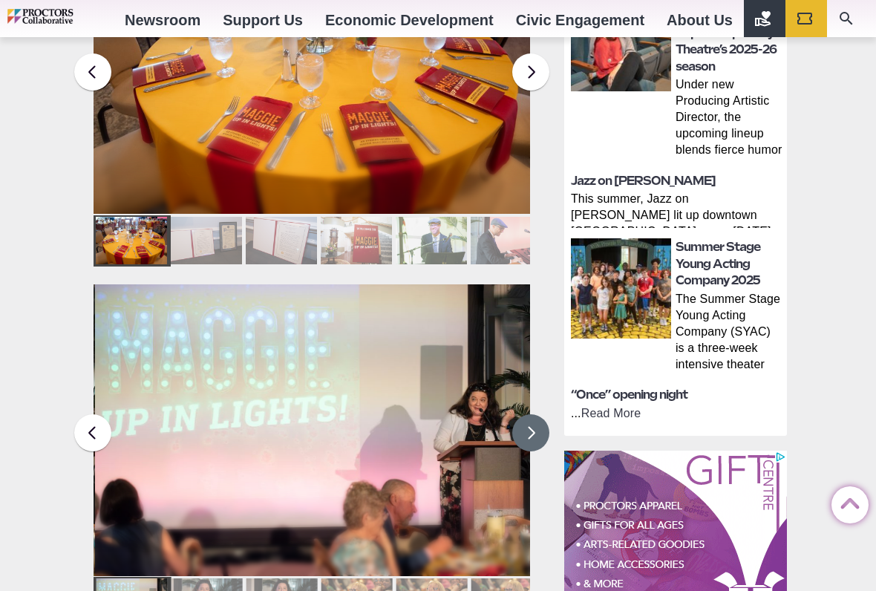
click at [542, 414] on button at bounding box center [530, 432] width 37 height 37
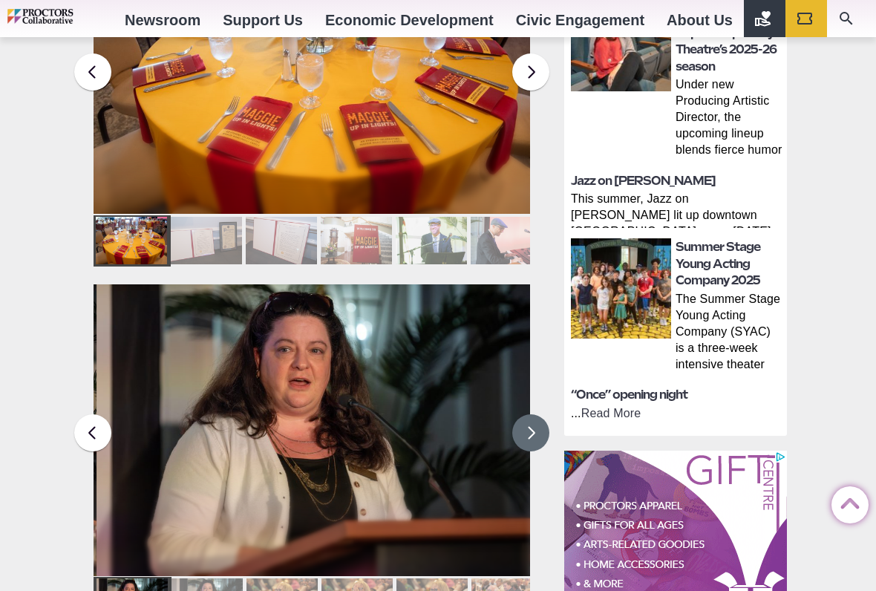
click at [535, 414] on button at bounding box center [530, 432] width 37 height 37
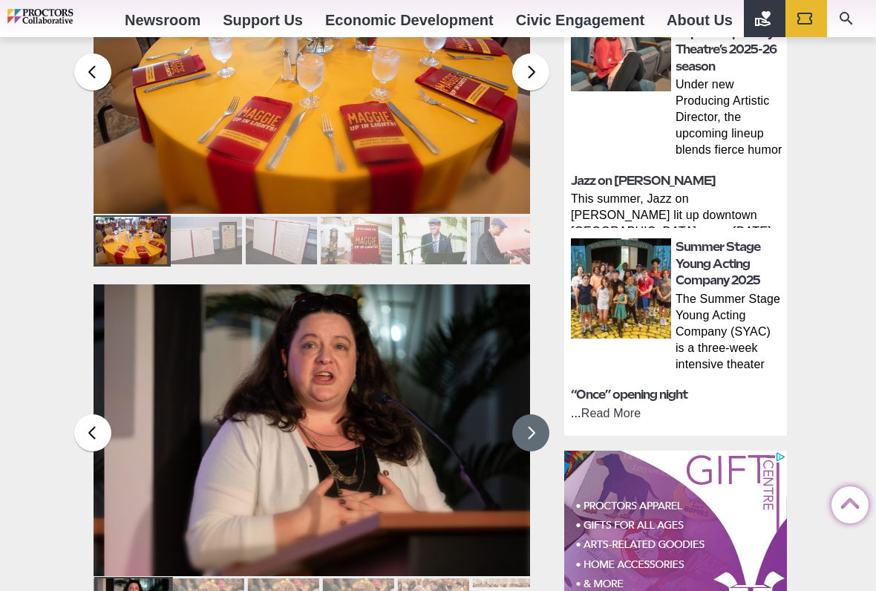
click at [538, 414] on button at bounding box center [530, 432] width 37 height 37
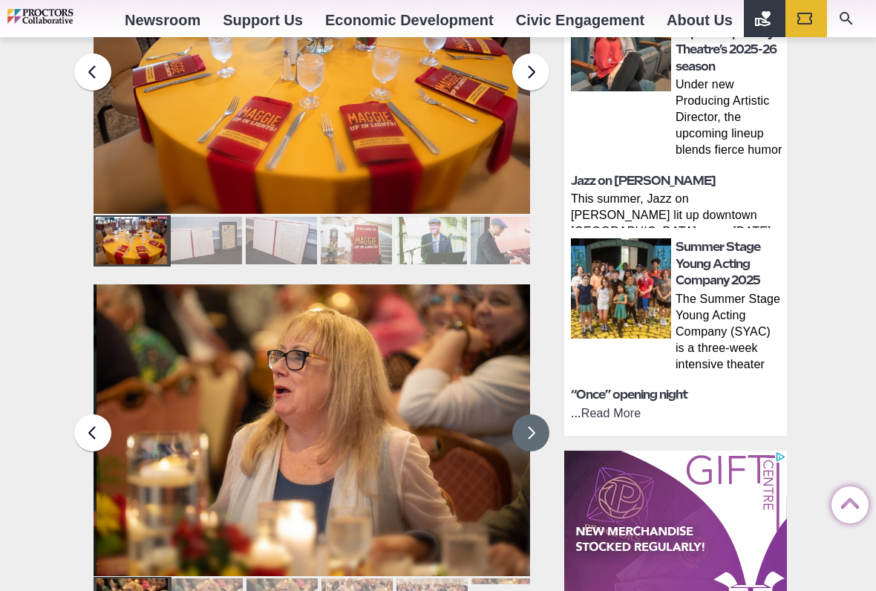
click at [540, 414] on button at bounding box center [530, 432] width 37 height 37
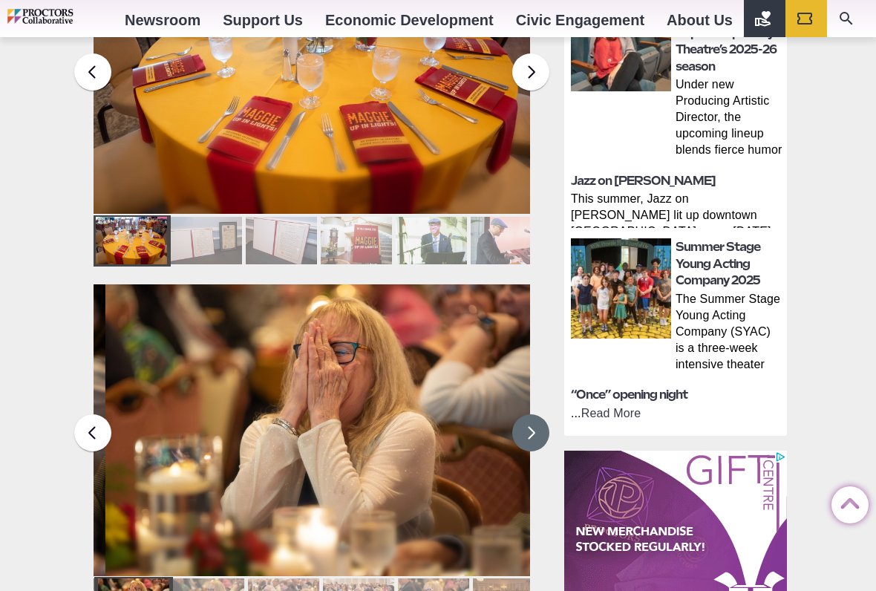
click at [542, 414] on button at bounding box center [530, 432] width 37 height 37
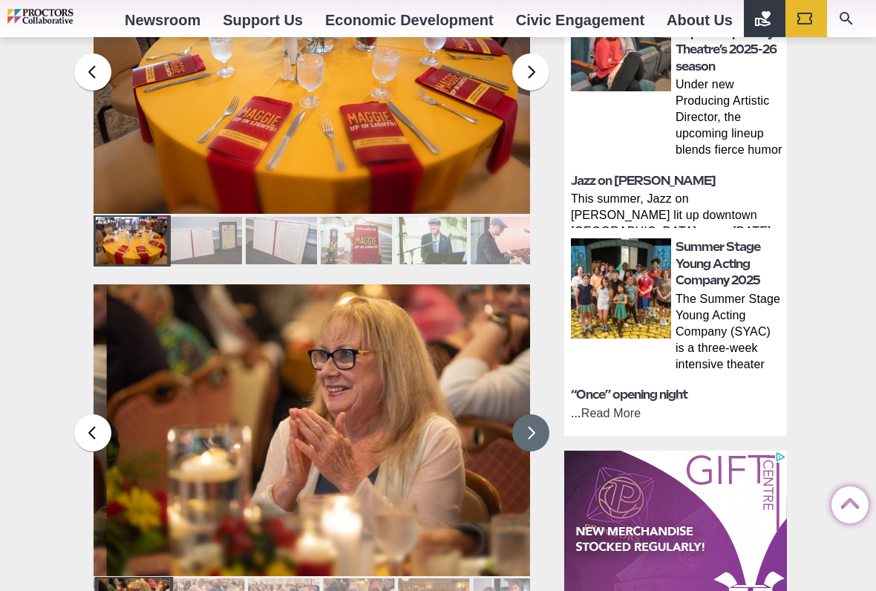
click at [539, 414] on button at bounding box center [530, 432] width 37 height 37
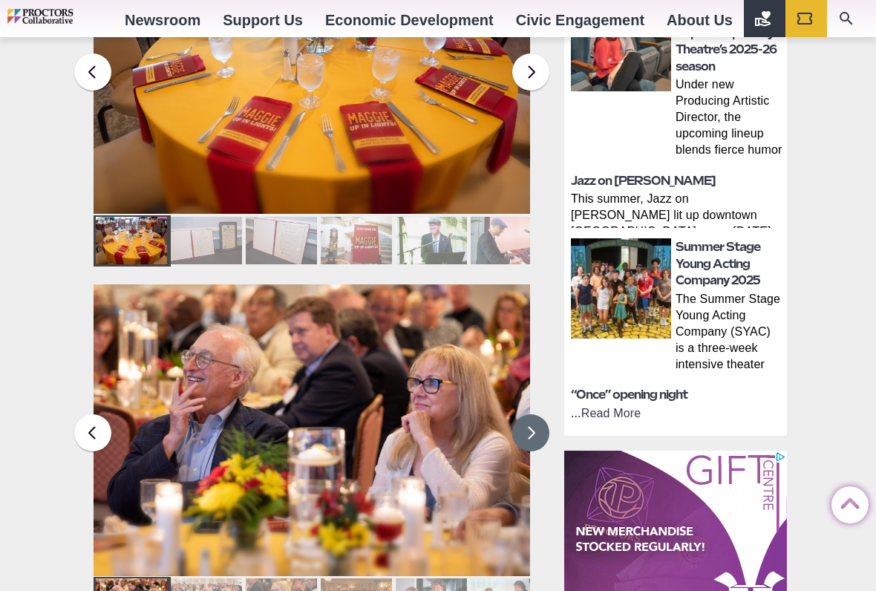
click at [540, 414] on button at bounding box center [530, 432] width 37 height 37
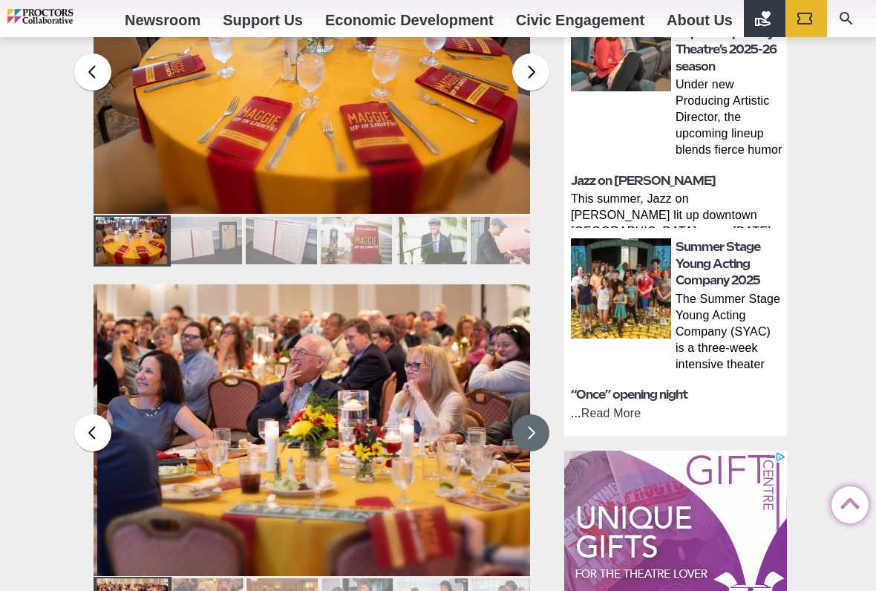
click at [542, 414] on button at bounding box center [530, 432] width 37 height 37
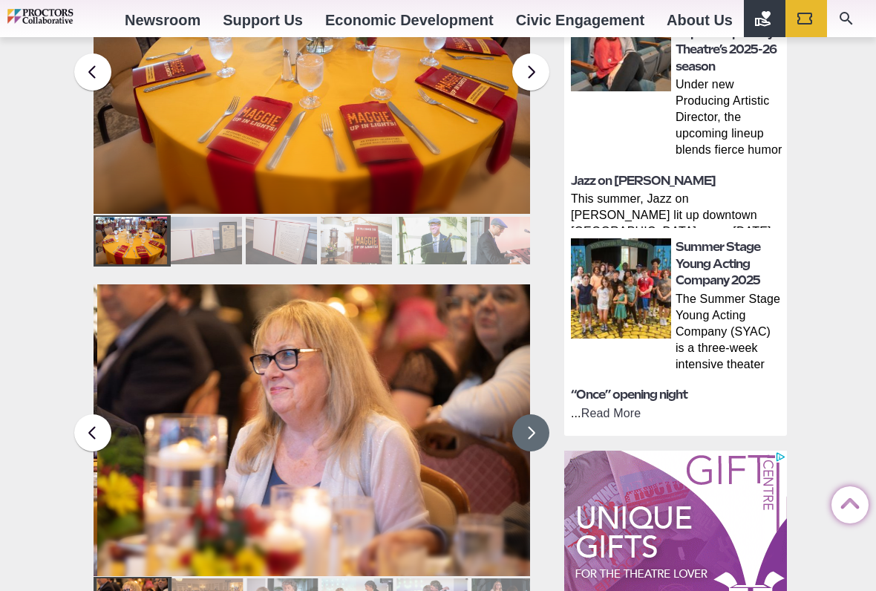
click at [538, 416] on button at bounding box center [530, 432] width 37 height 37
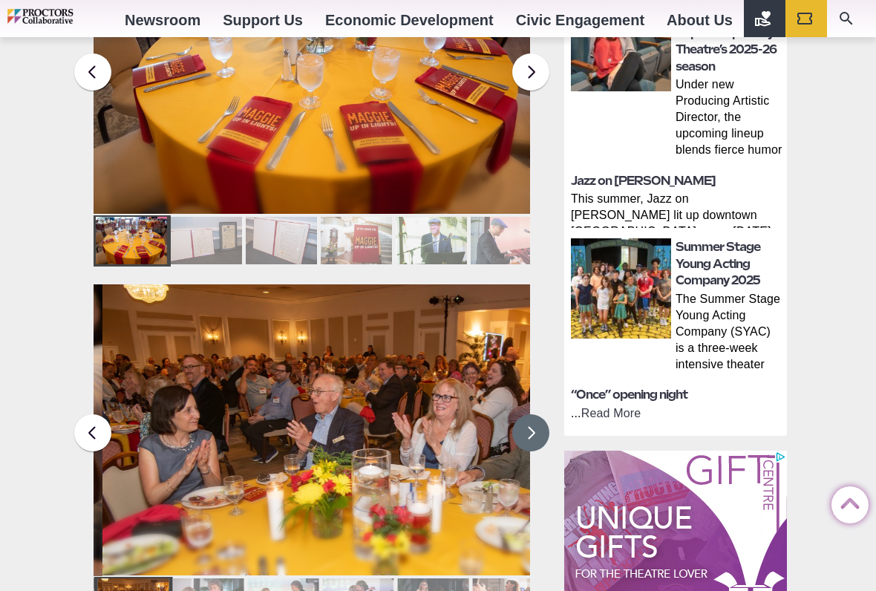
click at [534, 415] on button at bounding box center [530, 432] width 37 height 37
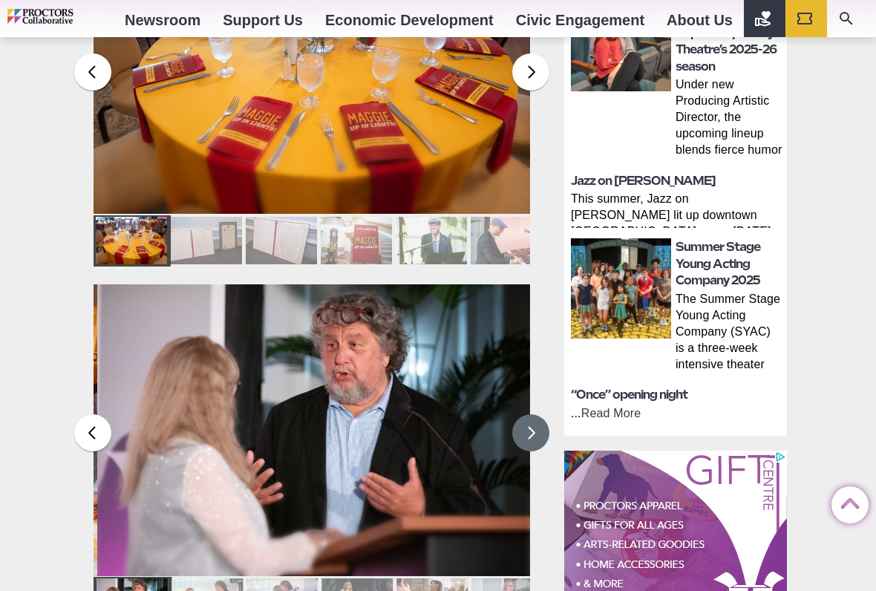
click at [536, 422] on button at bounding box center [530, 432] width 37 height 37
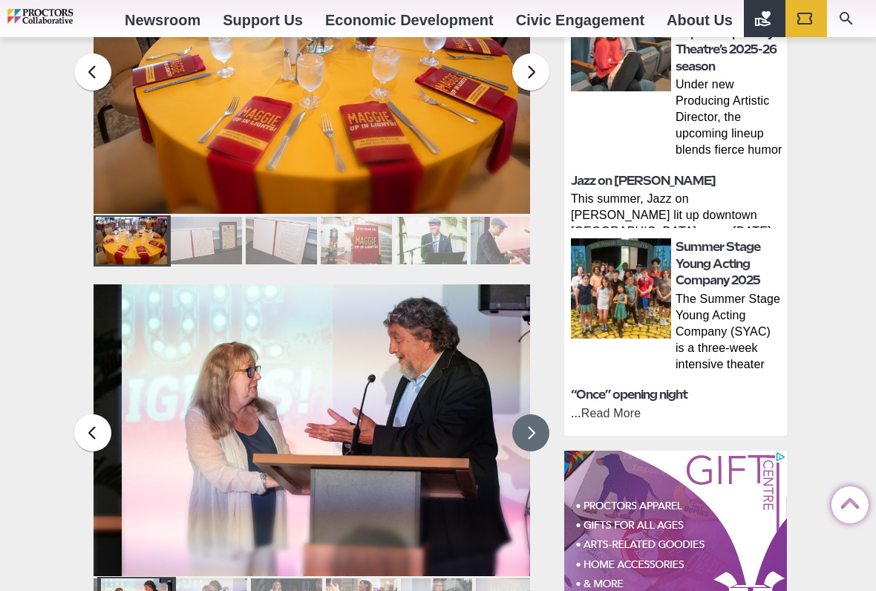
click at [538, 414] on button at bounding box center [530, 432] width 37 height 37
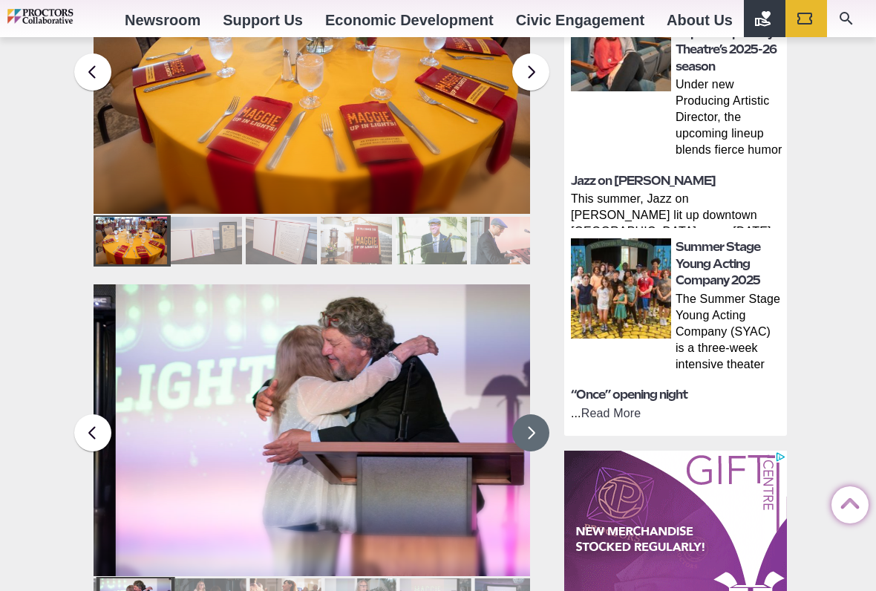
click at [540, 414] on button at bounding box center [530, 432] width 37 height 37
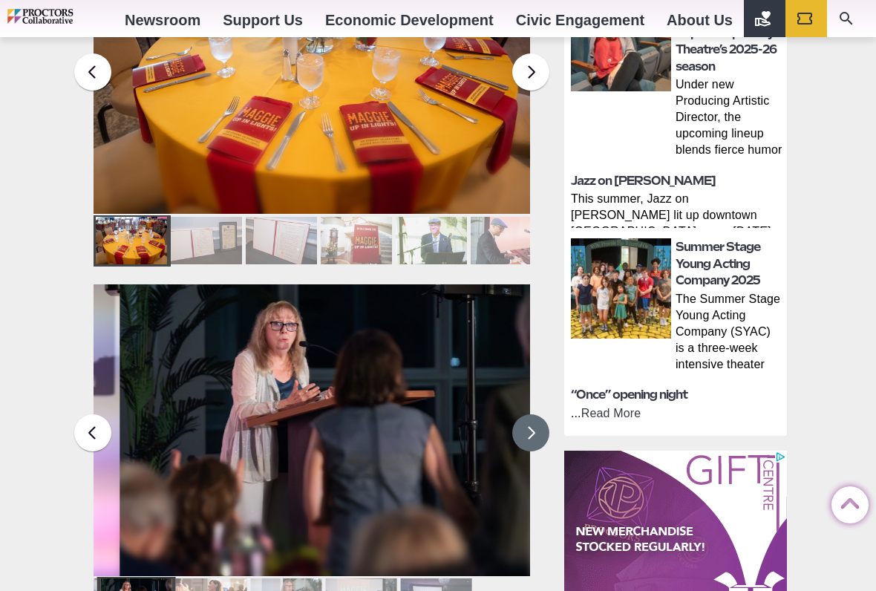
click at [540, 414] on button at bounding box center [530, 432] width 37 height 37
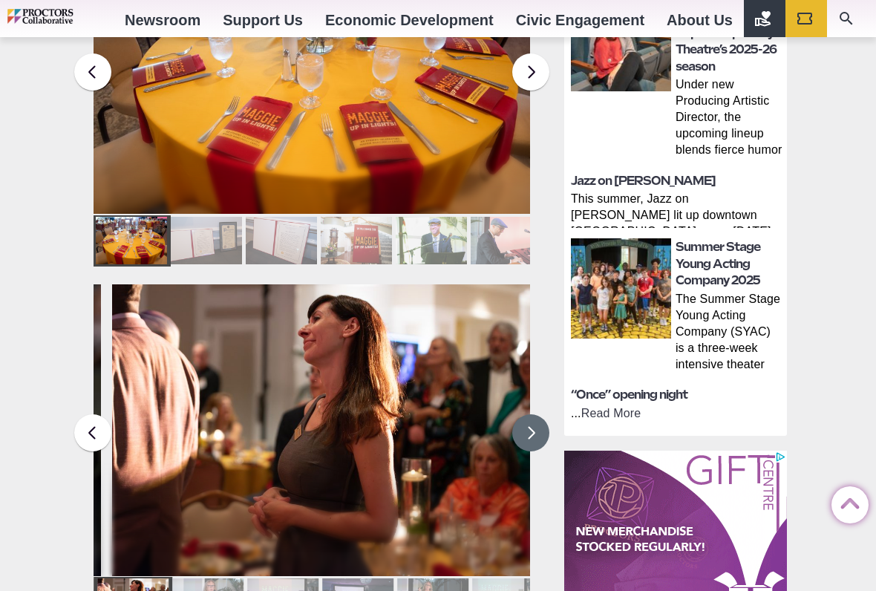
click at [536, 414] on button at bounding box center [530, 432] width 37 height 37
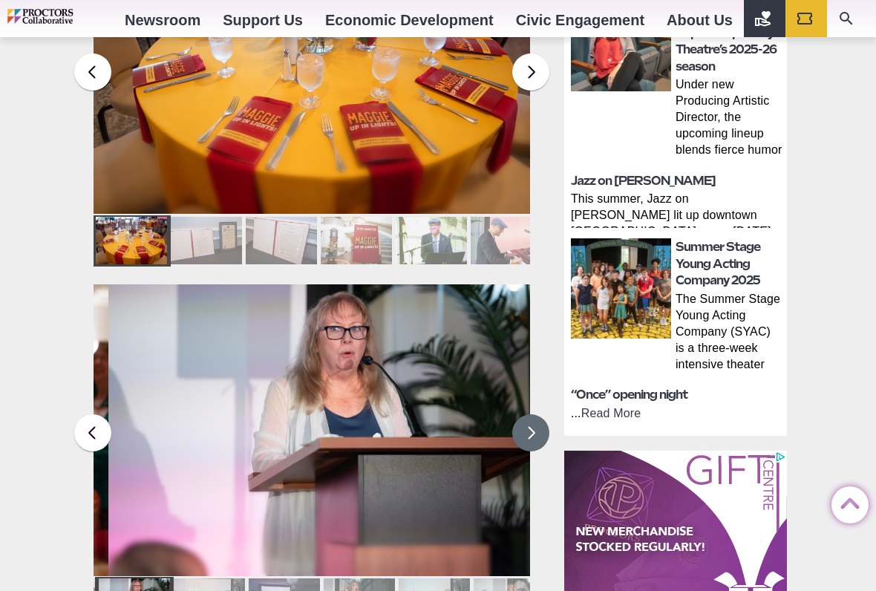
click at [540, 414] on button at bounding box center [530, 432] width 37 height 37
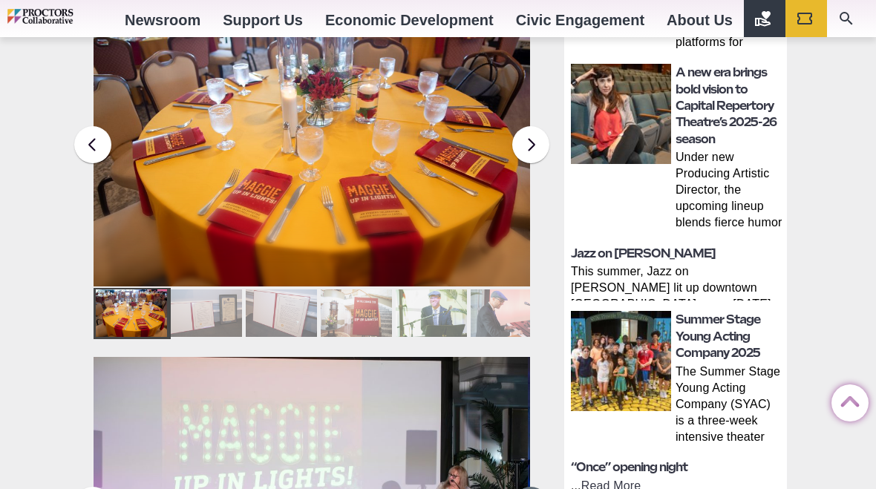
scroll to position [683, 0]
